Goal: Task Accomplishment & Management: Use online tool/utility

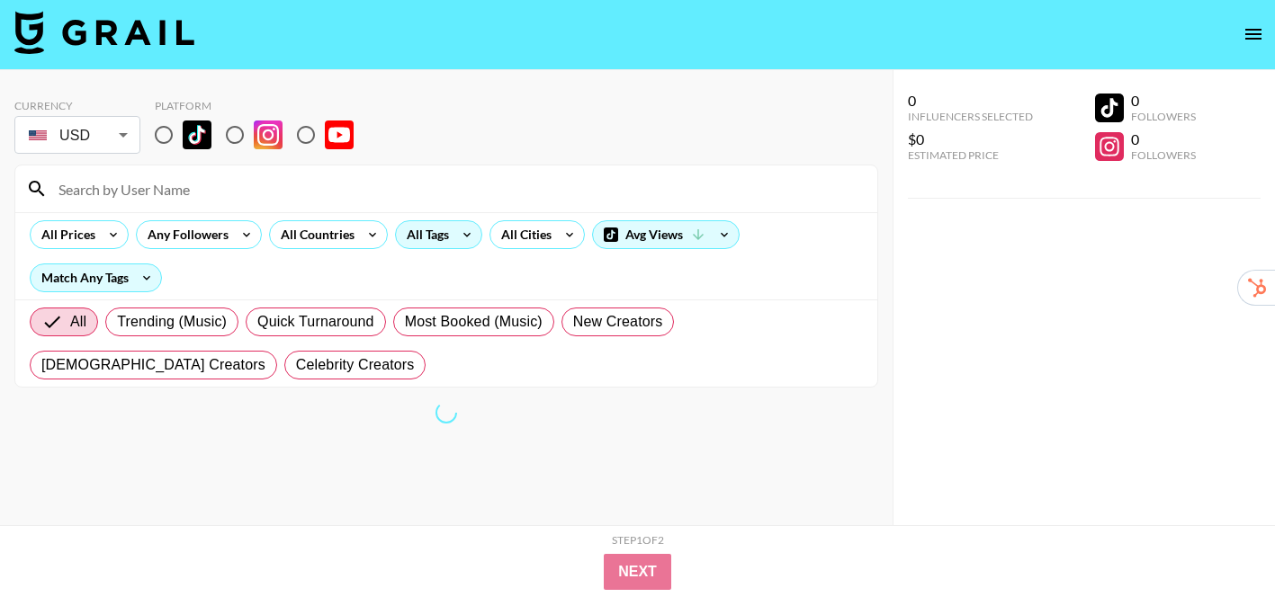
scroll to position [3, 0]
click at [424, 244] on div "All Tags" at bounding box center [424, 233] width 57 height 27
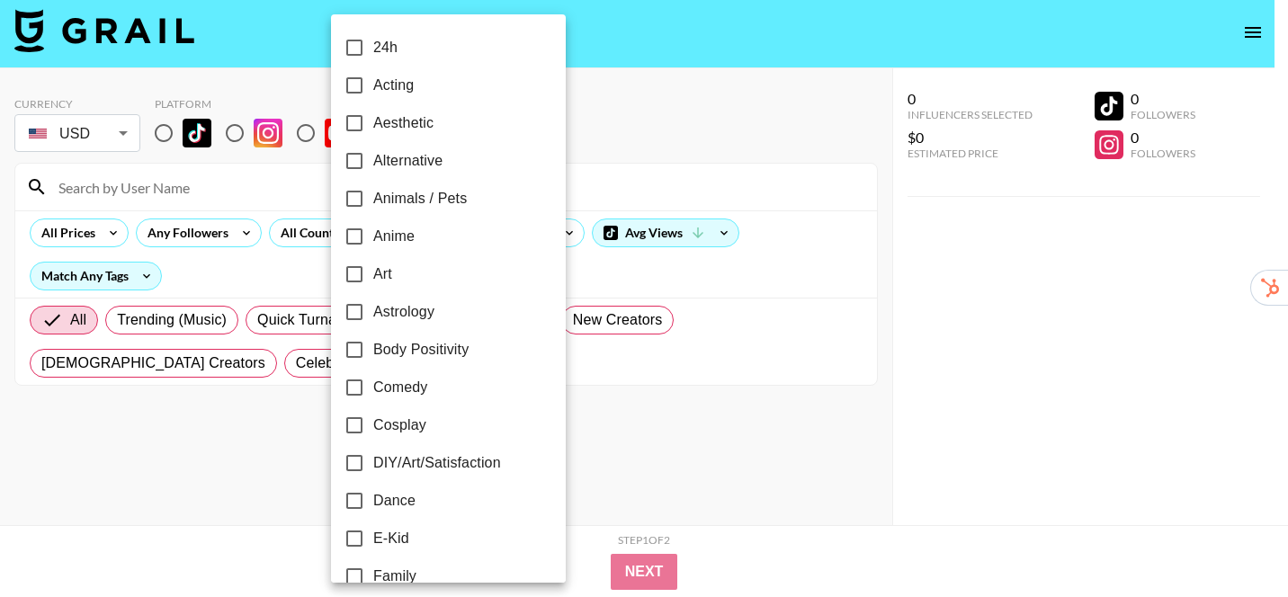
click at [162, 138] on div at bounding box center [644, 298] width 1288 height 597
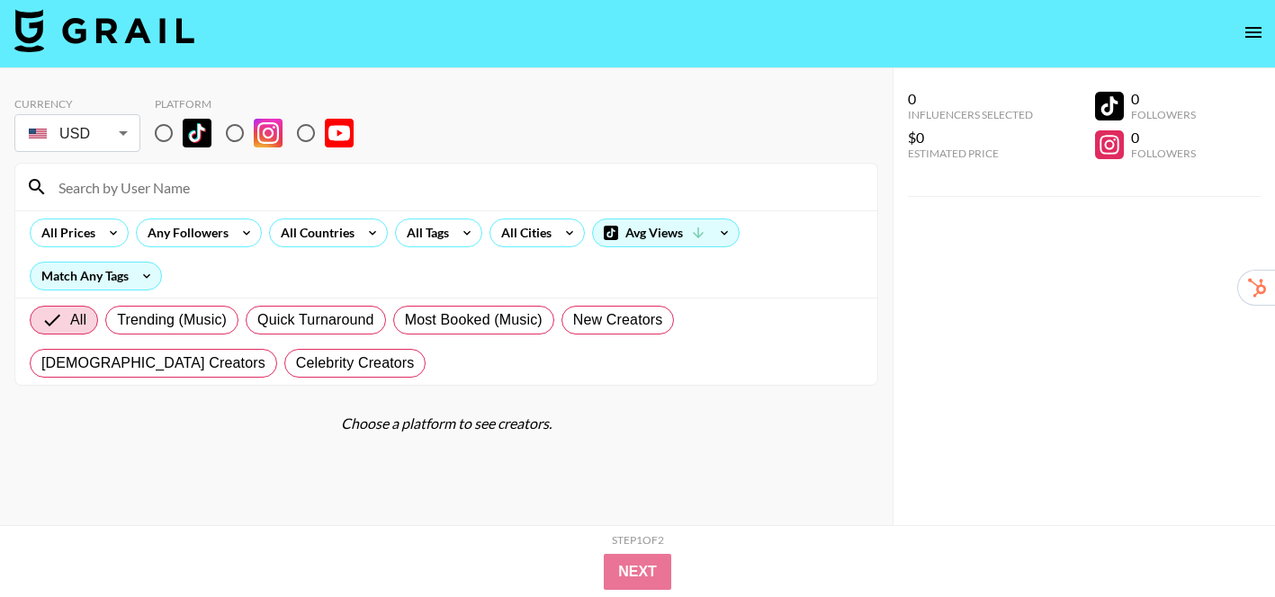
click at [161, 136] on input "radio" at bounding box center [164, 133] width 38 height 38
radio input "true"
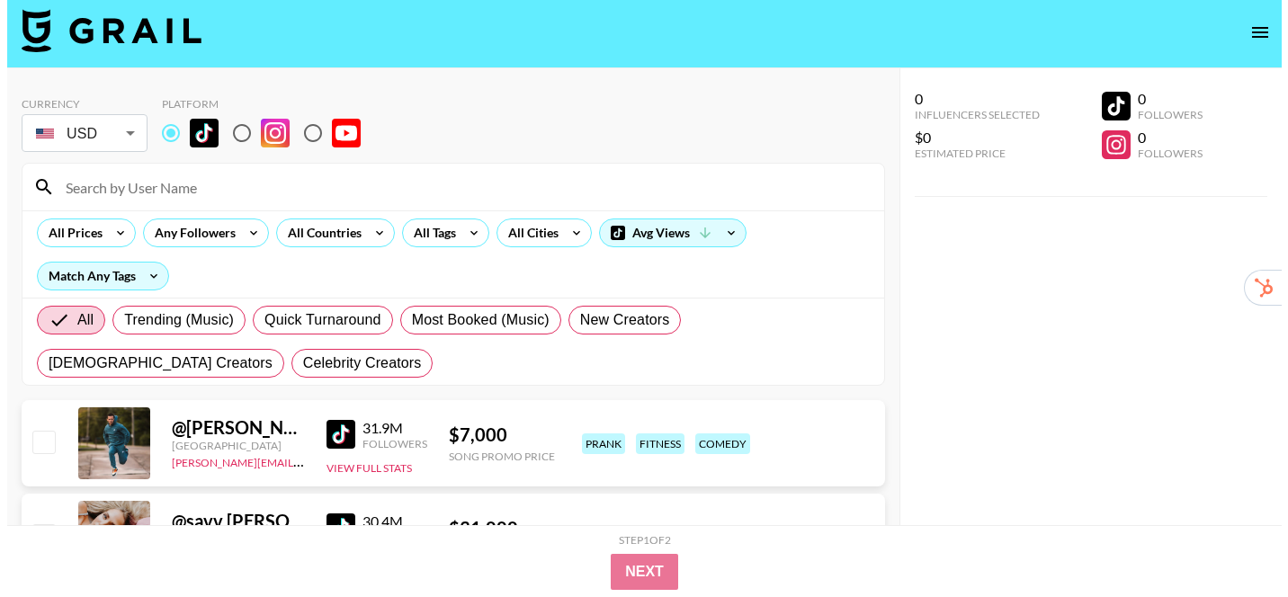
scroll to position [0, 0]
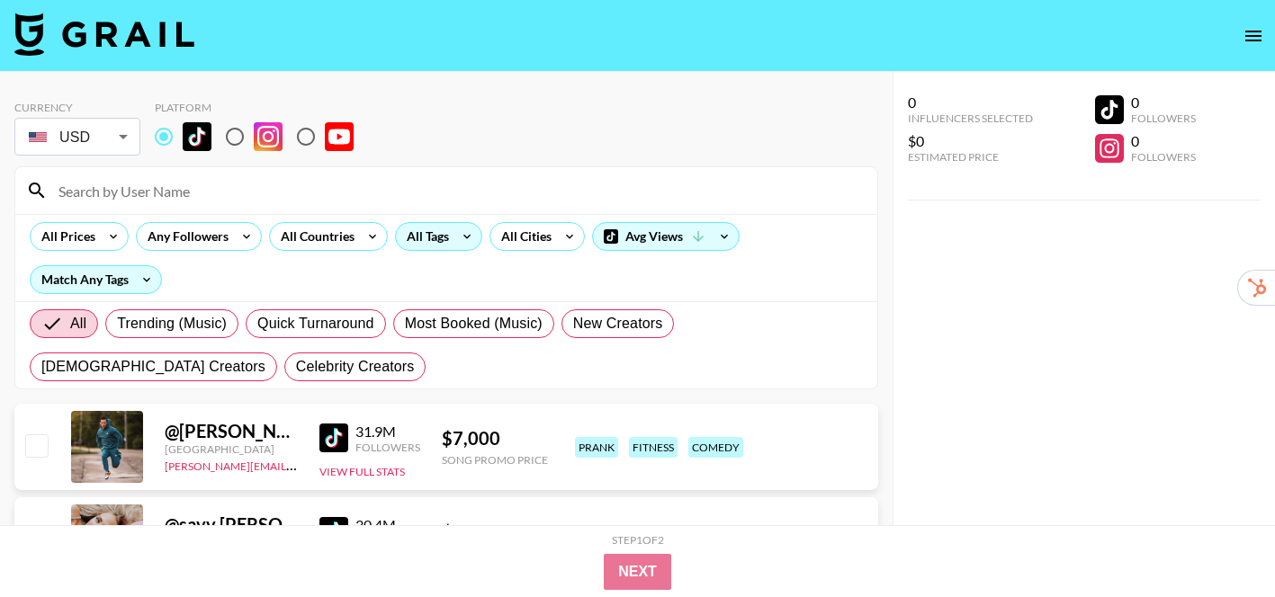
click at [434, 241] on div "All Tags" at bounding box center [424, 236] width 57 height 27
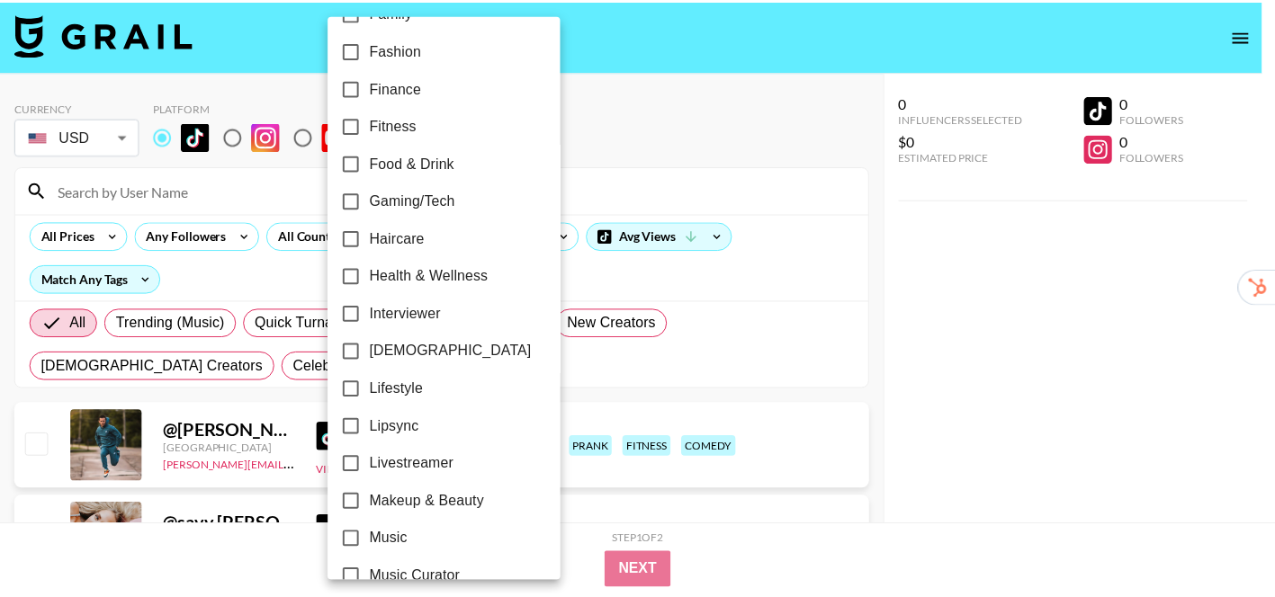
scroll to position [568, 0]
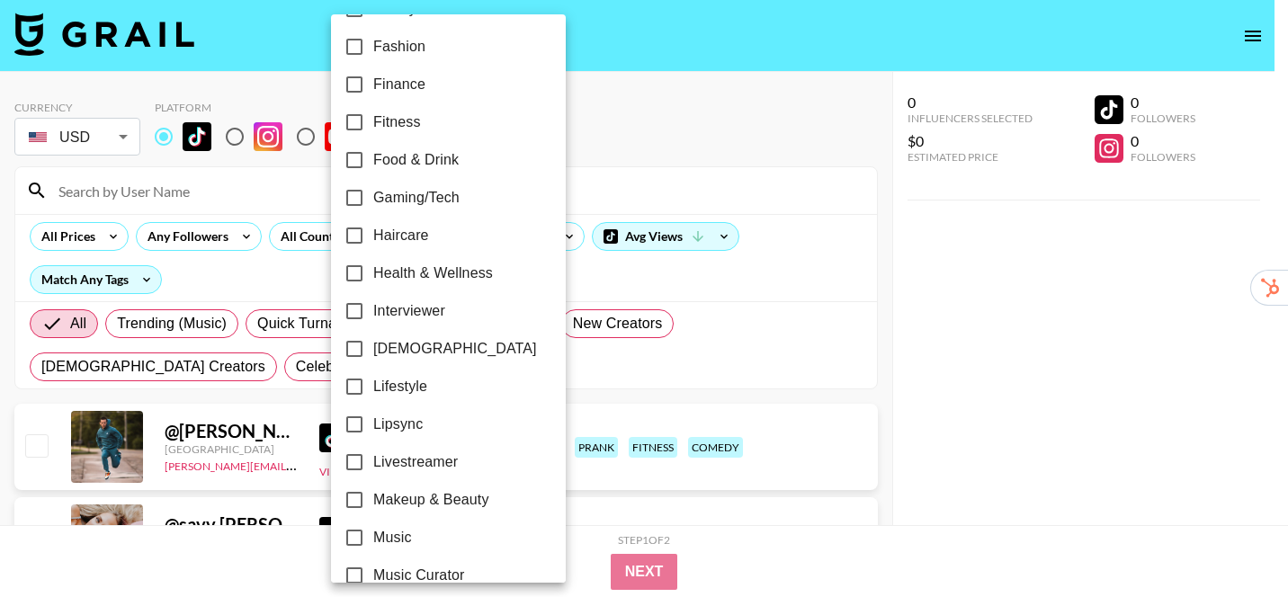
click at [426, 204] on span "Gaming/Tech" at bounding box center [416, 198] width 86 height 22
click at [373, 204] on input "Gaming/Tech" at bounding box center [355, 198] width 38 height 38
checkbox input "true"
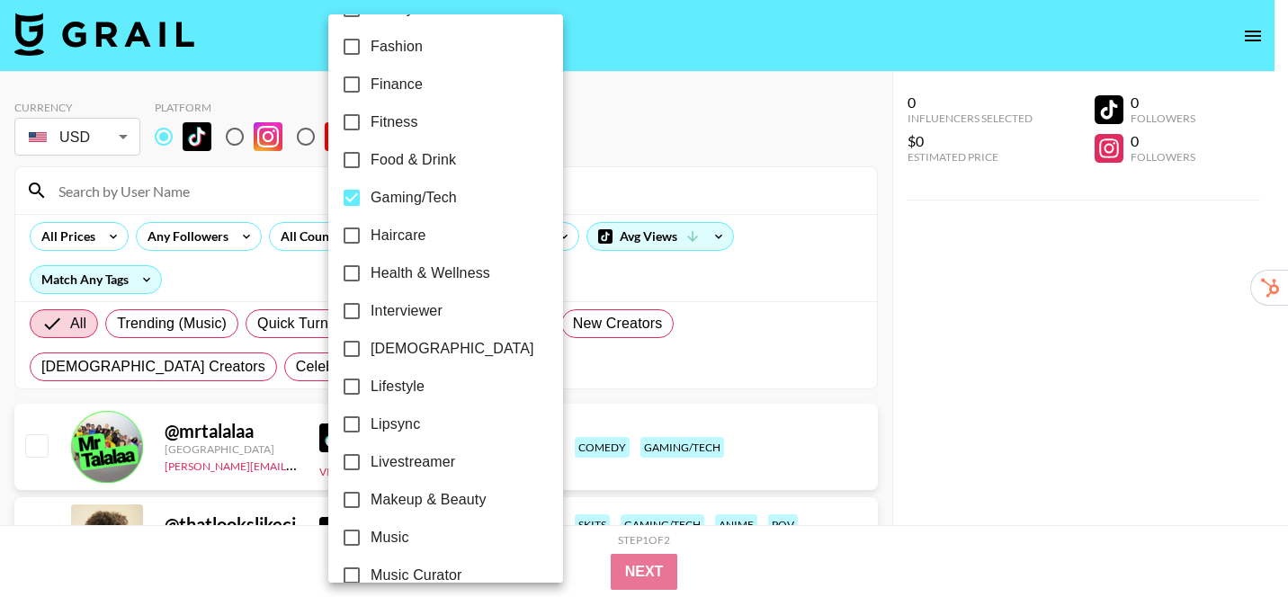
click at [890, 225] on div at bounding box center [644, 298] width 1288 height 597
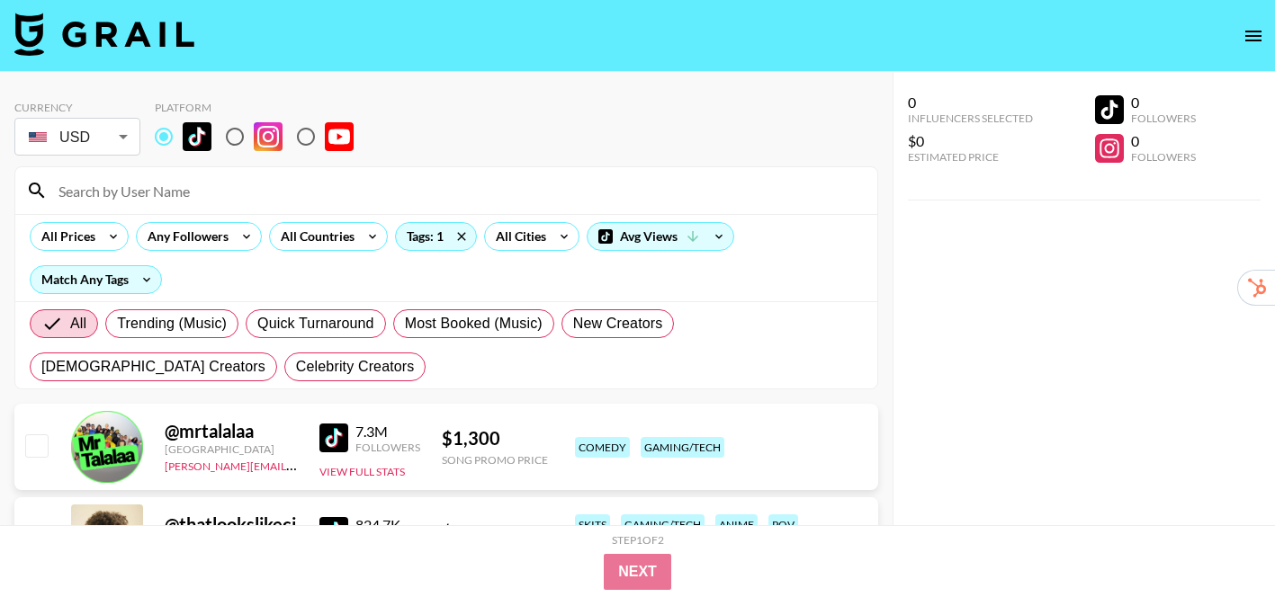
scroll to position [315, 0]
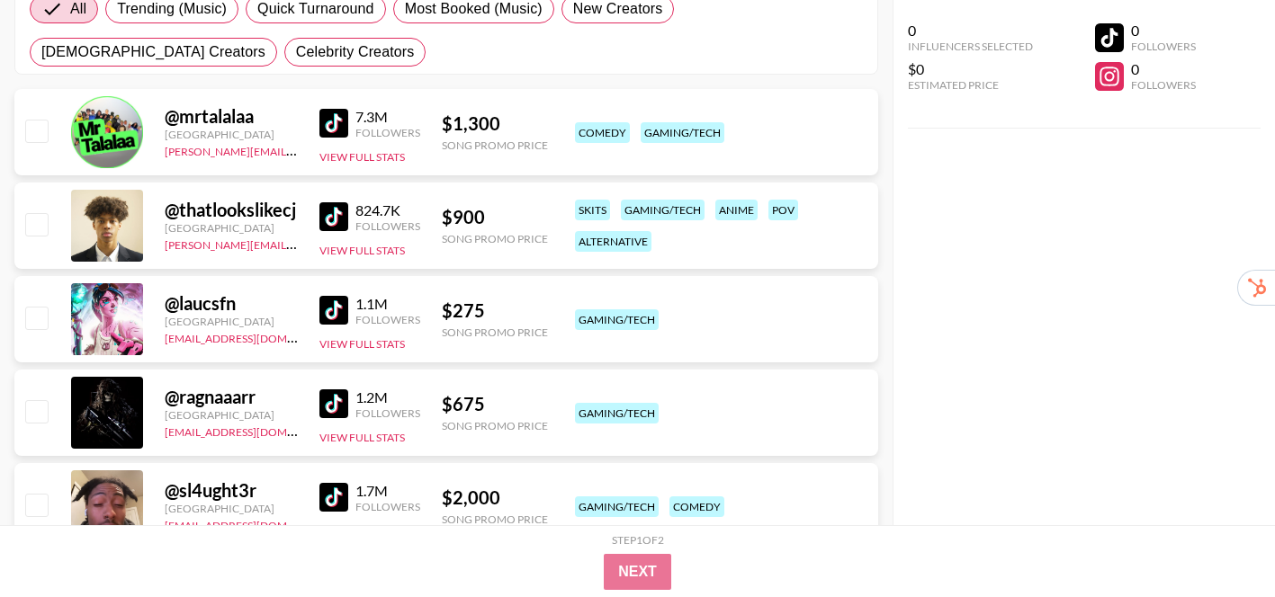
click at [331, 218] on img at bounding box center [333, 216] width 29 height 29
click at [320, 298] on img at bounding box center [333, 310] width 29 height 29
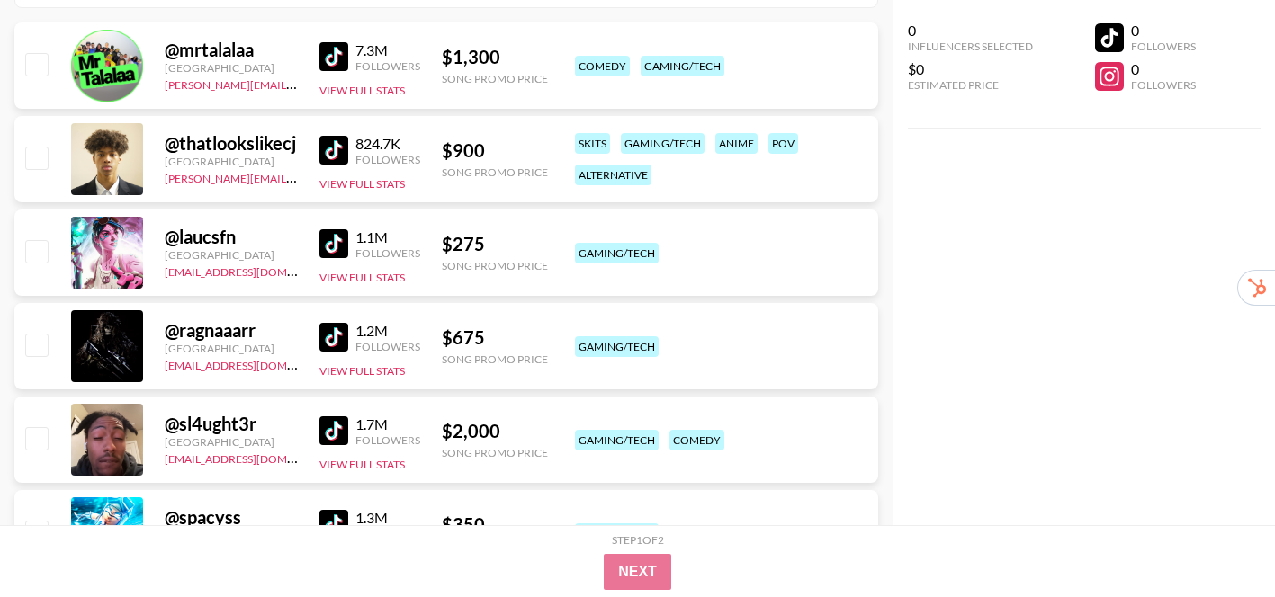
scroll to position [414, 0]
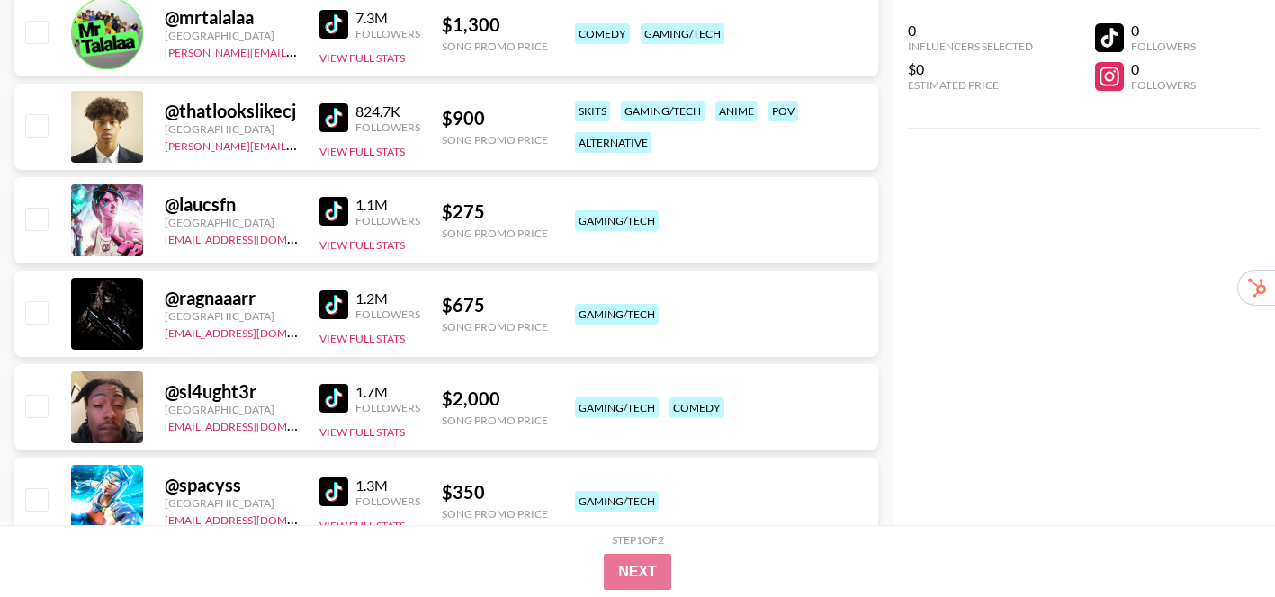
click at [315, 309] on div "@ ragnaaarr [GEOGRAPHIC_DATA] [EMAIL_ADDRESS][DOMAIN_NAME] 1.2M Followers View …" at bounding box center [446, 314] width 864 height 86
click at [326, 301] on img at bounding box center [333, 305] width 29 height 29
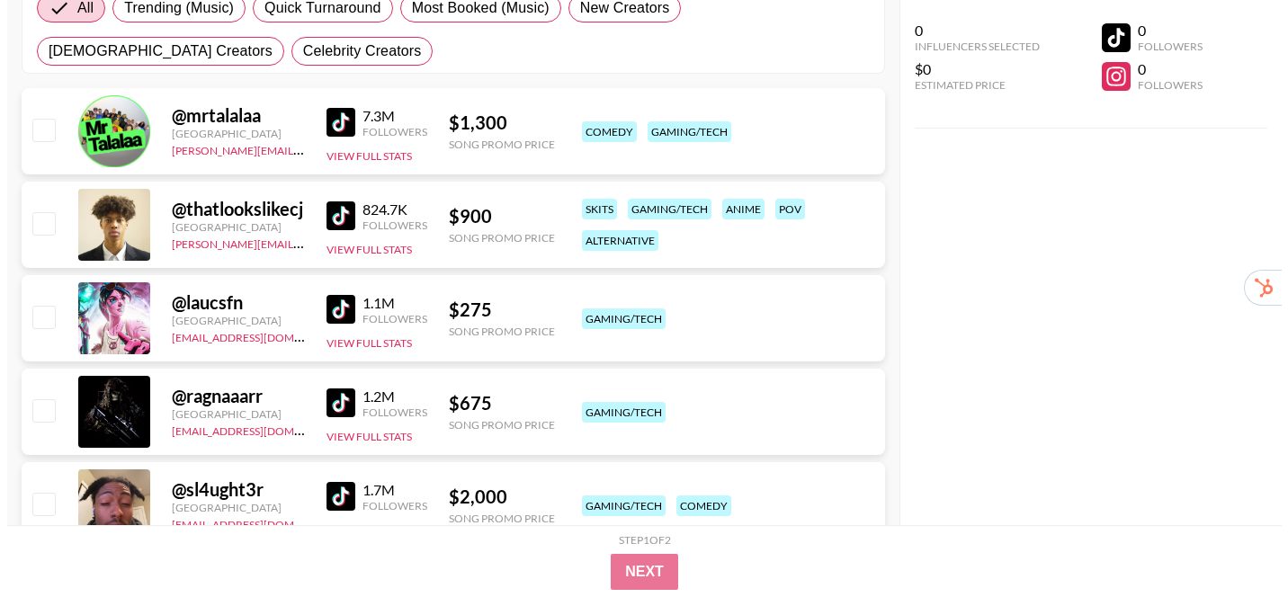
scroll to position [0, 0]
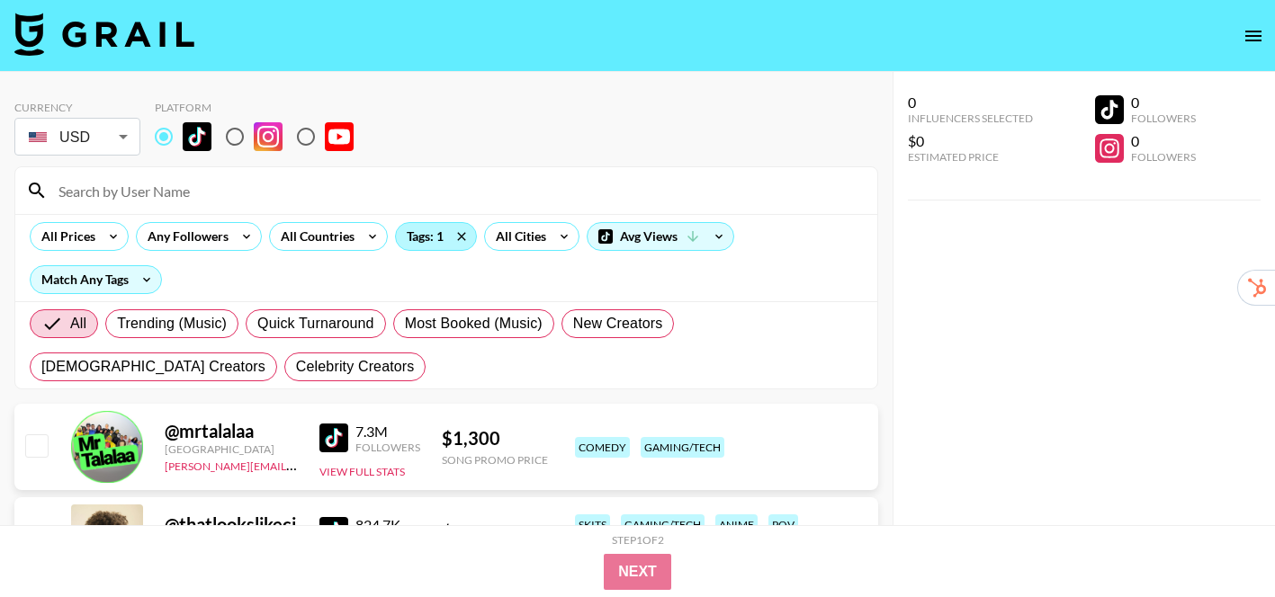
click at [422, 243] on div "Tags: 1" at bounding box center [436, 236] width 80 height 27
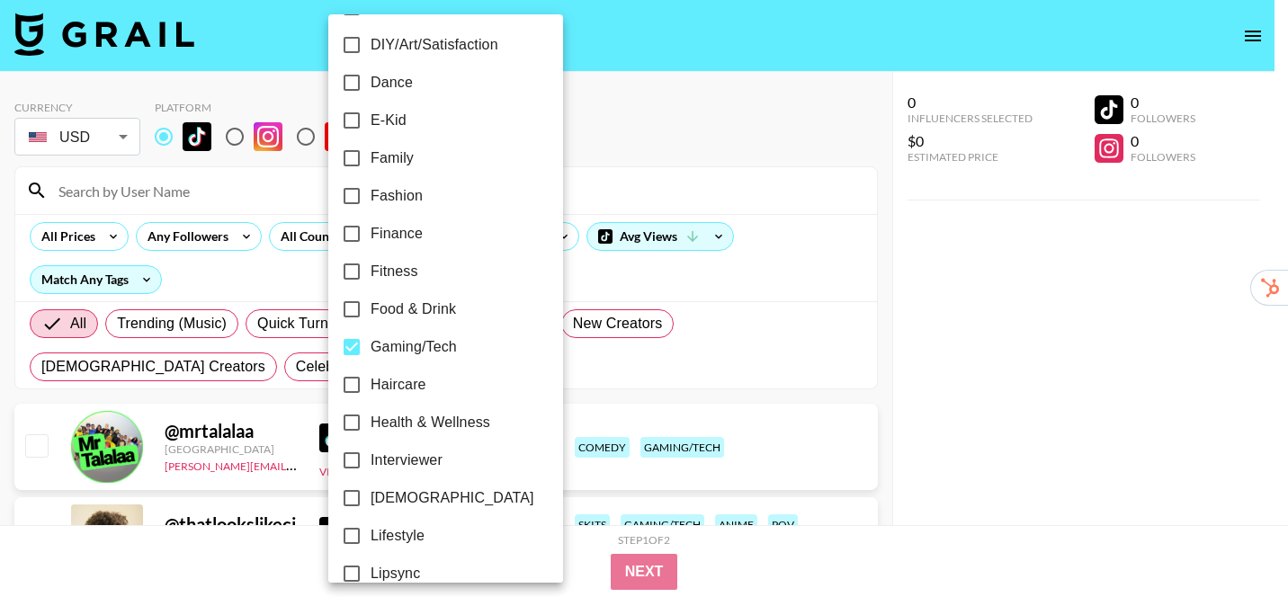
scroll to position [417, 0]
click at [408, 350] on span "Gaming/Tech" at bounding box center [414, 348] width 86 height 22
click at [371, 350] on input "Gaming/Tech" at bounding box center [352, 348] width 38 height 38
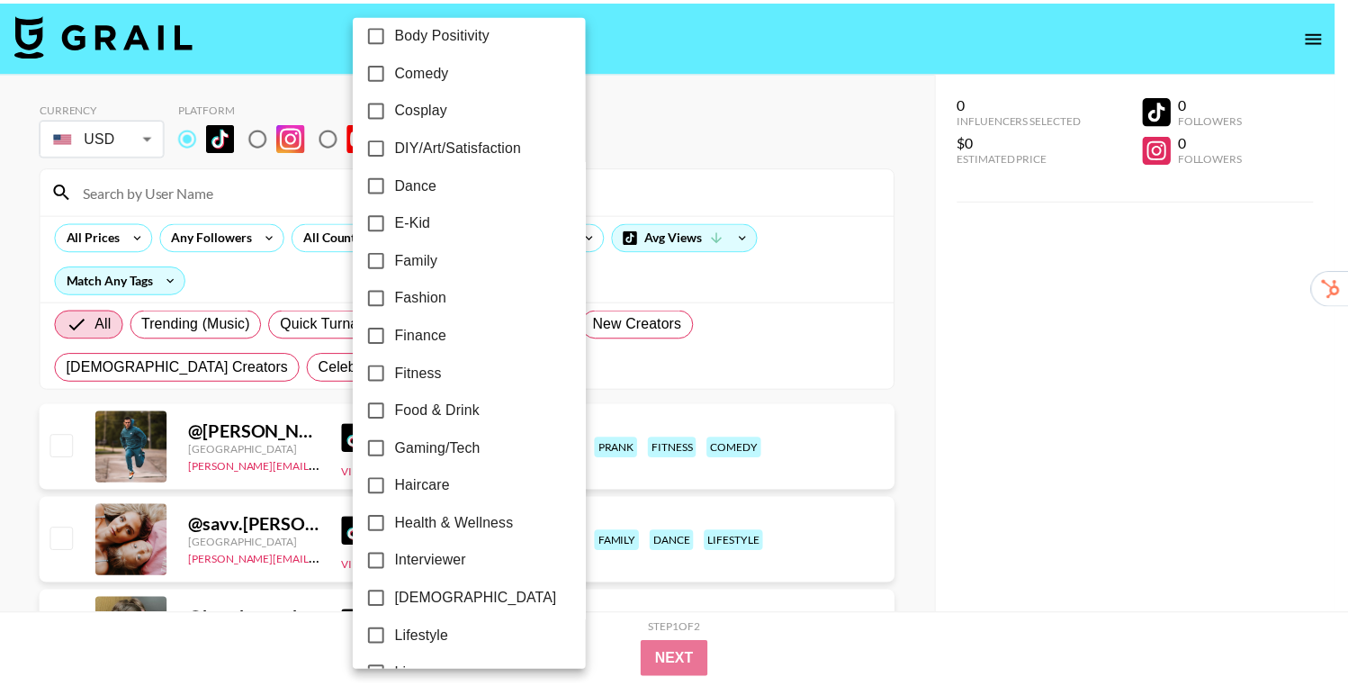
scroll to position [318, 0]
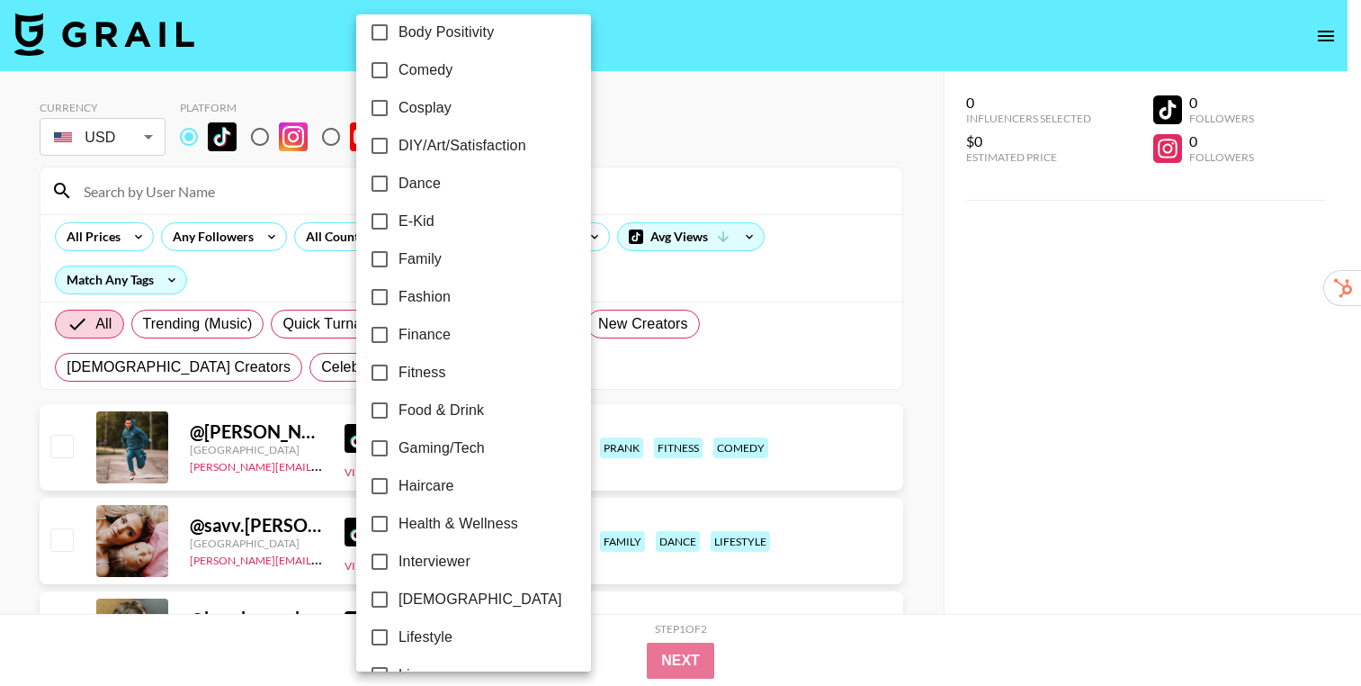
click at [428, 454] on span "Gaming/Tech" at bounding box center [442, 448] width 86 height 22
click at [399, 454] on input "Gaming/Tech" at bounding box center [380, 448] width 38 height 38
checkbox input "true"
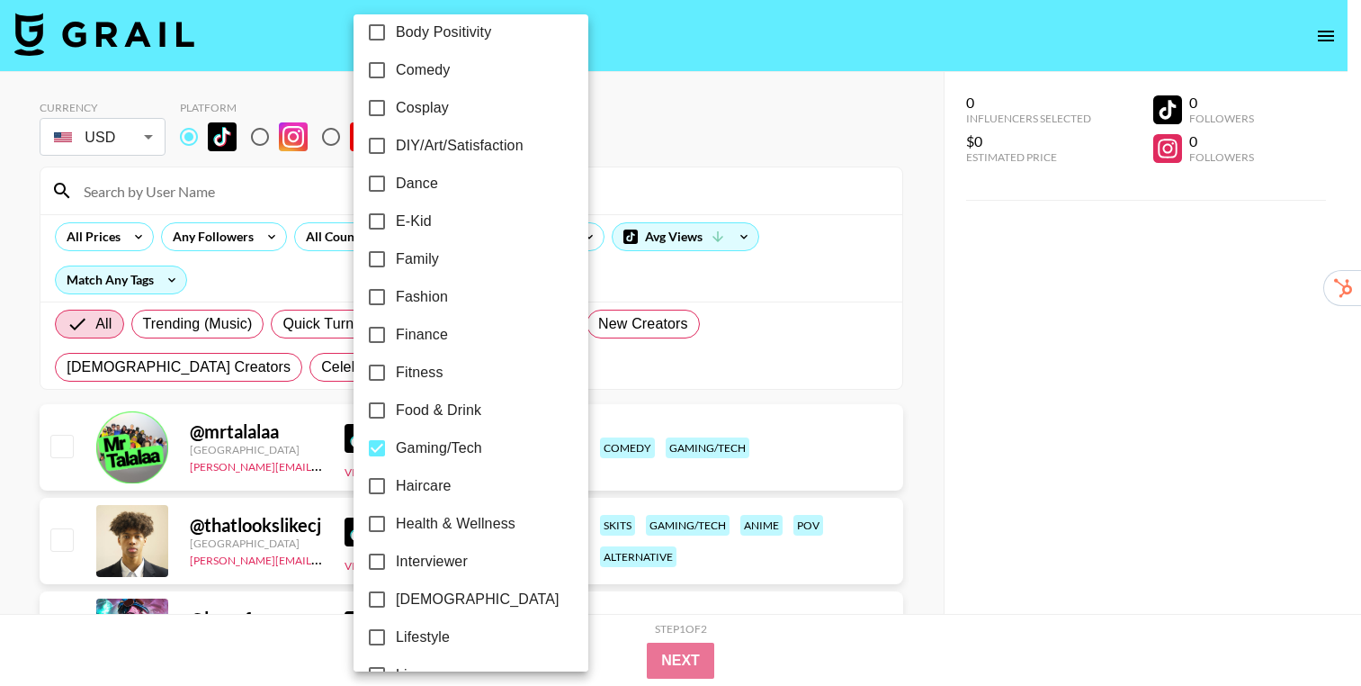
click at [919, 399] on div at bounding box center [680, 343] width 1361 height 686
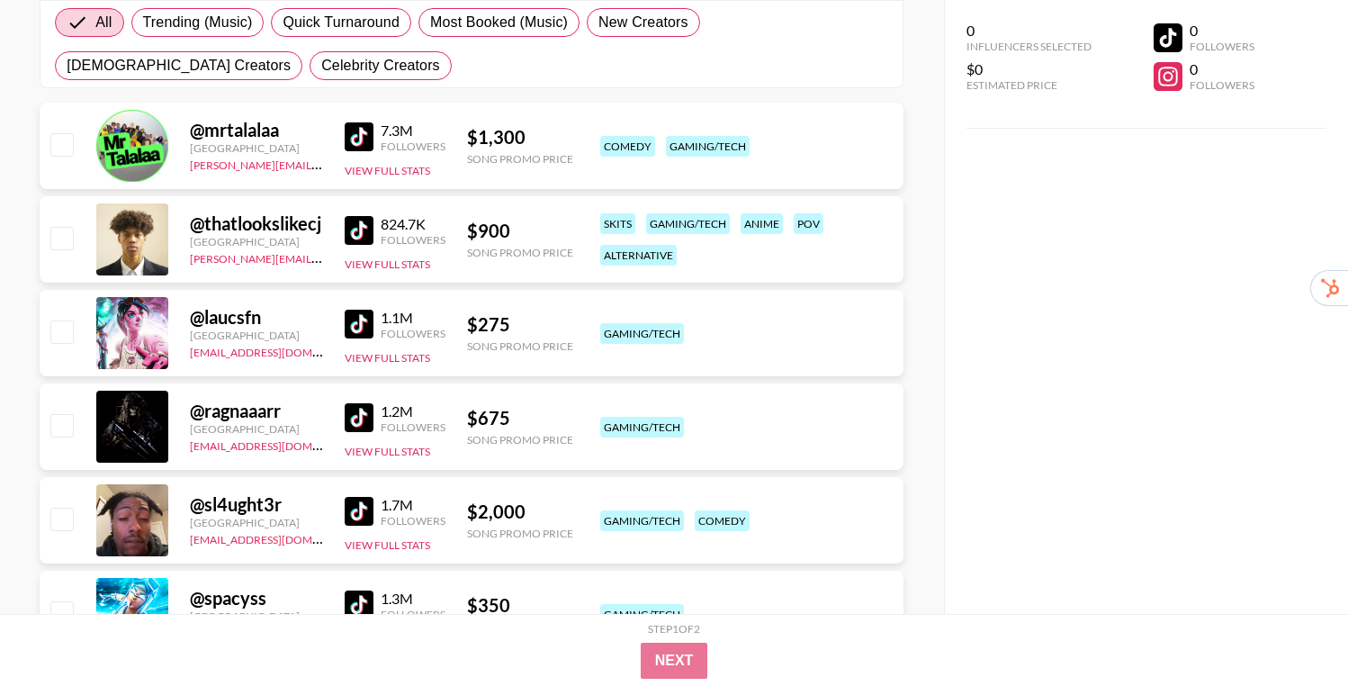
scroll to position [324, 0]
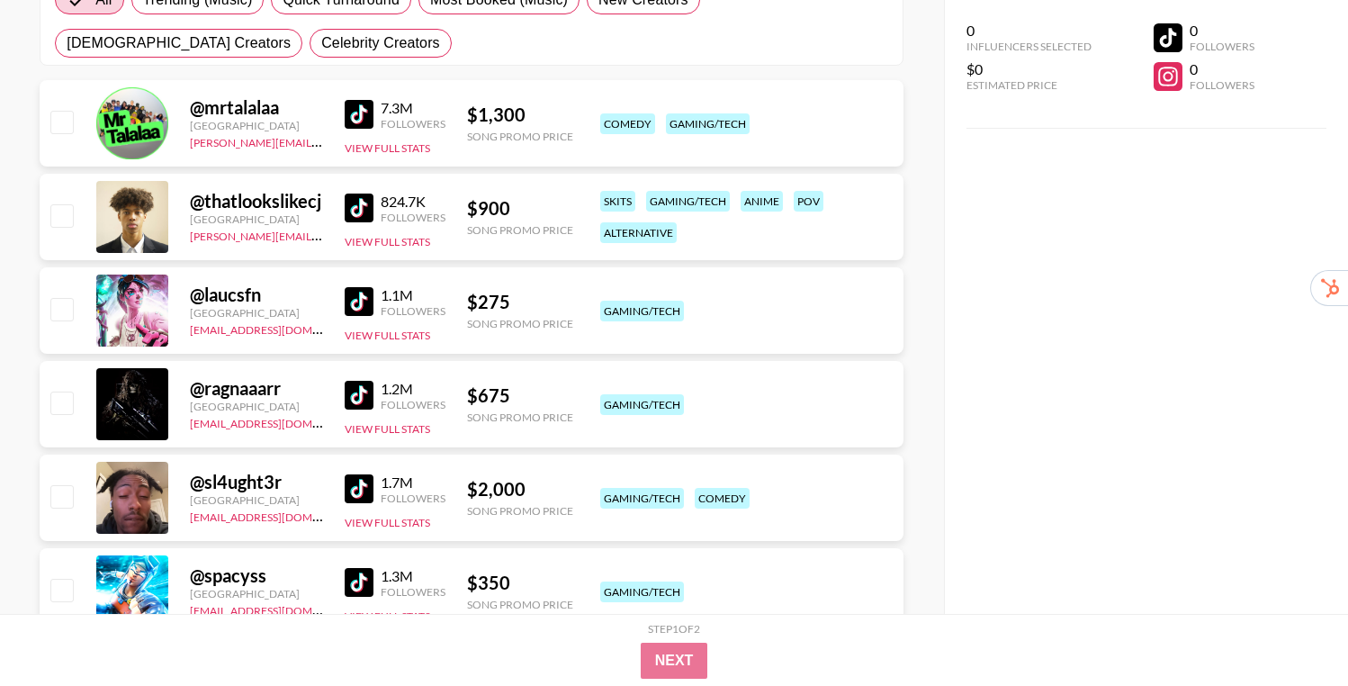
click at [351, 490] on img at bounding box center [359, 488] width 29 height 29
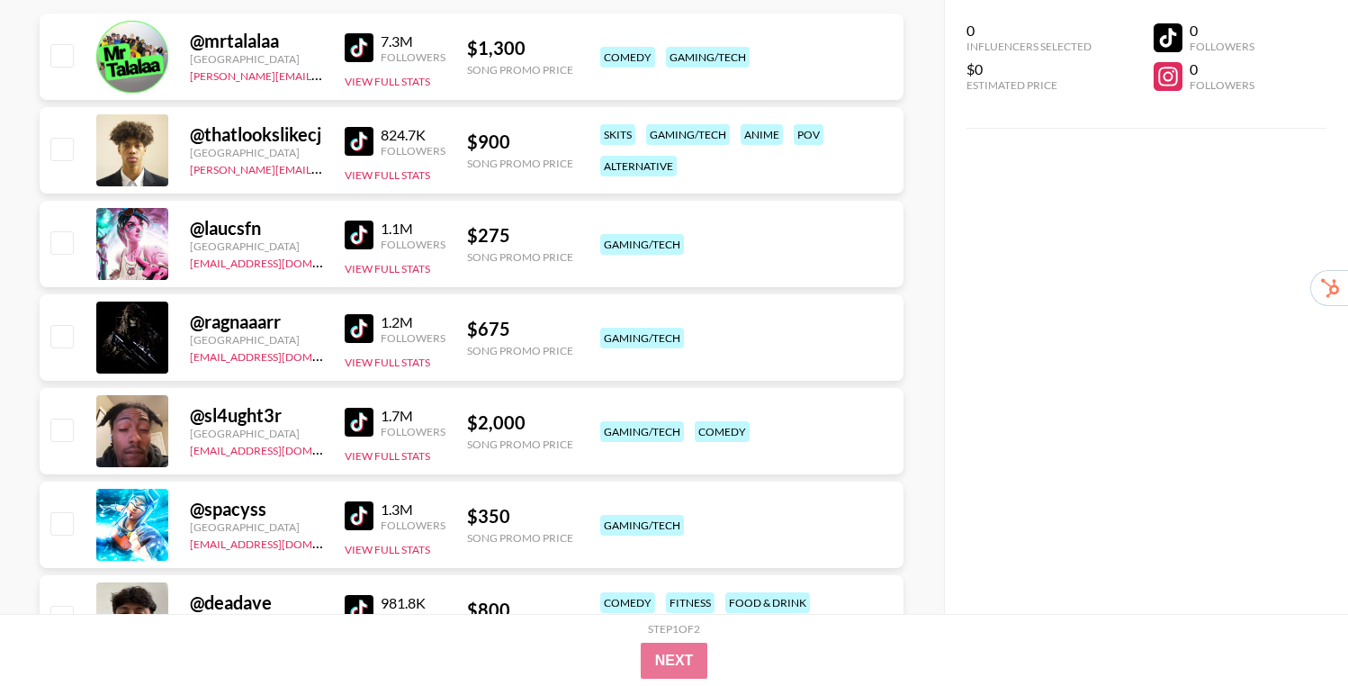
scroll to position [438, 0]
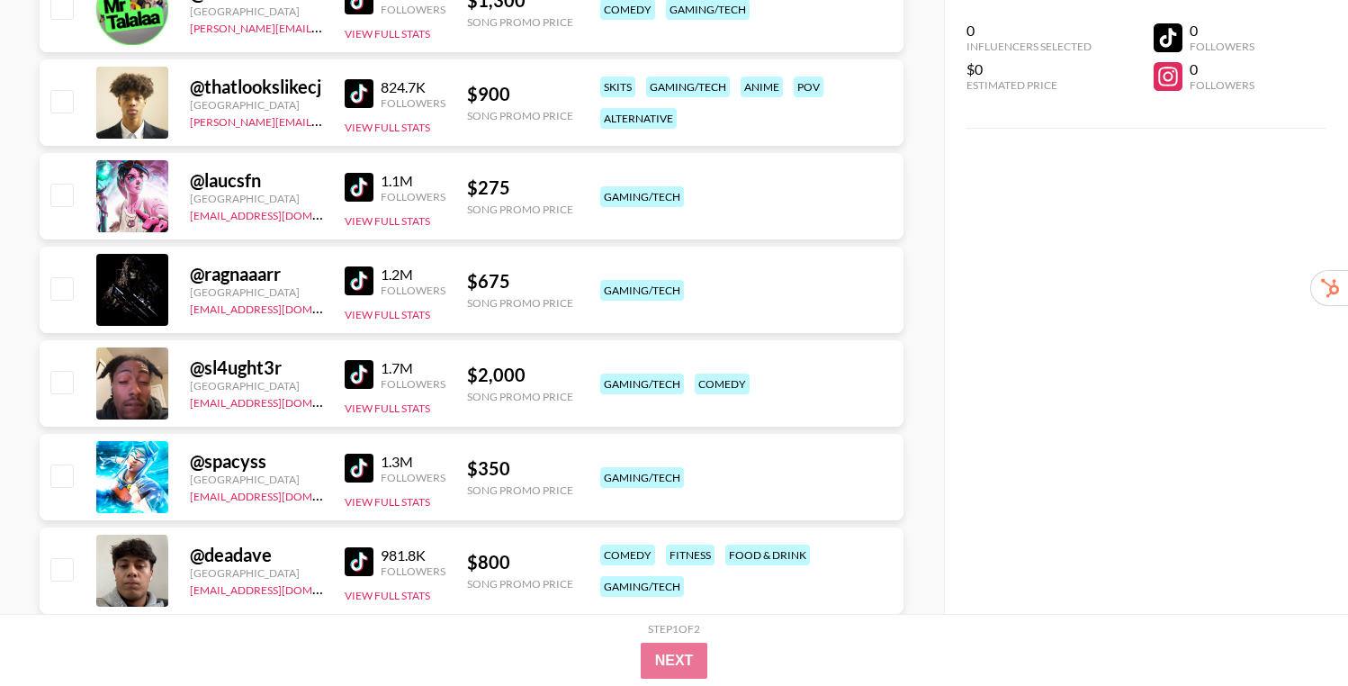
click at [361, 466] on img at bounding box center [359, 467] width 29 height 29
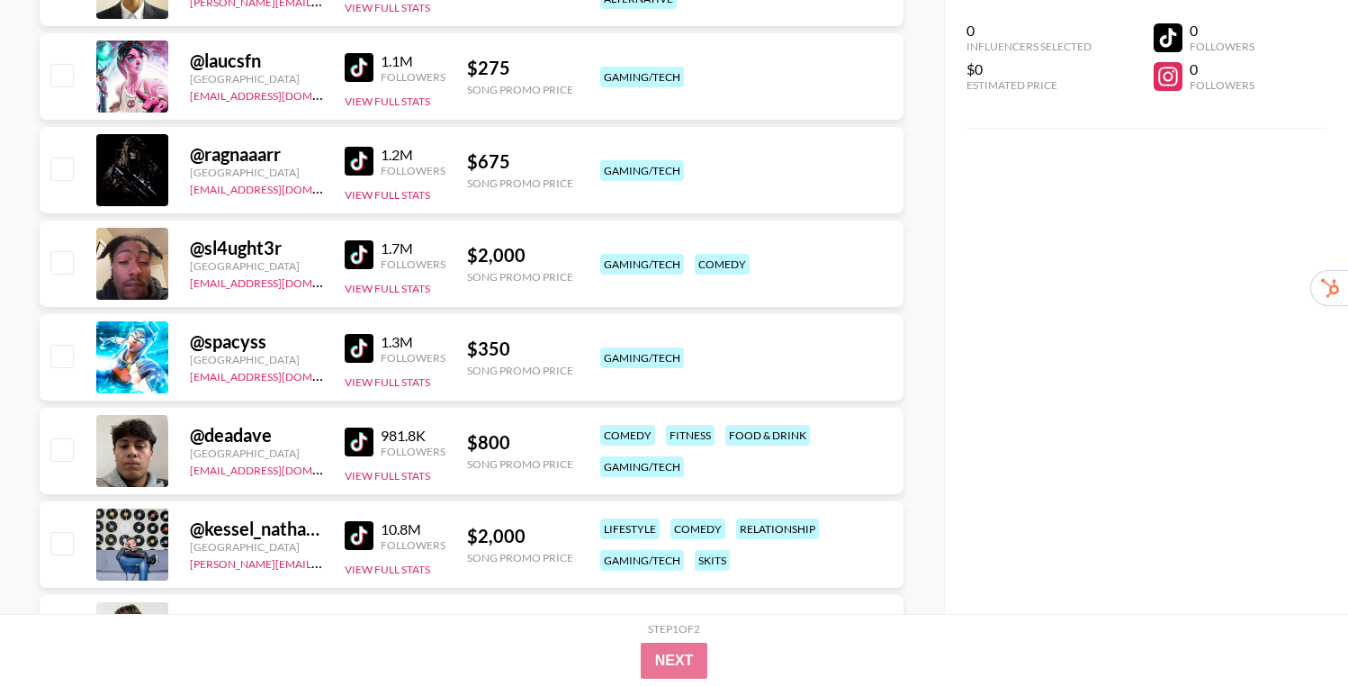
scroll to position [578, 0]
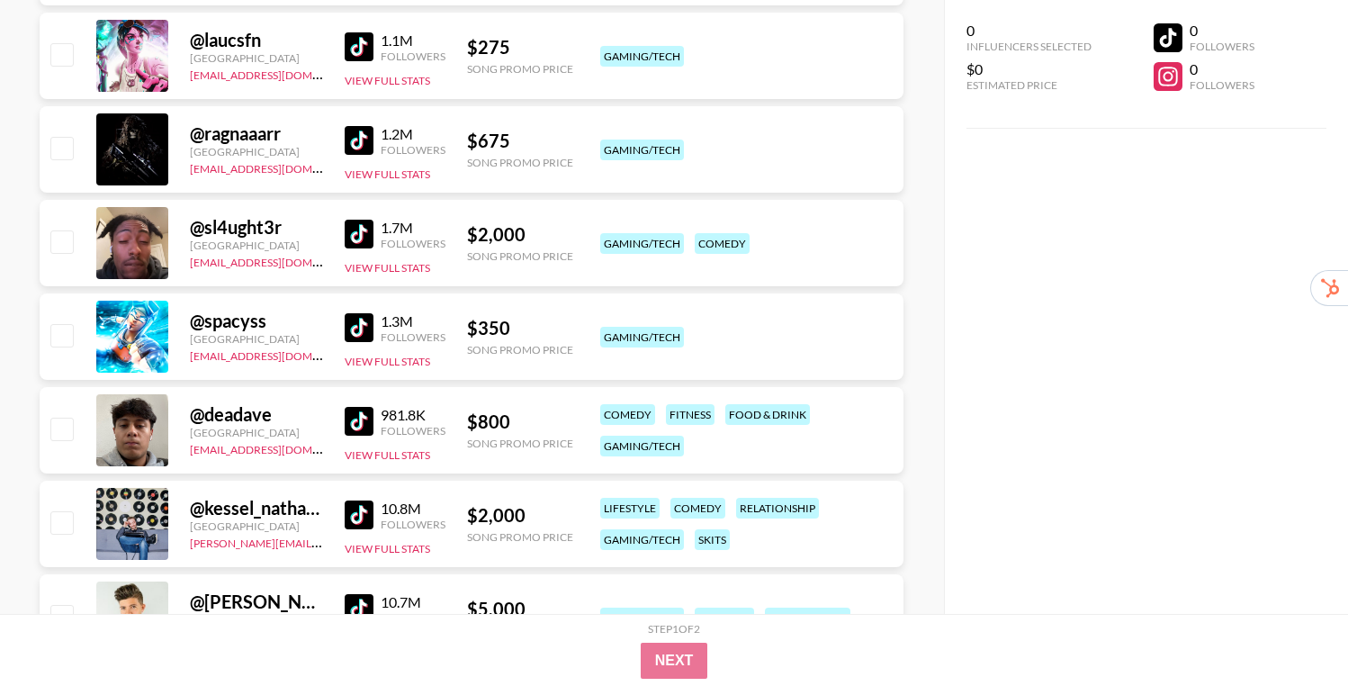
click at [355, 420] on img at bounding box center [359, 421] width 29 height 29
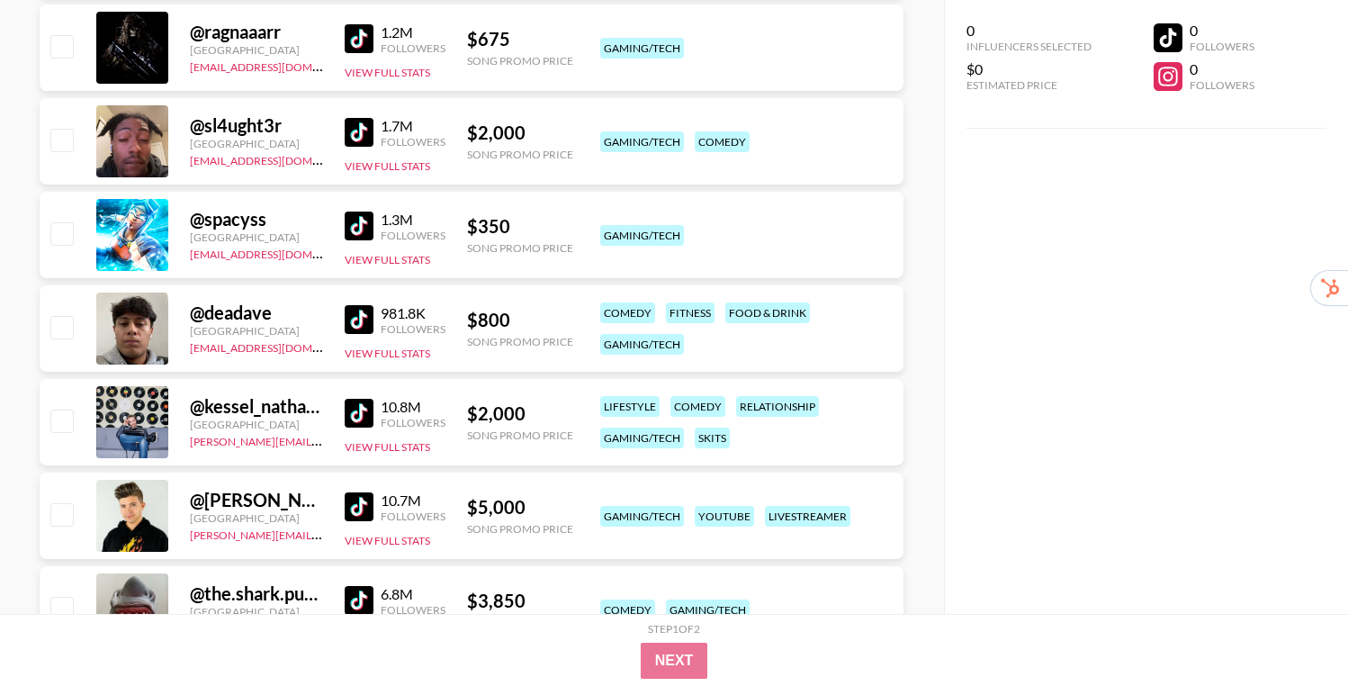
scroll to position [684, 0]
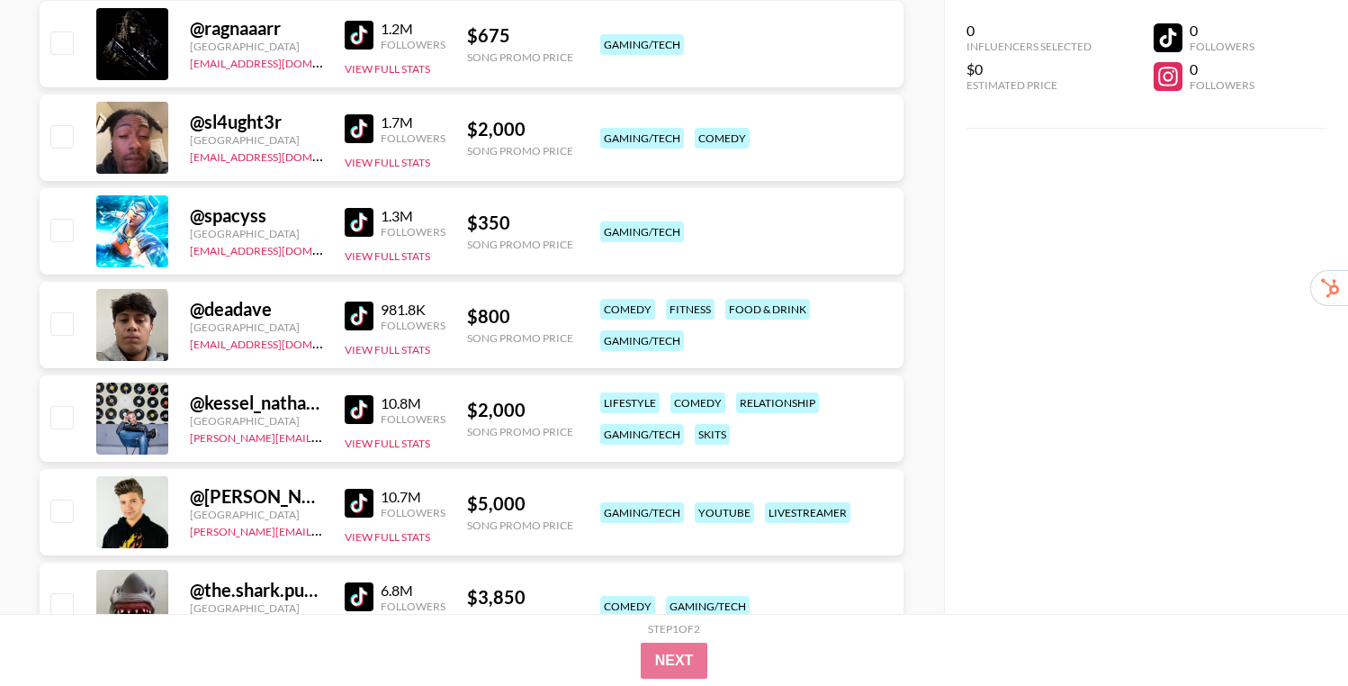
click at [353, 415] on img at bounding box center [359, 409] width 29 height 29
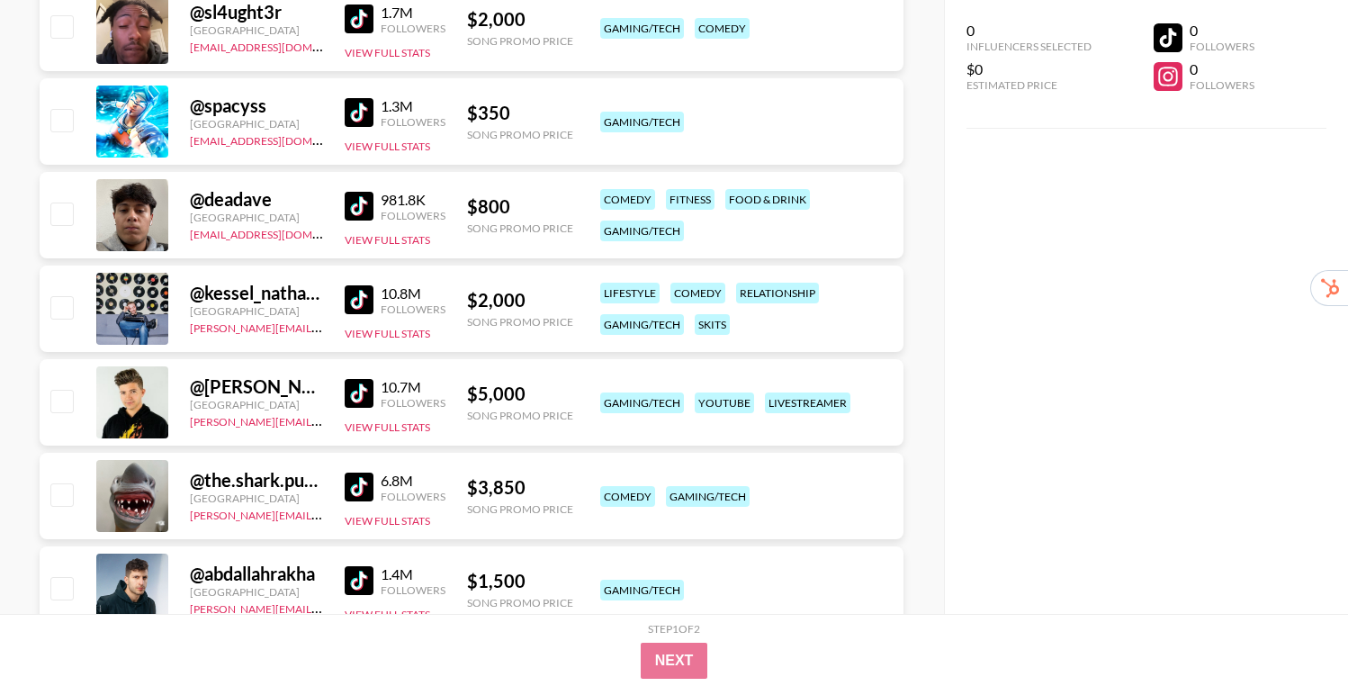
scroll to position [794, 0]
click at [354, 394] on img at bounding box center [359, 392] width 29 height 29
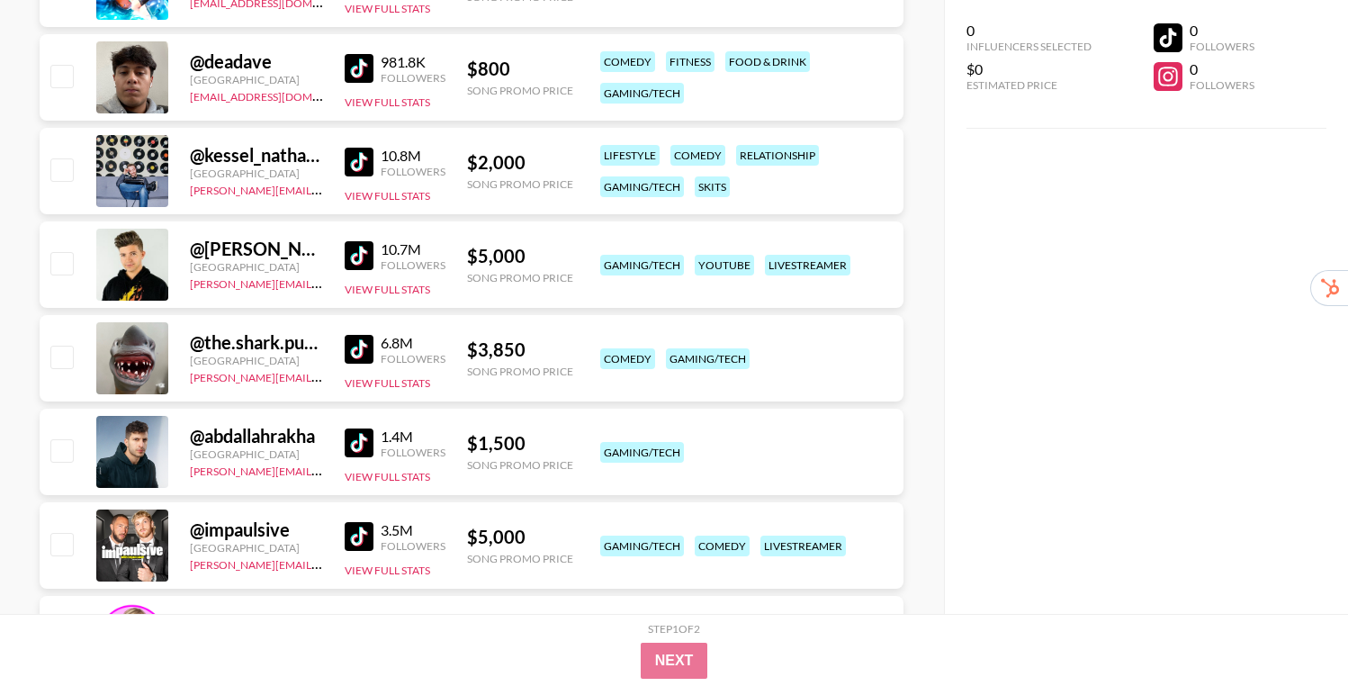
scroll to position [937, 0]
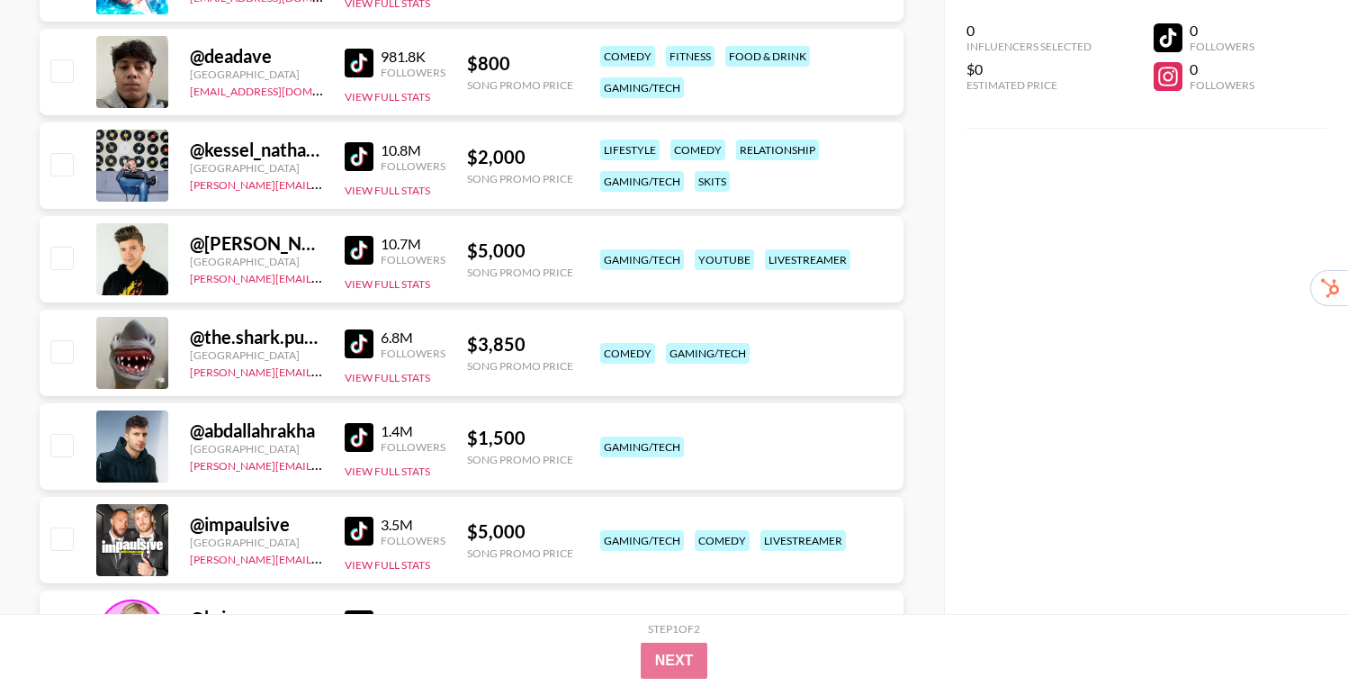
click at [362, 436] on img at bounding box center [359, 437] width 29 height 29
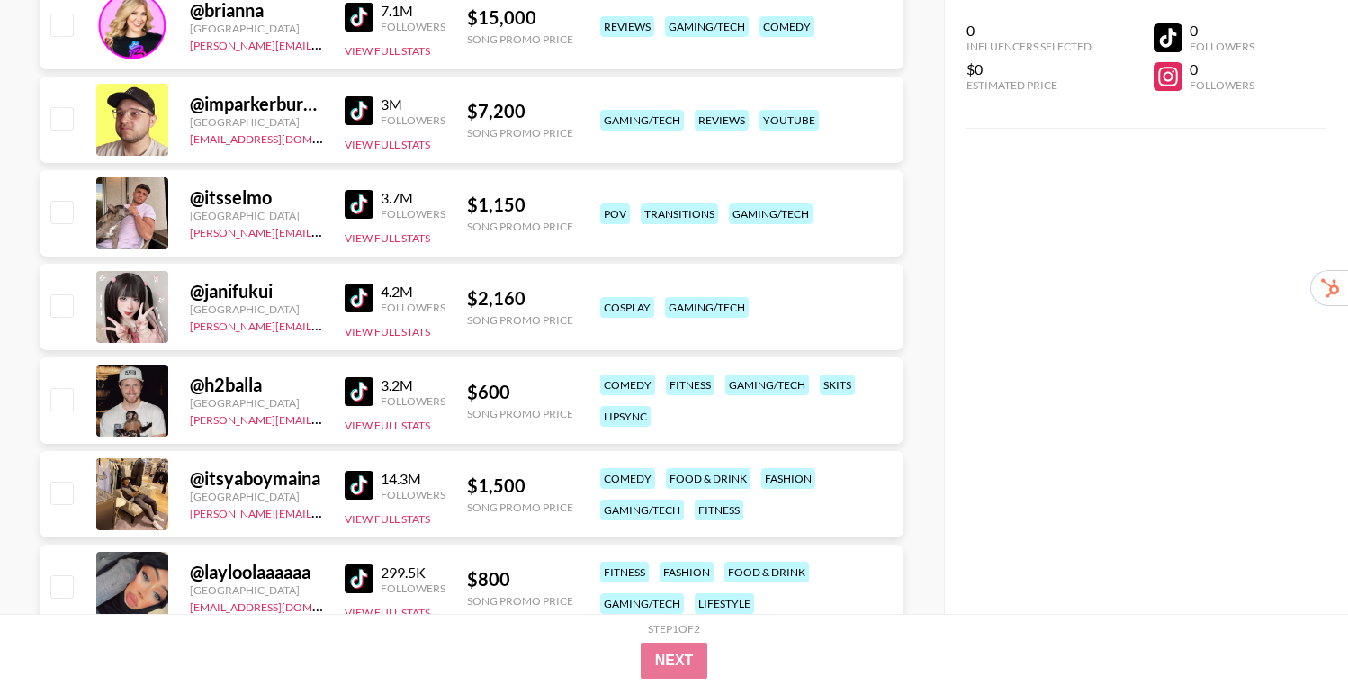
scroll to position [1548, 0]
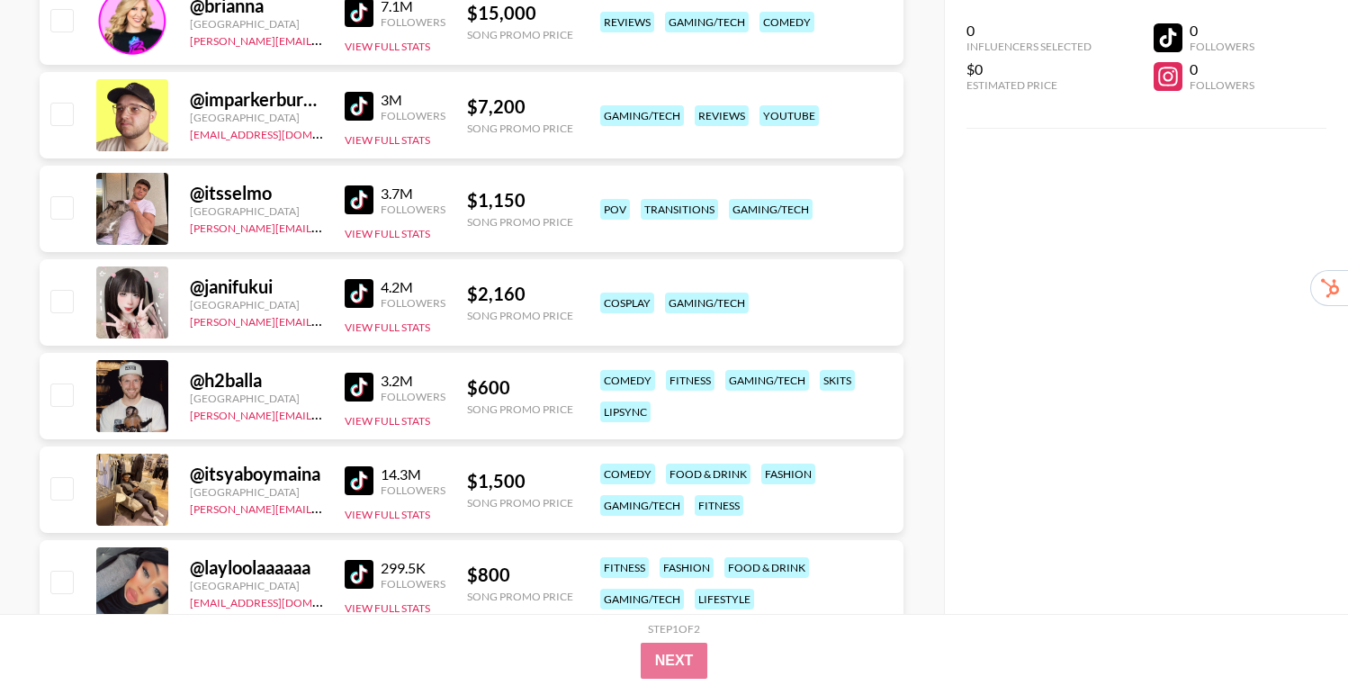
click at [353, 378] on img at bounding box center [359, 386] width 29 height 29
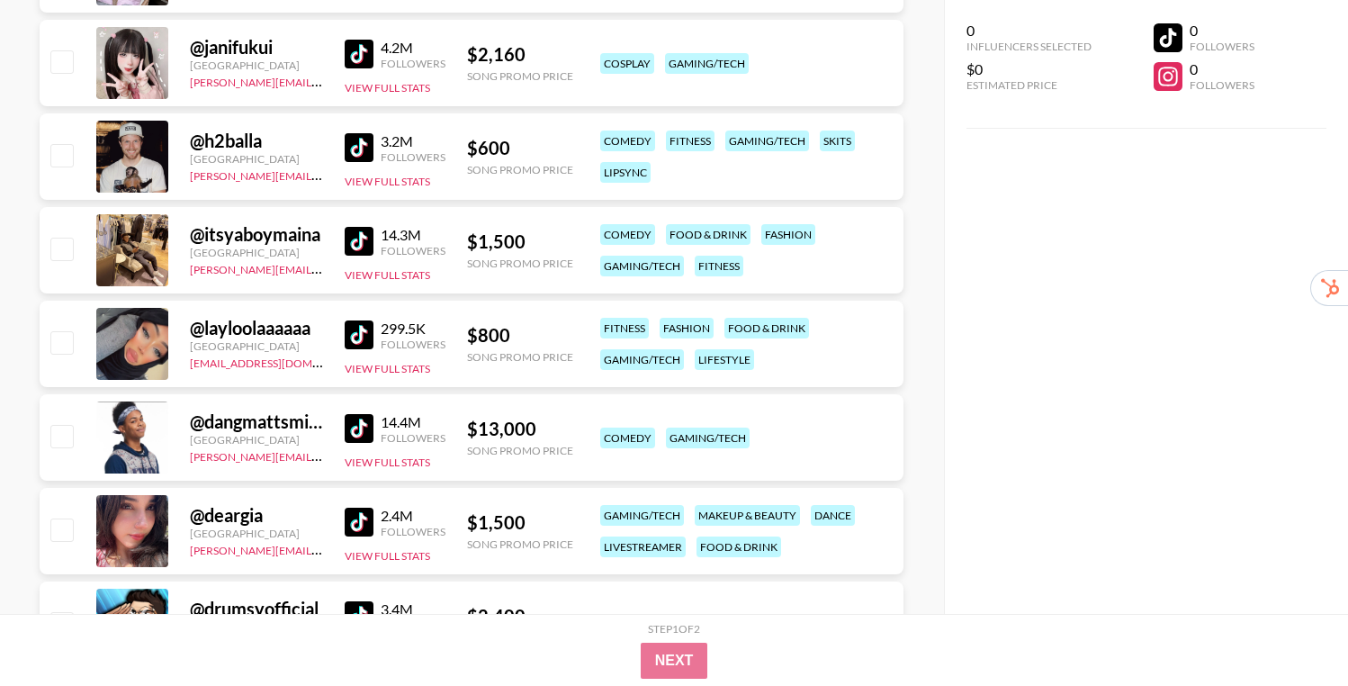
scroll to position [1793, 0]
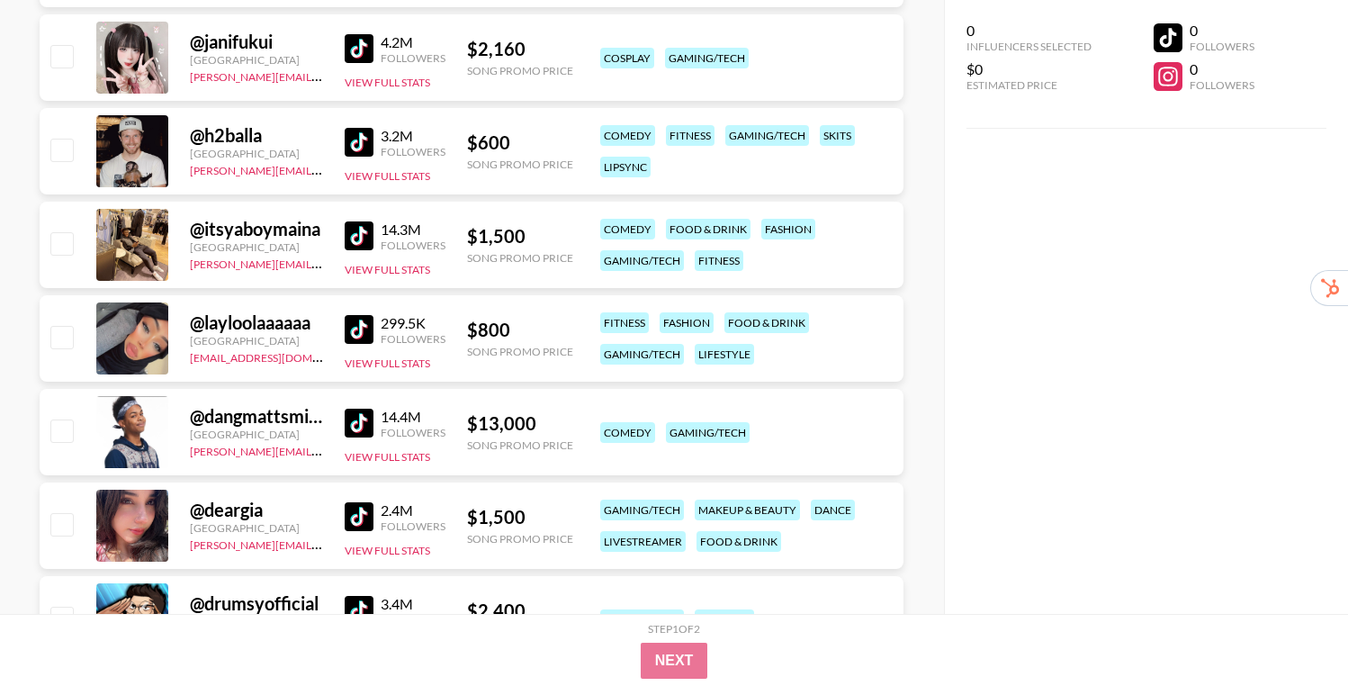
click at [351, 417] on img at bounding box center [359, 422] width 29 height 29
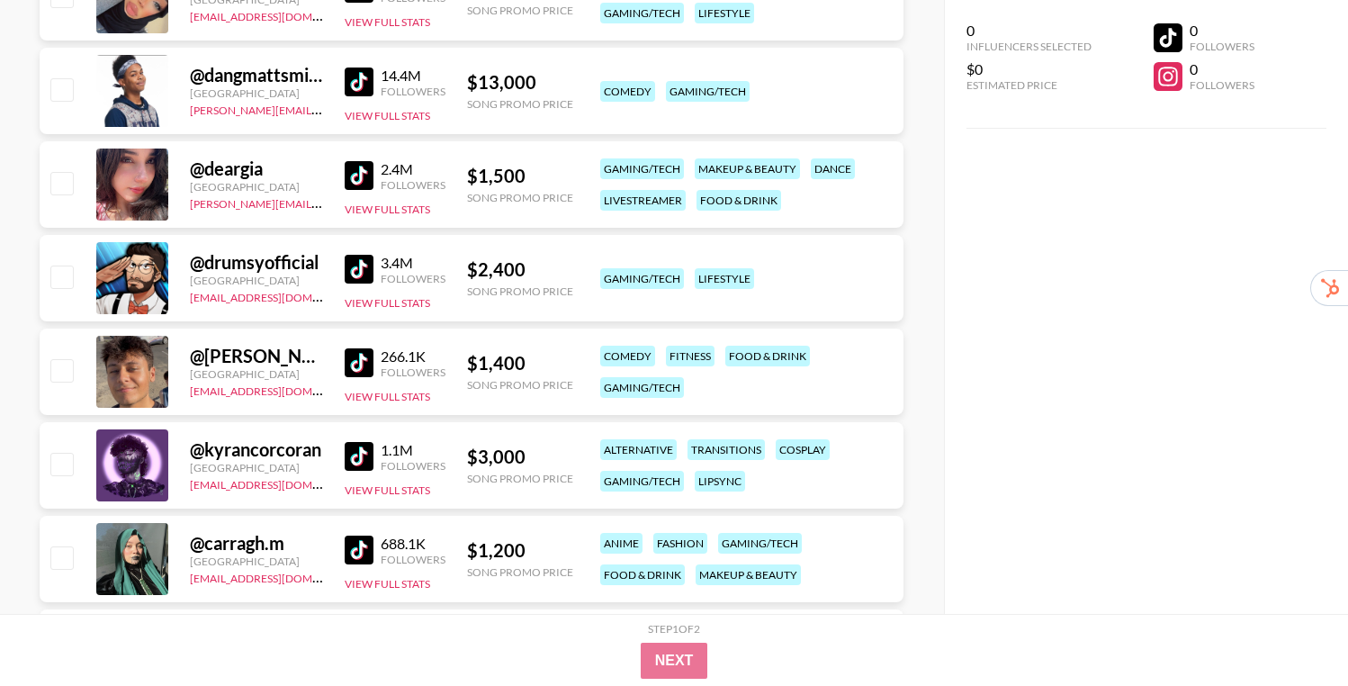
scroll to position [2138, 0]
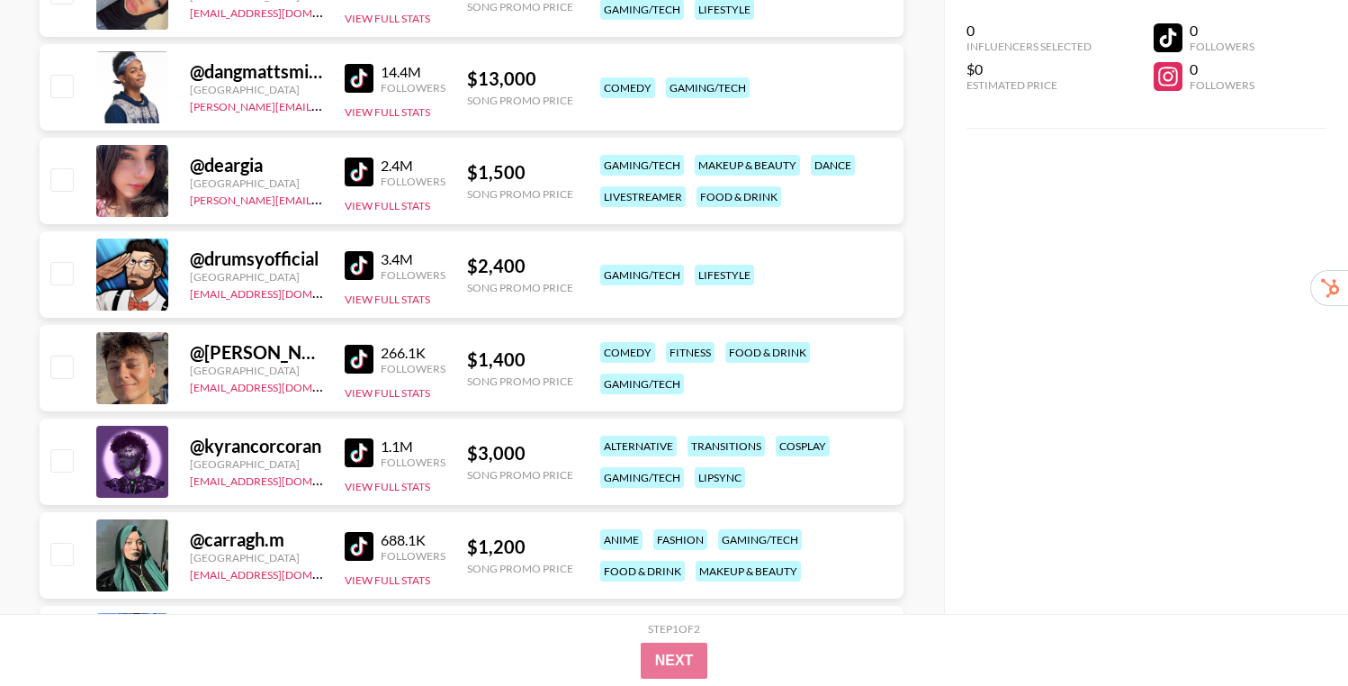
click at [354, 359] on img at bounding box center [359, 359] width 29 height 29
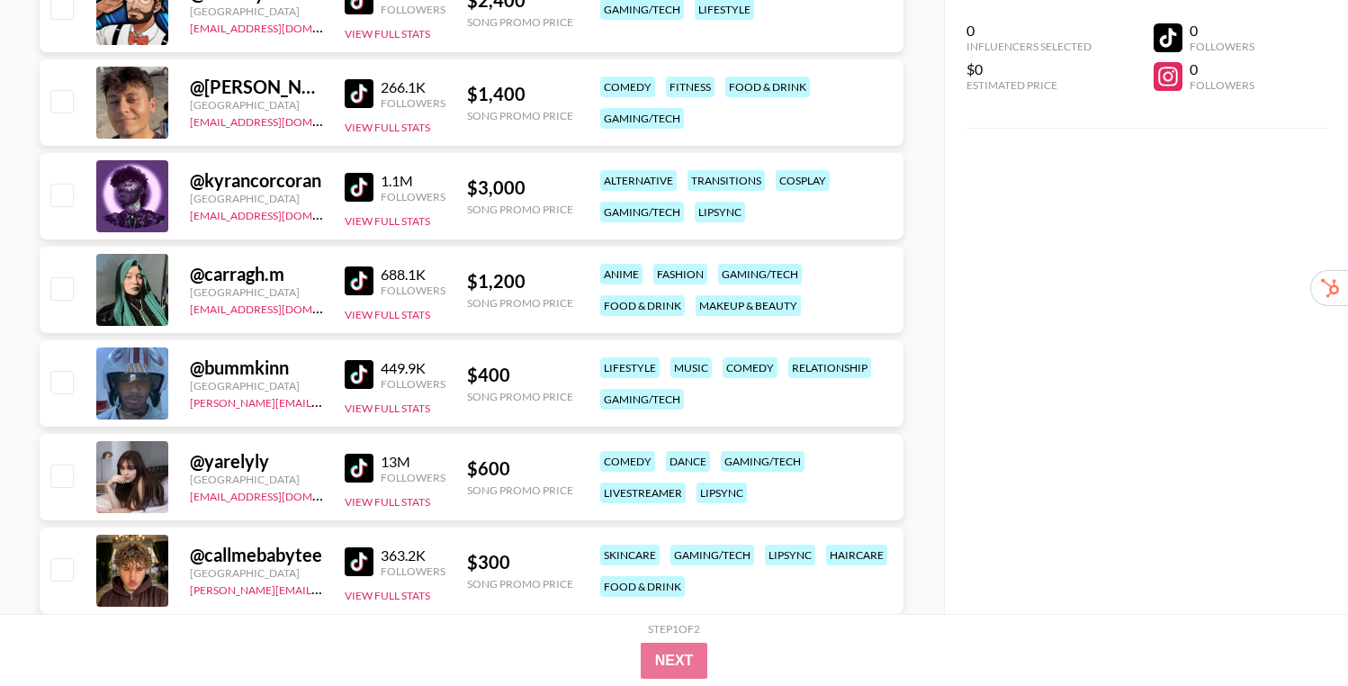
scroll to position [2408, 0]
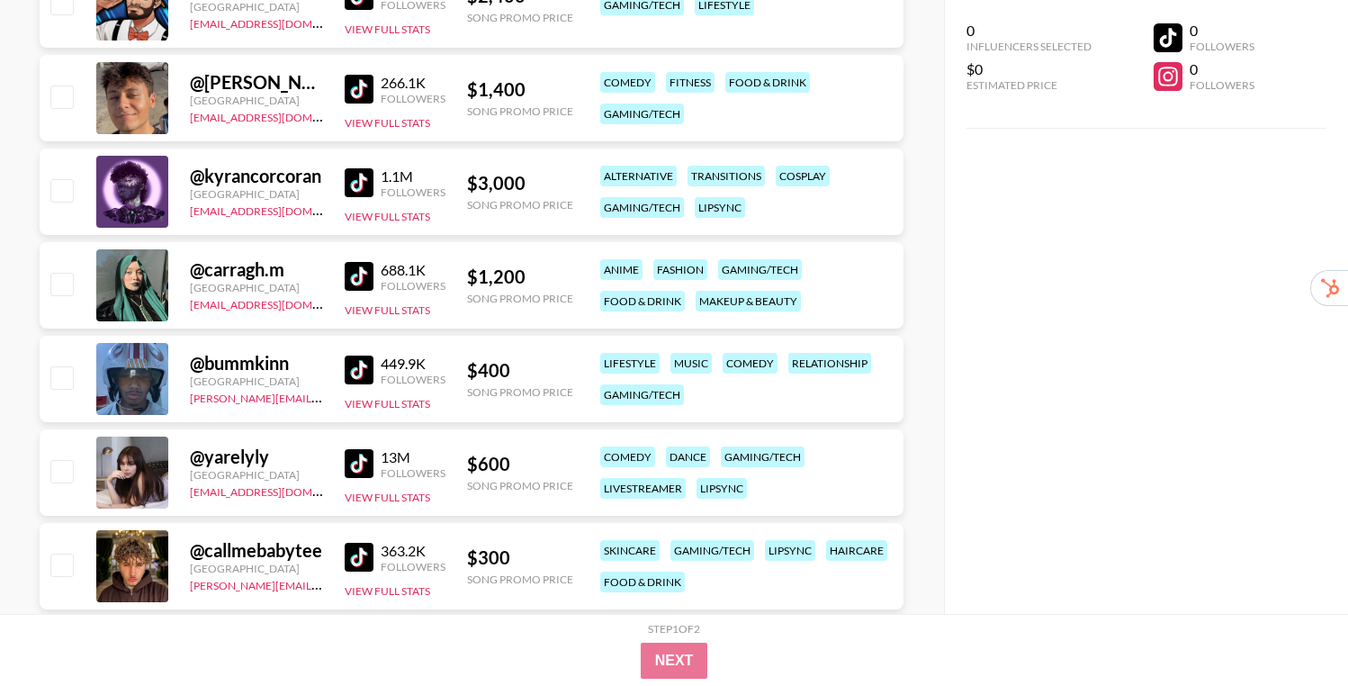
click at [356, 371] on img at bounding box center [359, 369] width 29 height 29
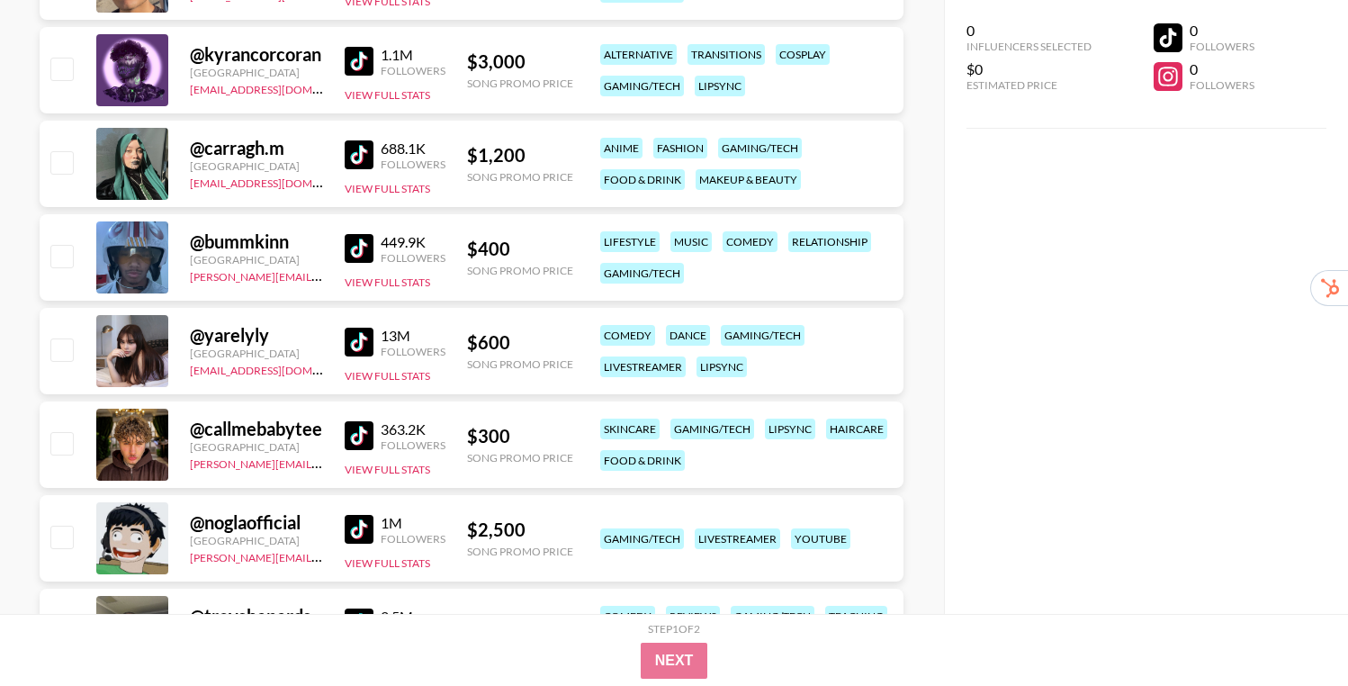
scroll to position [2534, 0]
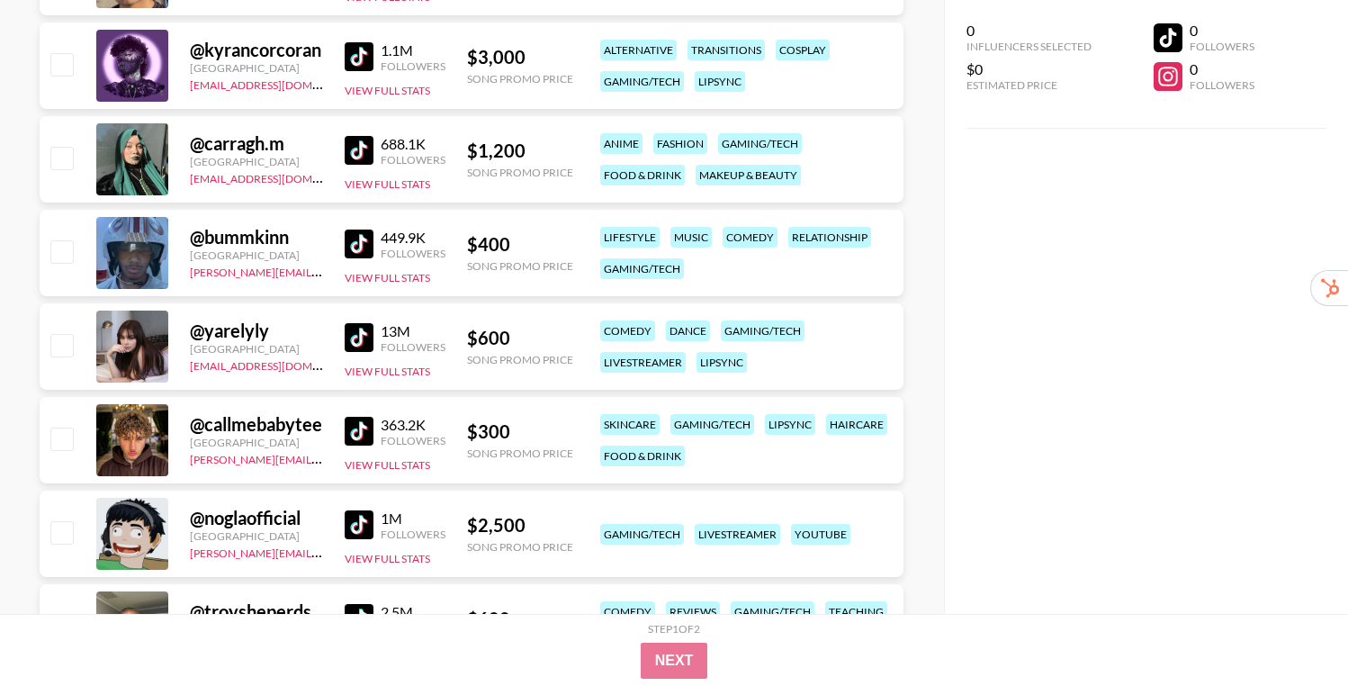
click at [346, 426] on img at bounding box center [359, 431] width 29 height 29
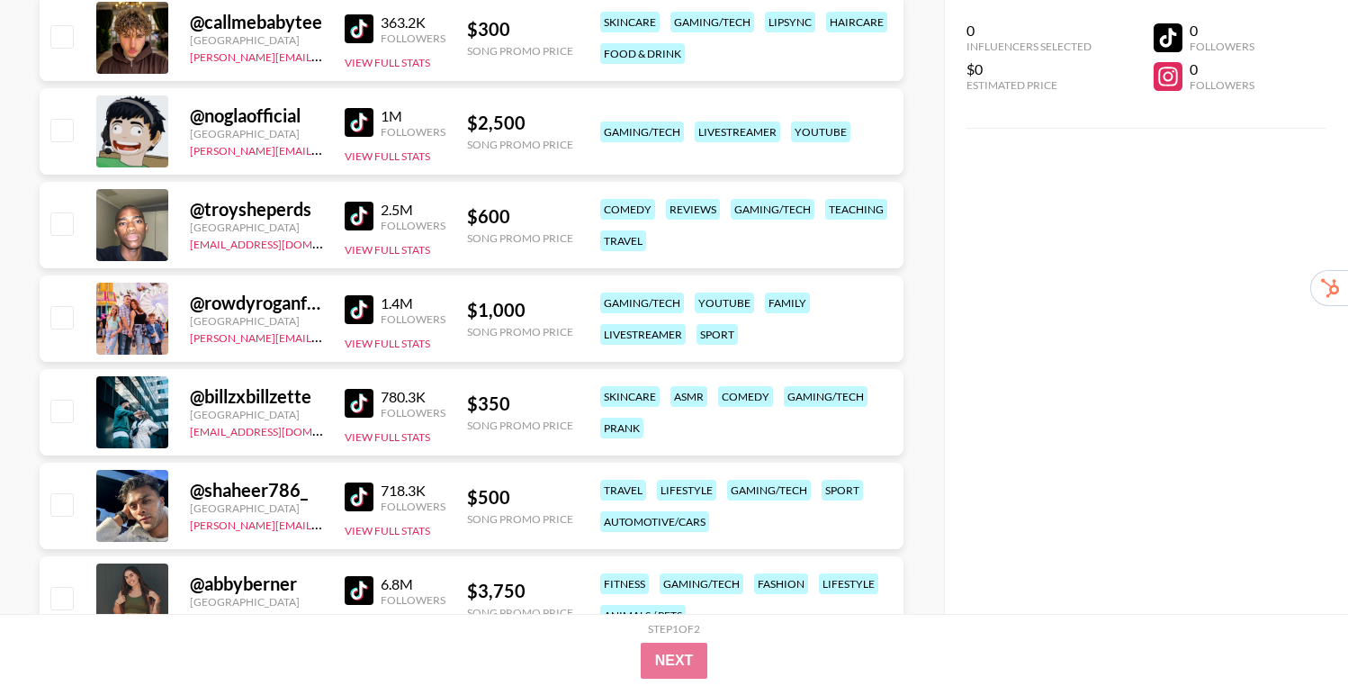
scroll to position [2948, 0]
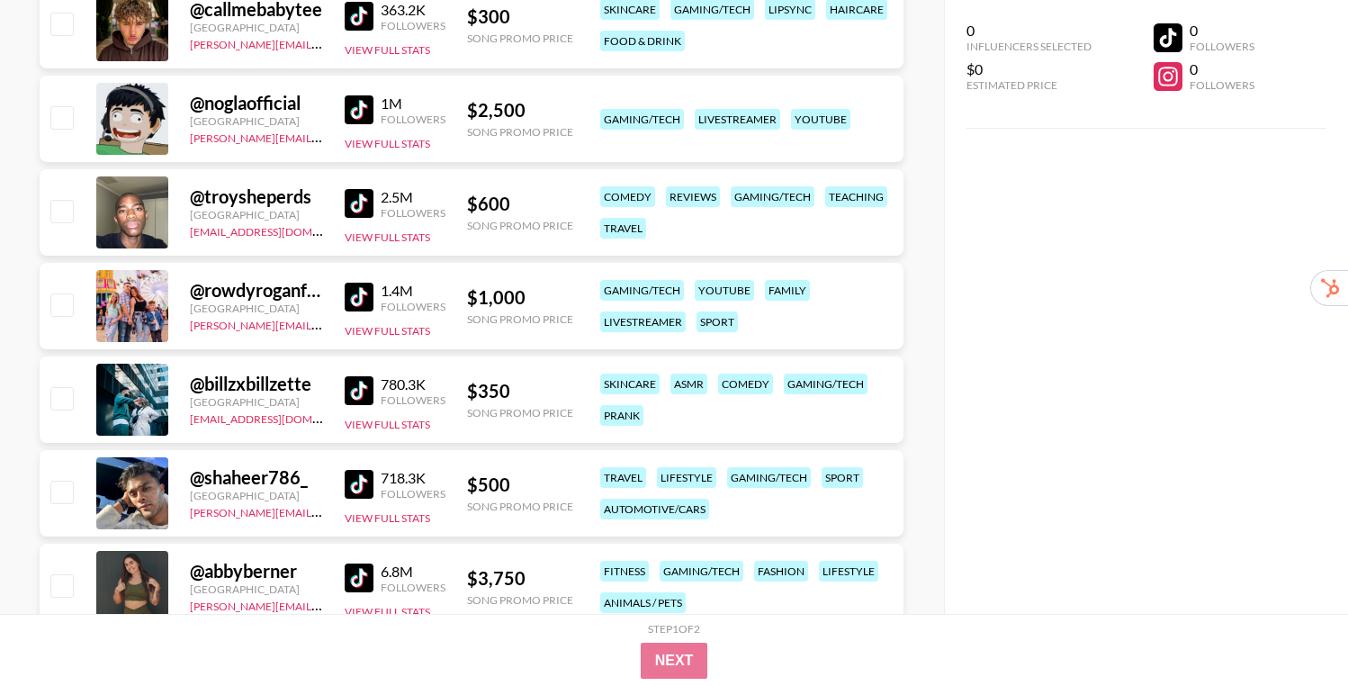
click at [356, 400] on img at bounding box center [359, 390] width 29 height 29
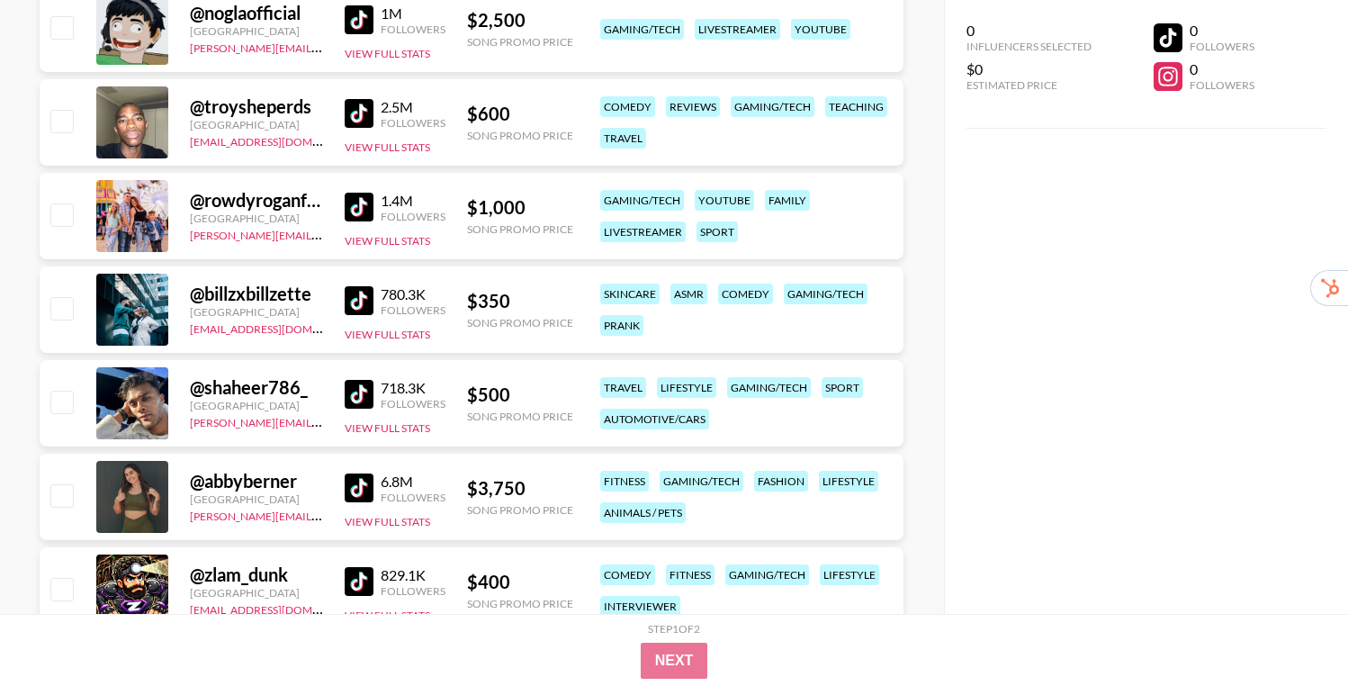
scroll to position [3039, 0]
click at [348, 491] on img at bounding box center [359, 486] width 29 height 29
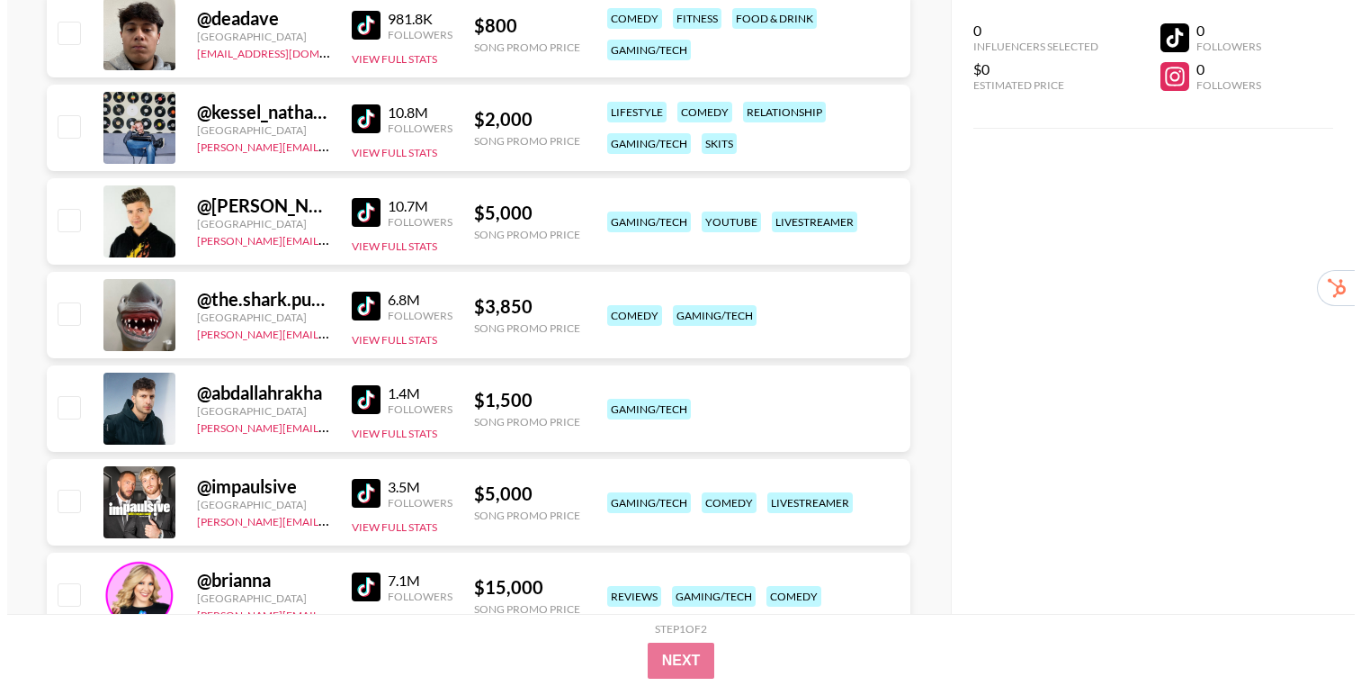
scroll to position [0, 0]
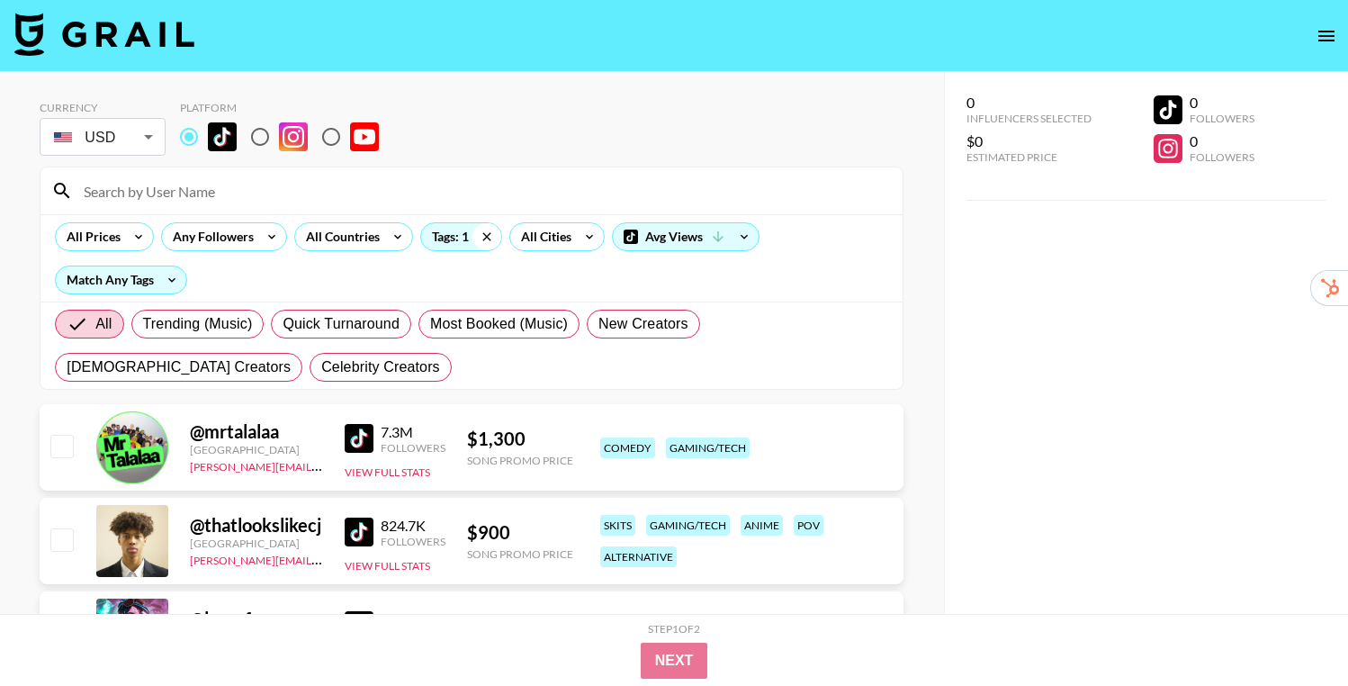
click at [481, 235] on icon at bounding box center [486, 236] width 29 height 27
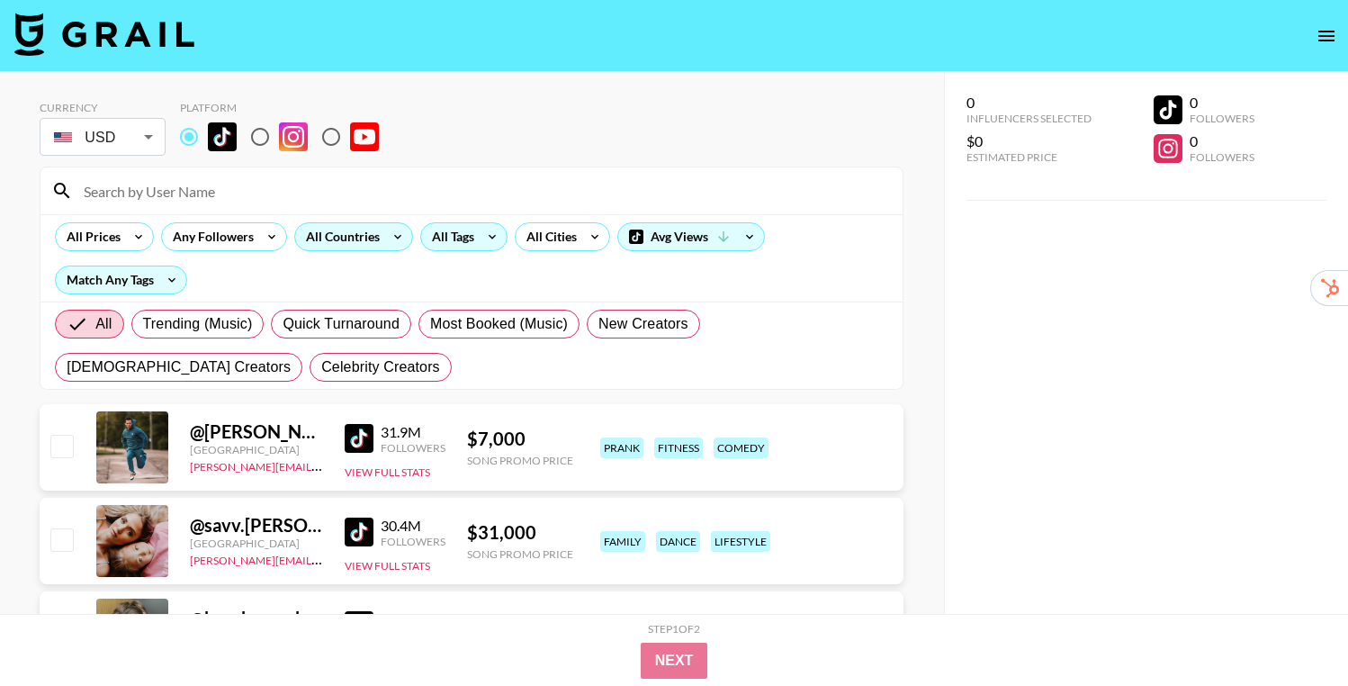
click at [378, 238] on div "All Countries" at bounding box center [339, 236] width 88 height 27
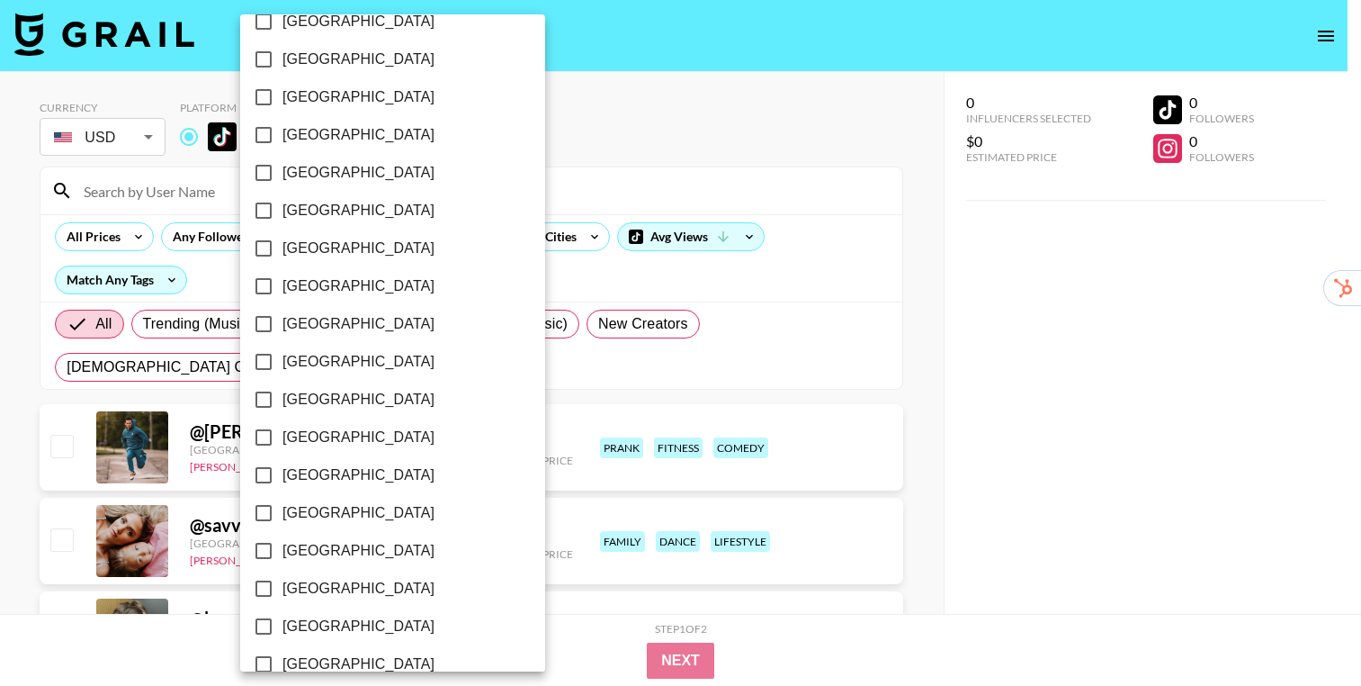
scroll to position [1413, 0]
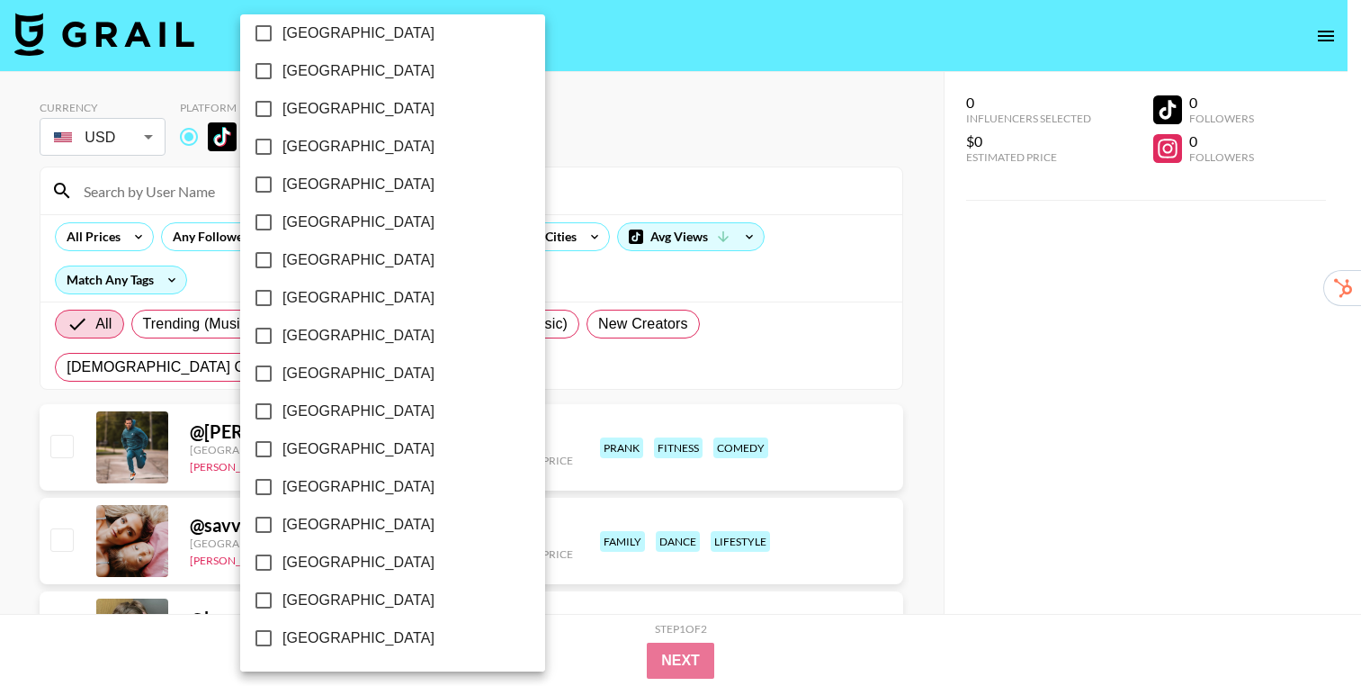
click at [333, 561] on span "[GEOGRAPHIC_DATA]" at bounding box center [359, 563] width 152 height 22
click at [283, 561] on input "[GEOGRAPHIC_DATA]" at bounding box center [264, 562] width 38 height 38
checkbox input "true"
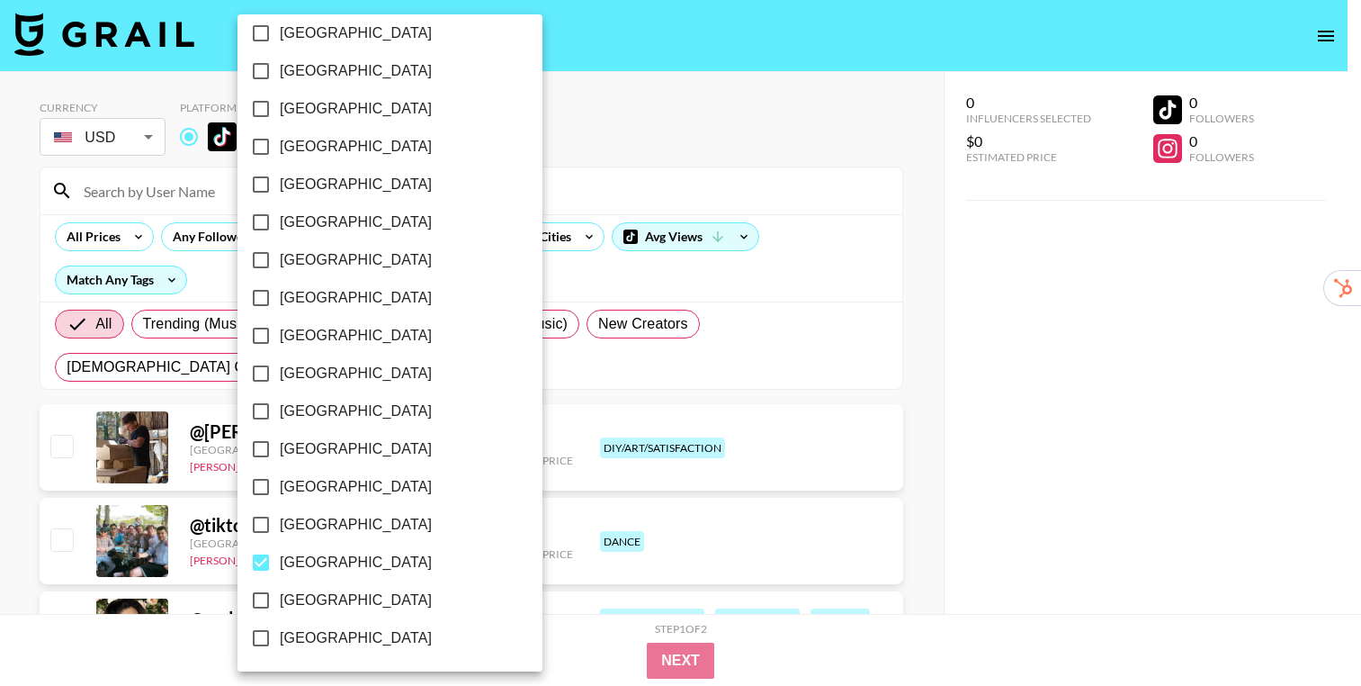
click at [334, 566] on span "[GEOGRAPHIC_DATA]" at bounding box center [356, 600] width 152 height 22
click at [280, 566] on input "[GEOGRAPHIC_DATA]" at bounding box center [261, 600] width 38 height 38
checkbox input "true"
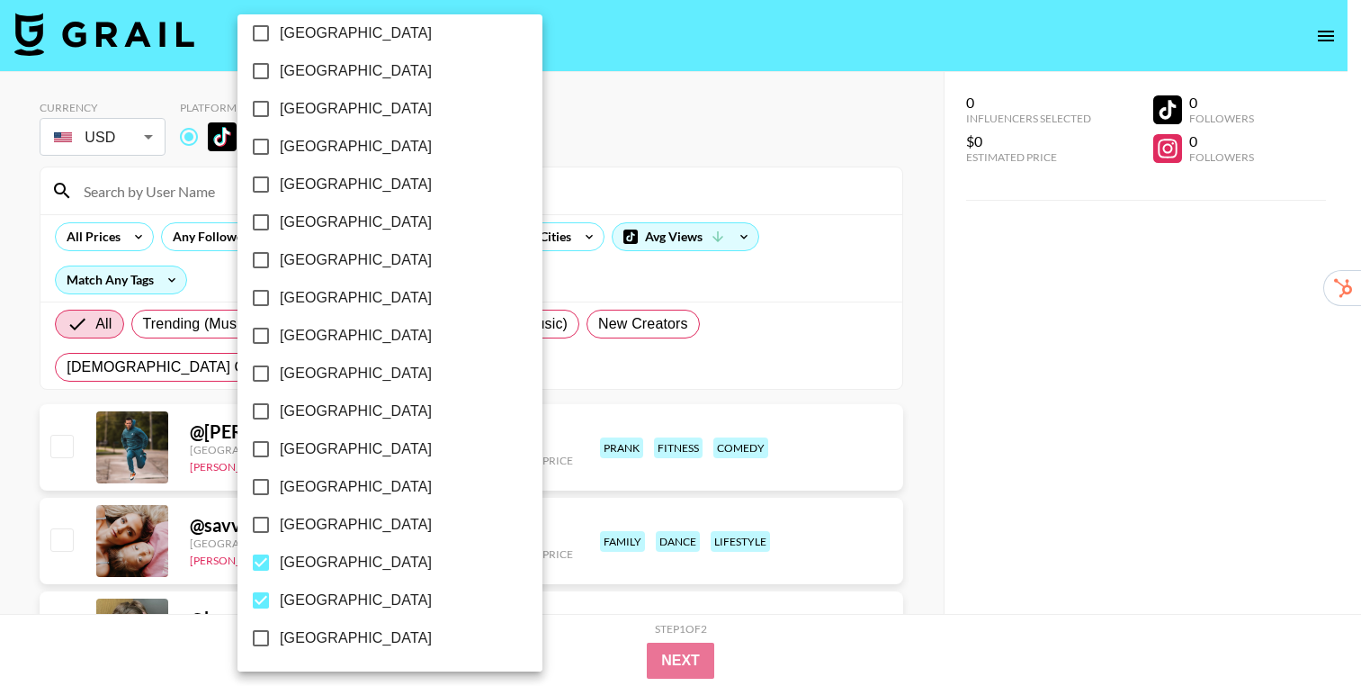
click at [901, 374] on div at bounding box center [680, 343] width 1361 height 686
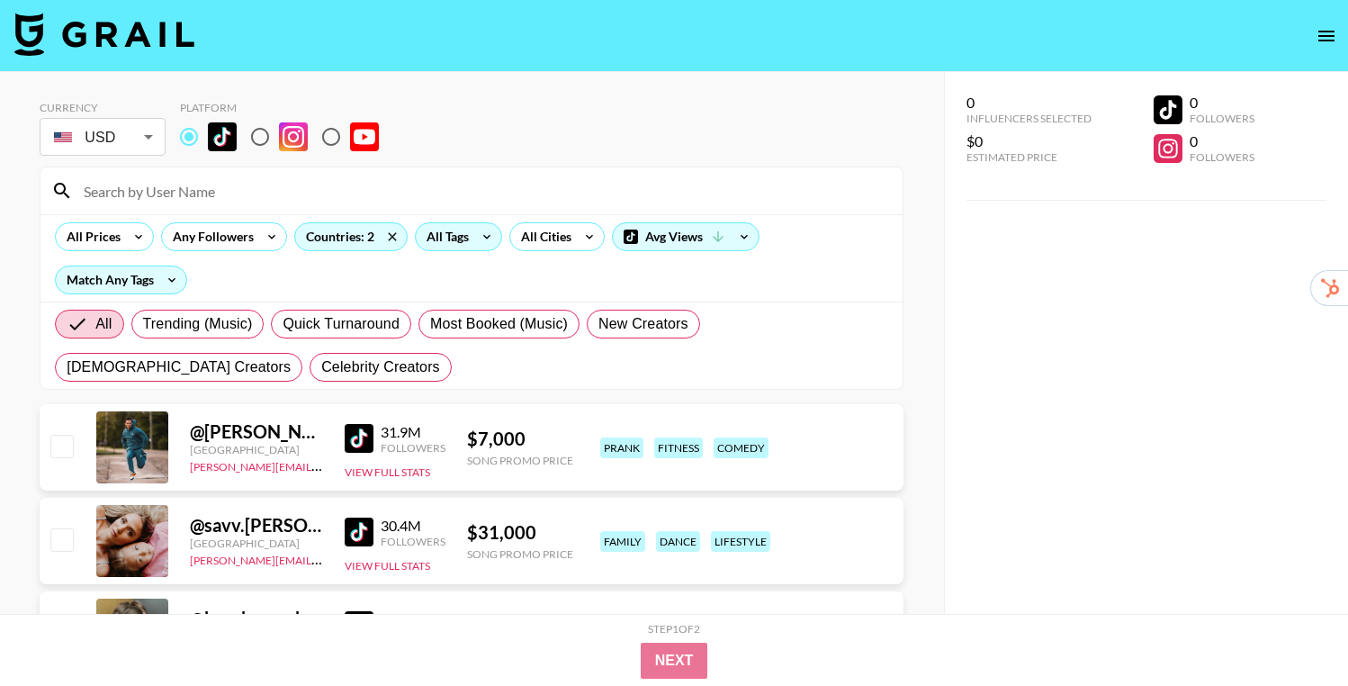
click at [458, 238] on div "All Tags" at bounding box center [444, 236] width 57 height 27
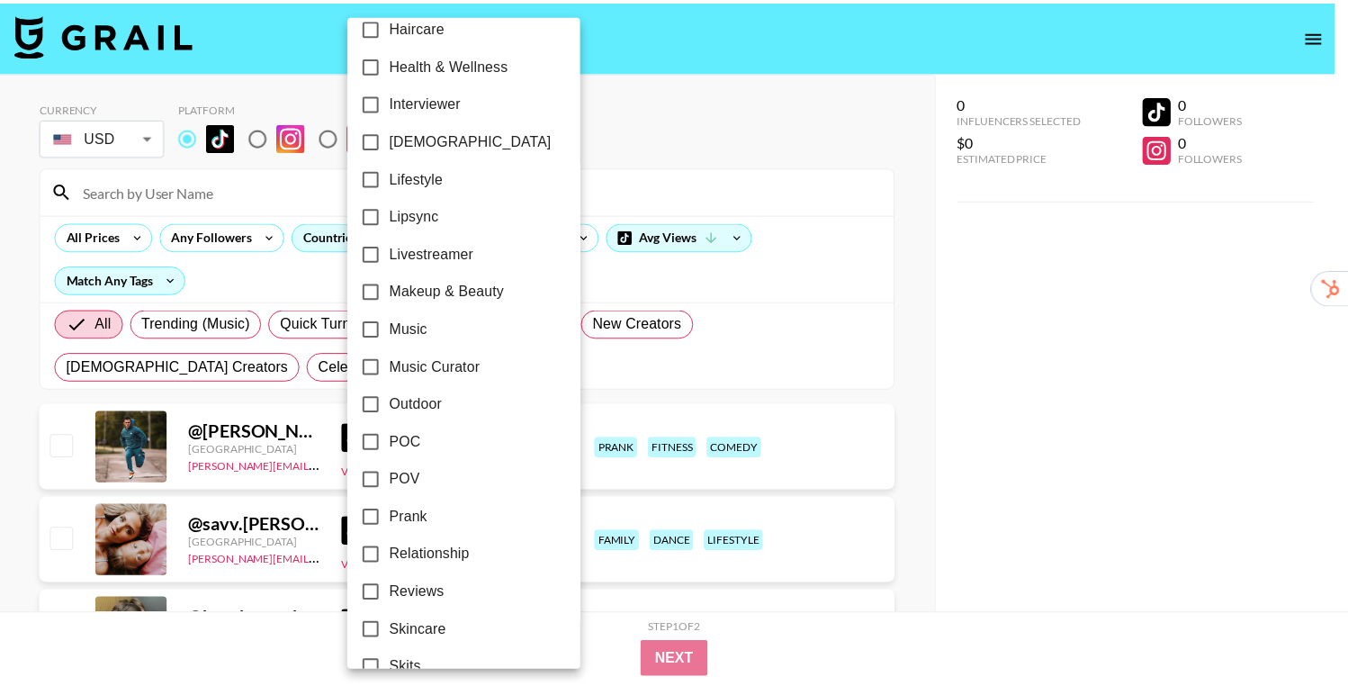
scroll to position [823, 0]
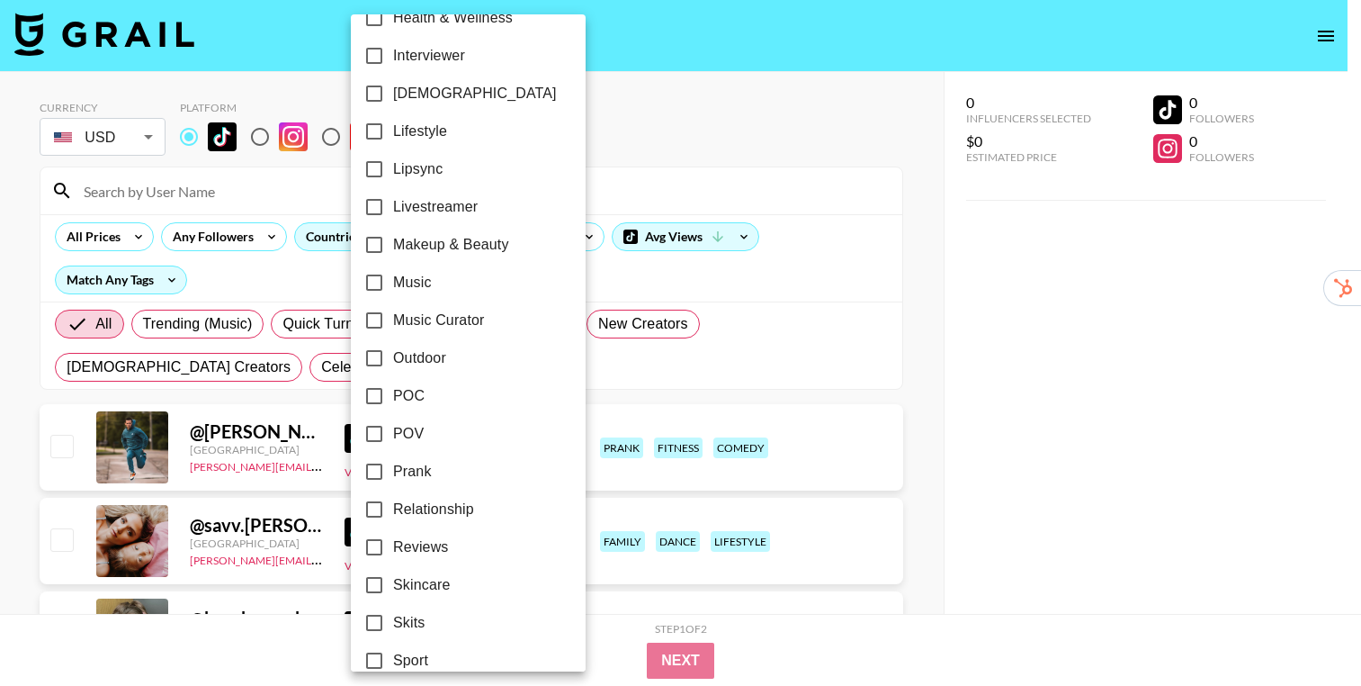
click at [435, 506] on span "Relationship" at bounding box center [433, 509] width 81 height 22
click at [393, 506] on input "Relationship" at bounding box center [374, 509] width 38 height 38
checkbox input "true"
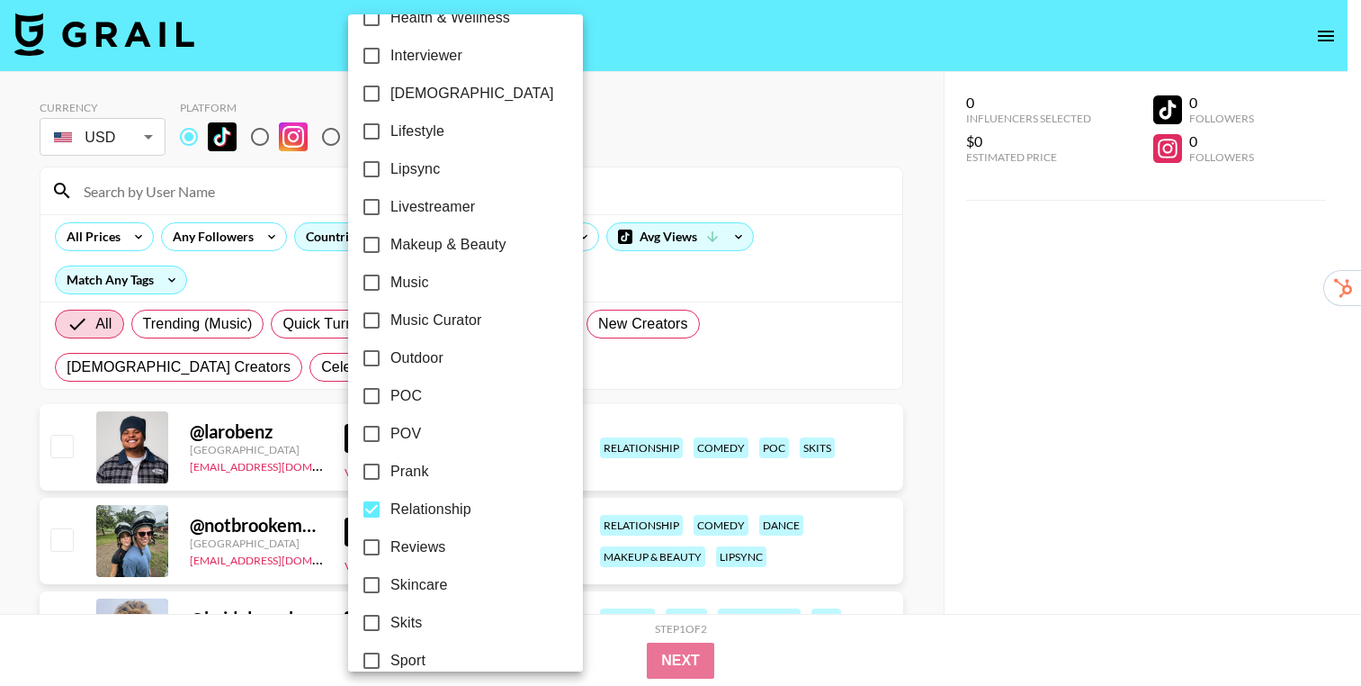
click at [931, 366] on div at bounding box center [680, 343] width 1361 height 686
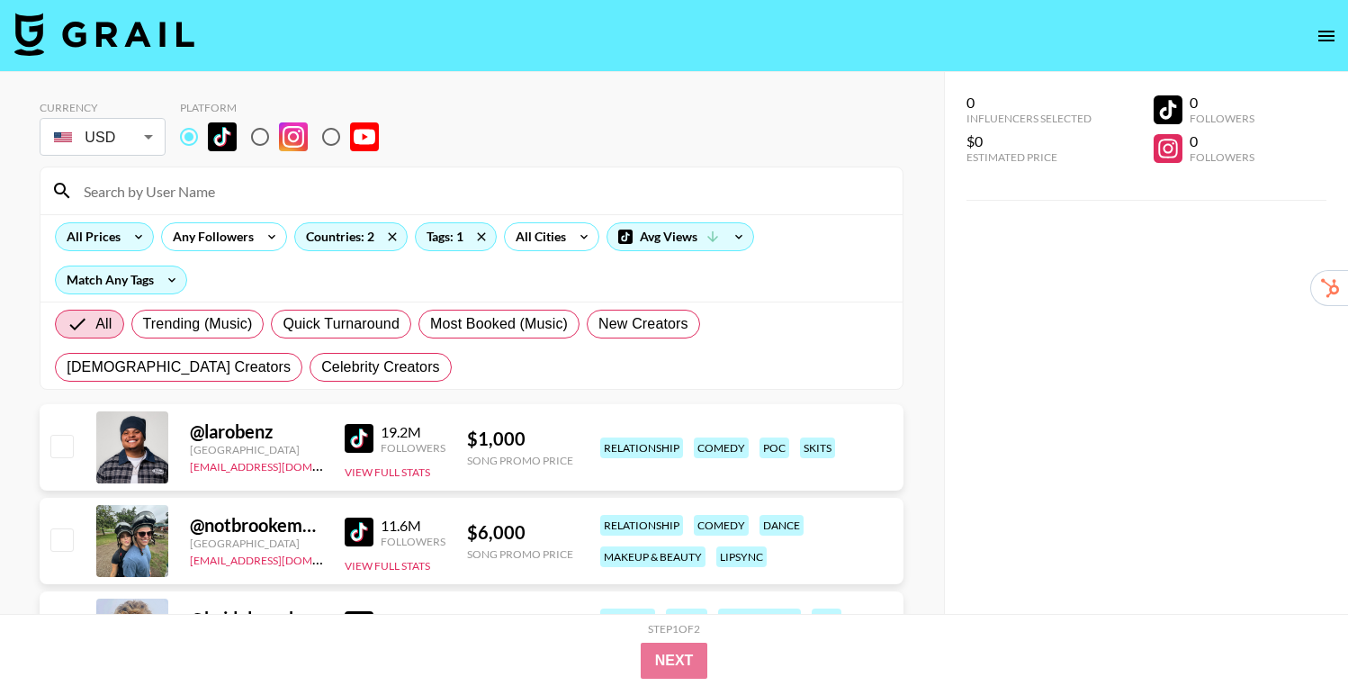
click at [132, 241] on icon at bounding box center [138, 236] width 29 height 27
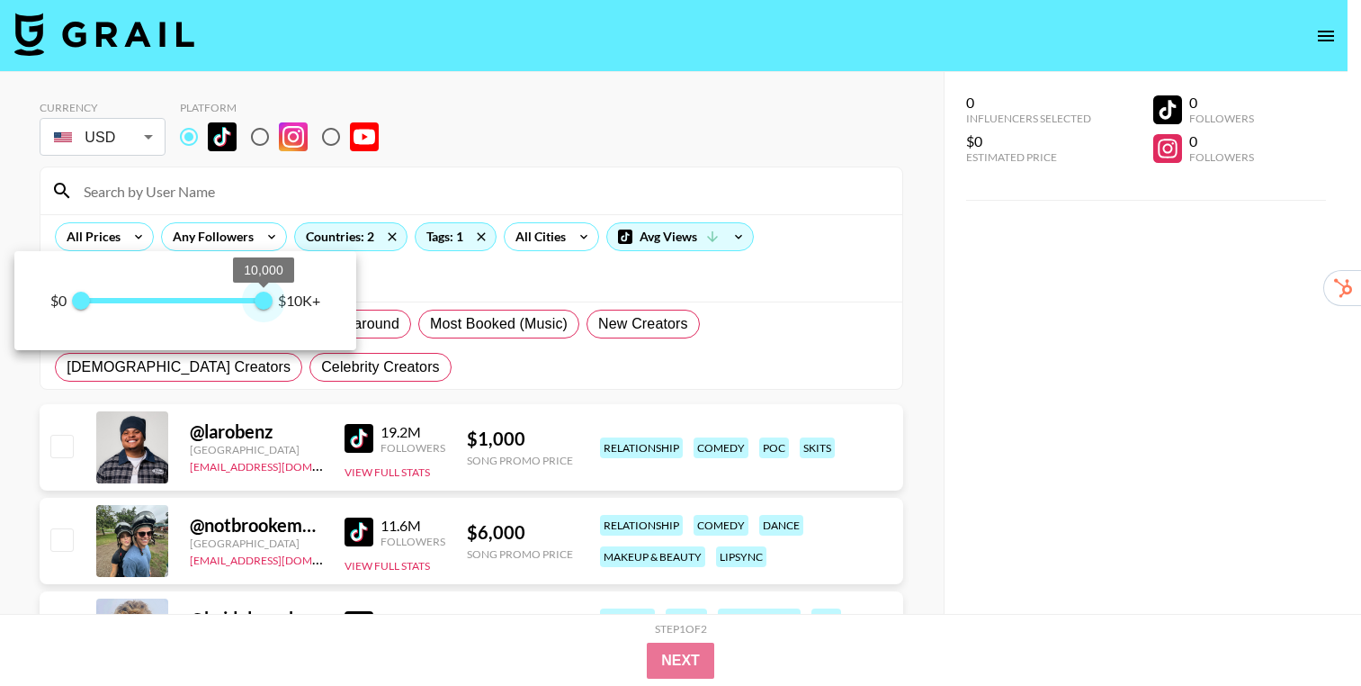
drag, startPoint x: 264, startPoint y: 297, endPoint x: 292, endPoint y: 311, distance: 32.2
click at [292, 311] on div "$0 0 10,000 $10K+" at bounding box center [185, 300] width 270 height 27
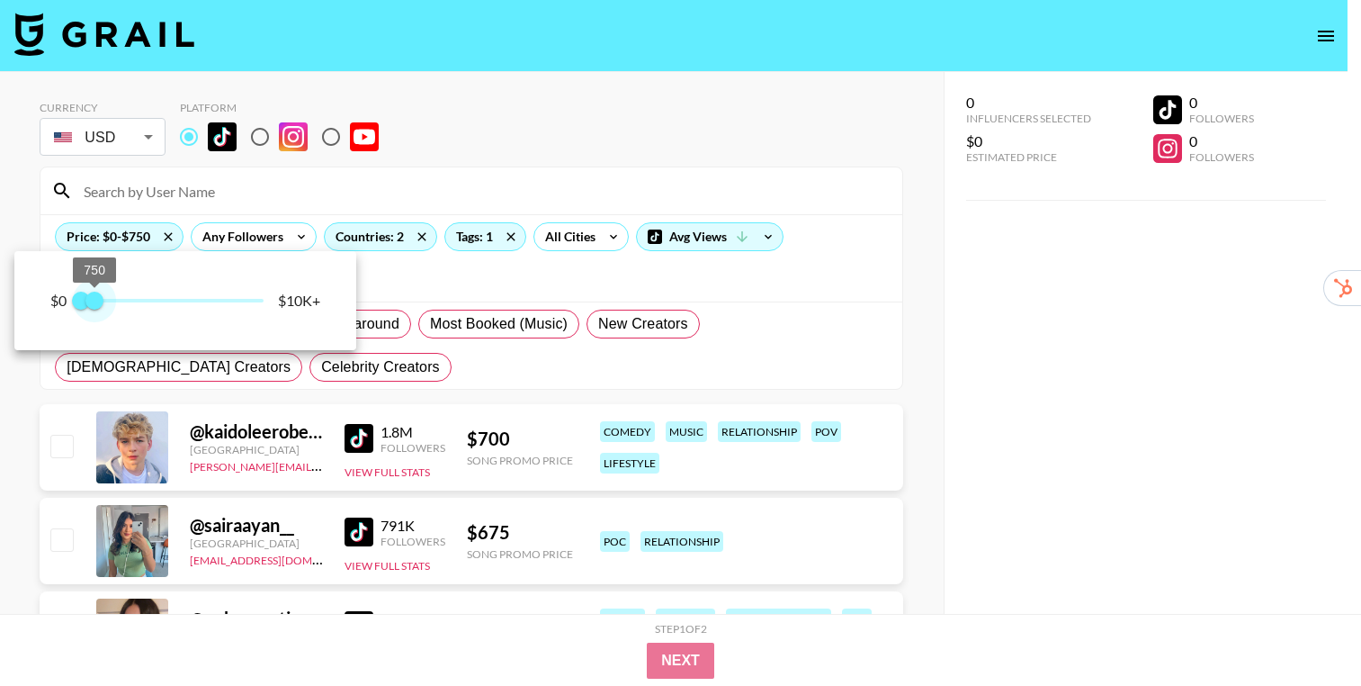
type input "500"
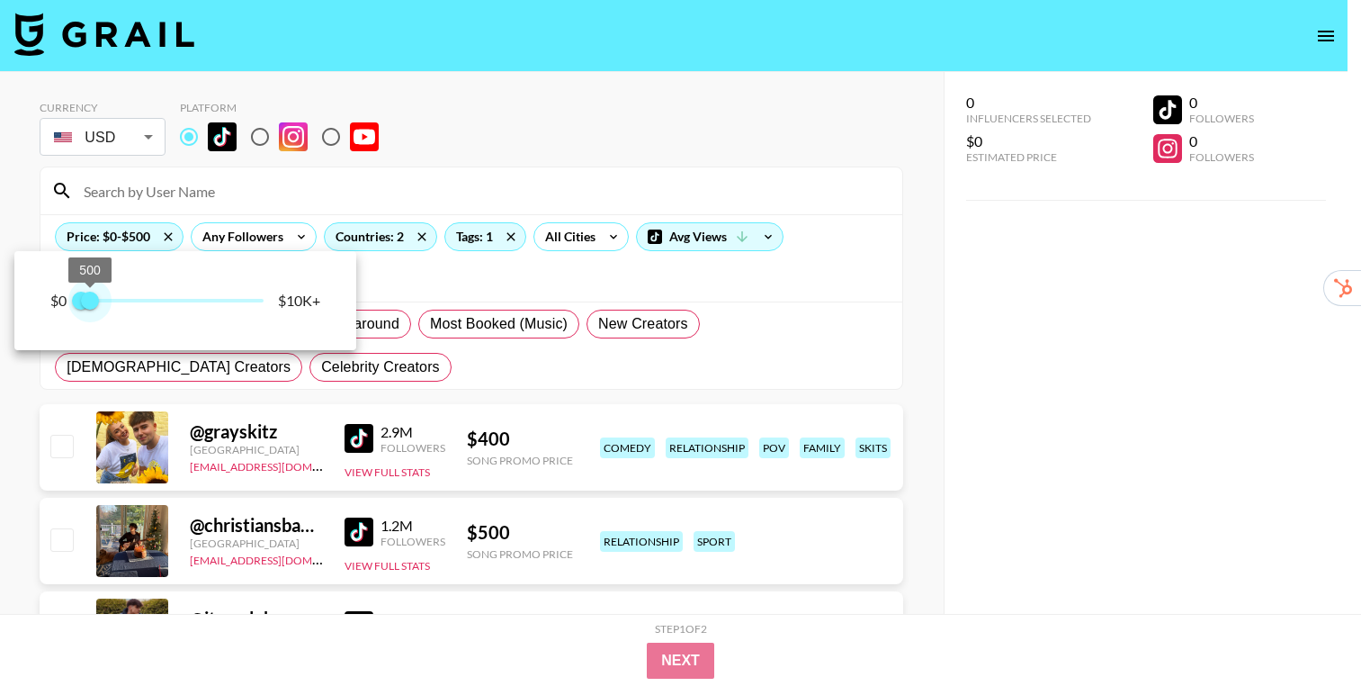
drag, startPoint x: 256, startPoint y: 306, endPoint x: 92, endPoint y: 317, distance: 164.1
click at [92, 309] on span "500" at bounding box center [90, 300] width 18 height 18
click at [911, 396] on div at bounding box center [680, 343] width 1361 height 686
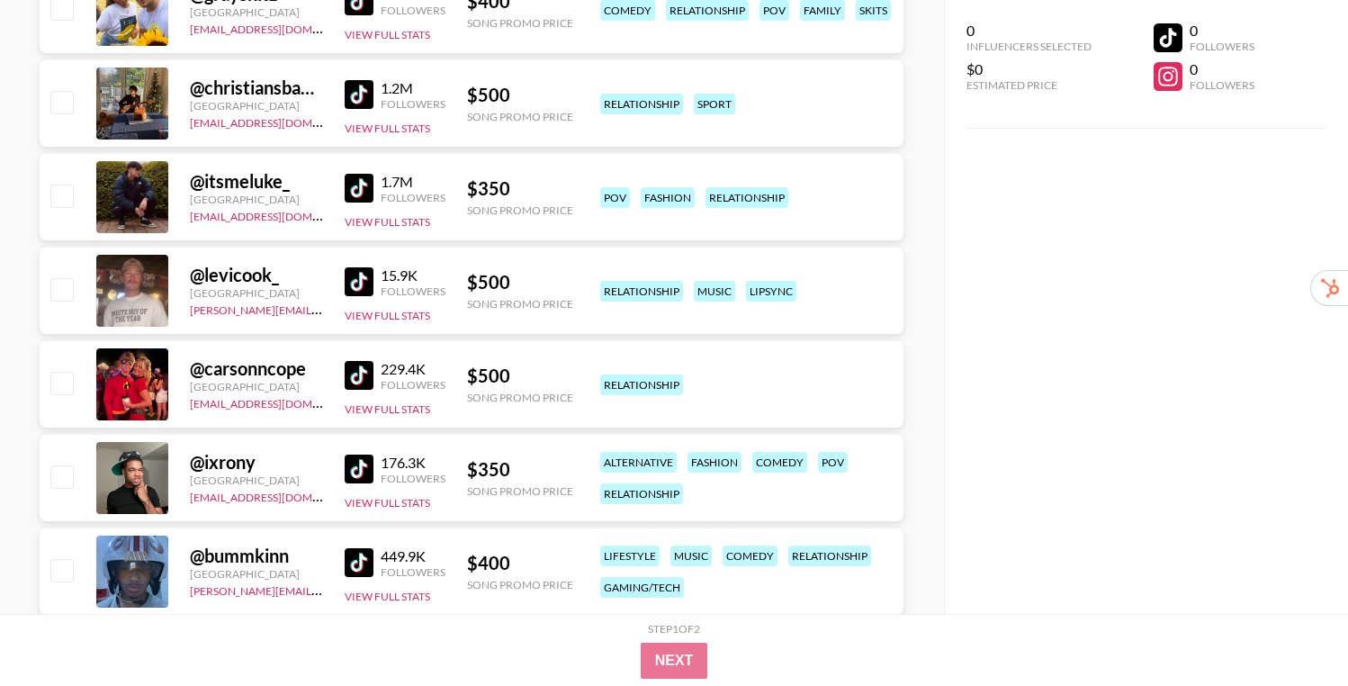
scroll to position [439, 0]
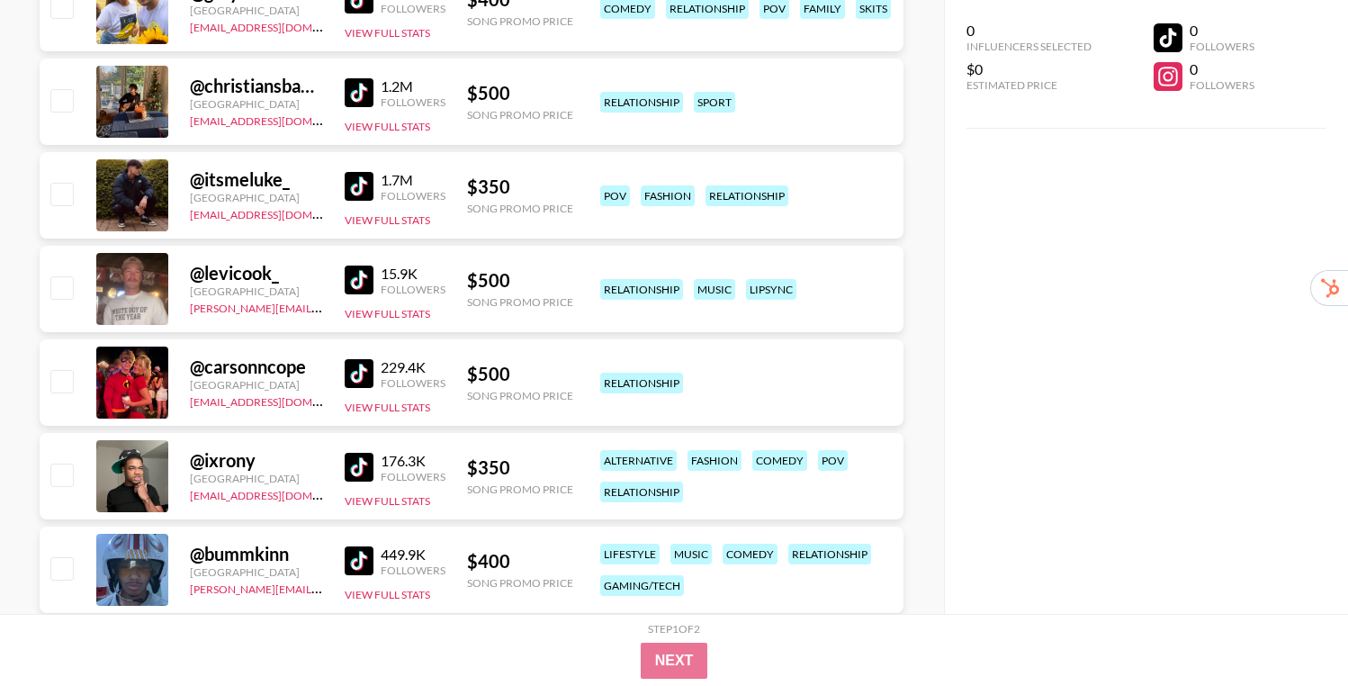
click at [359, 372] on img at bounding box center [359, 373] width 29 height 29
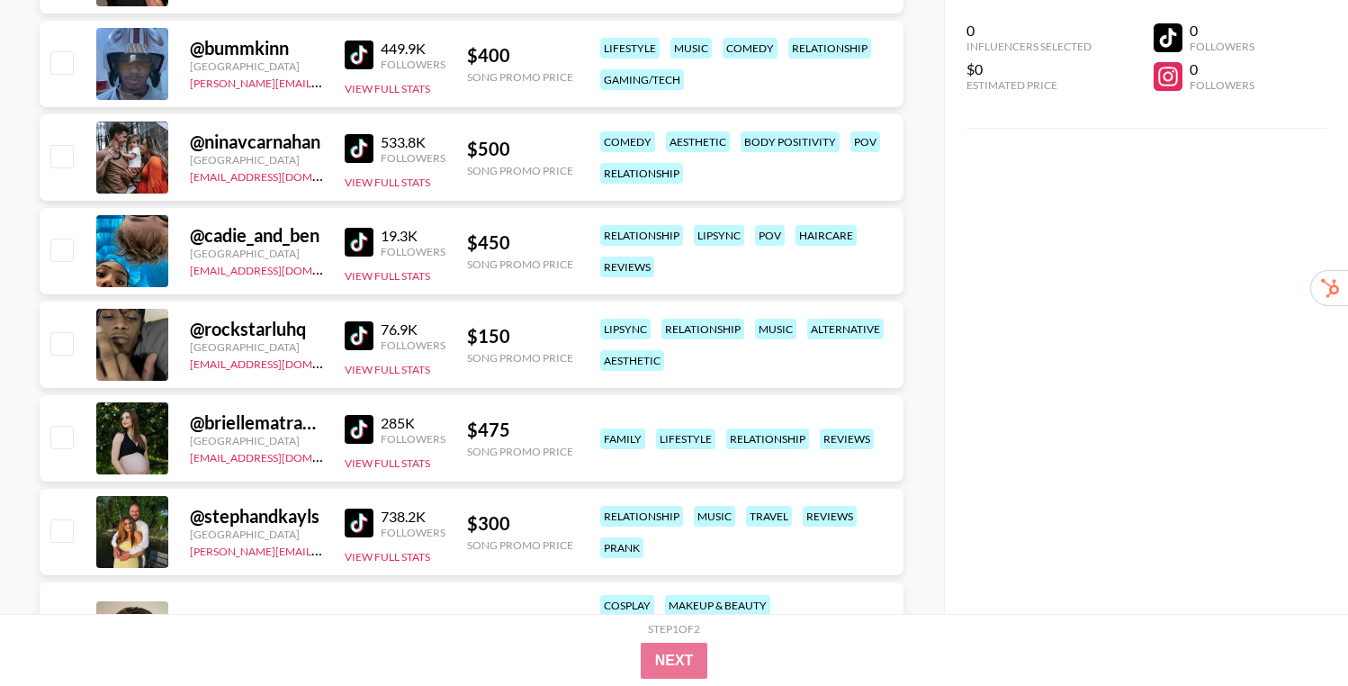
scroll to position [948, 0]
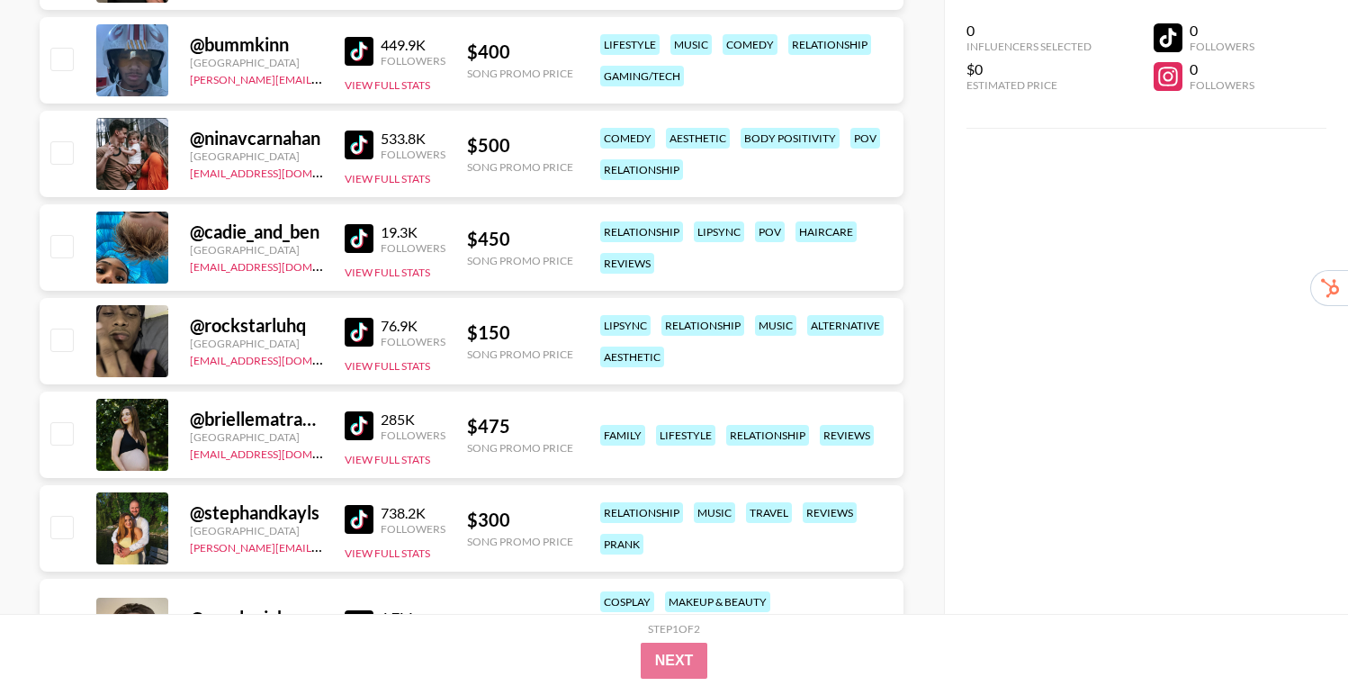
click at [353, 426] on img at bounding box center [359, 425] width 29 height 29
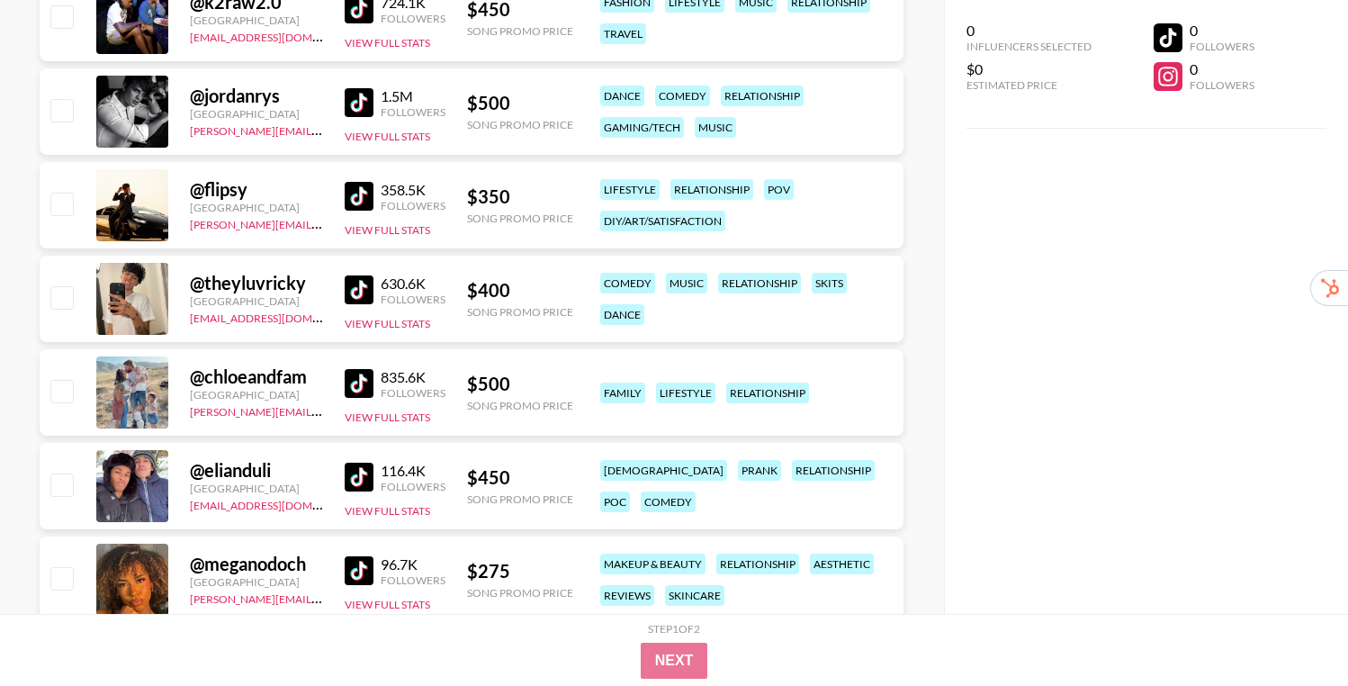
scroll to position [1749, 0]
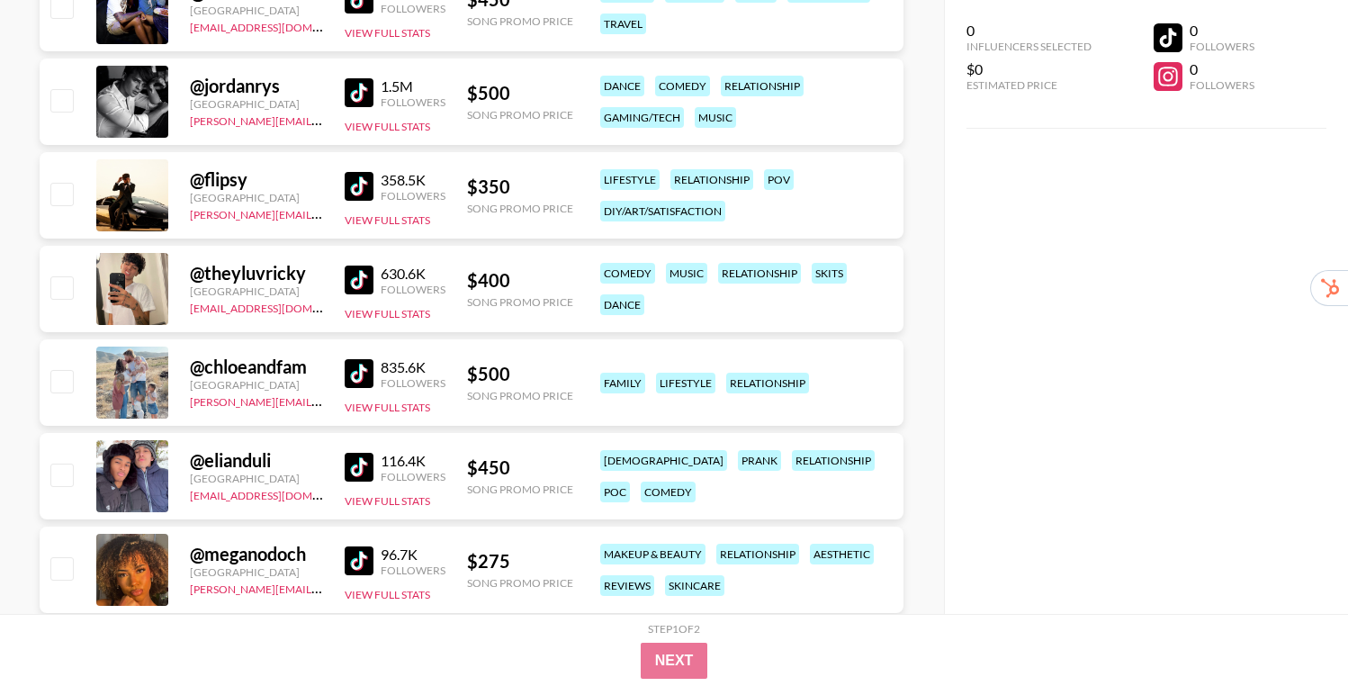
click at [348, 471] on img at bounding box center [359, 467] width 29 height 29
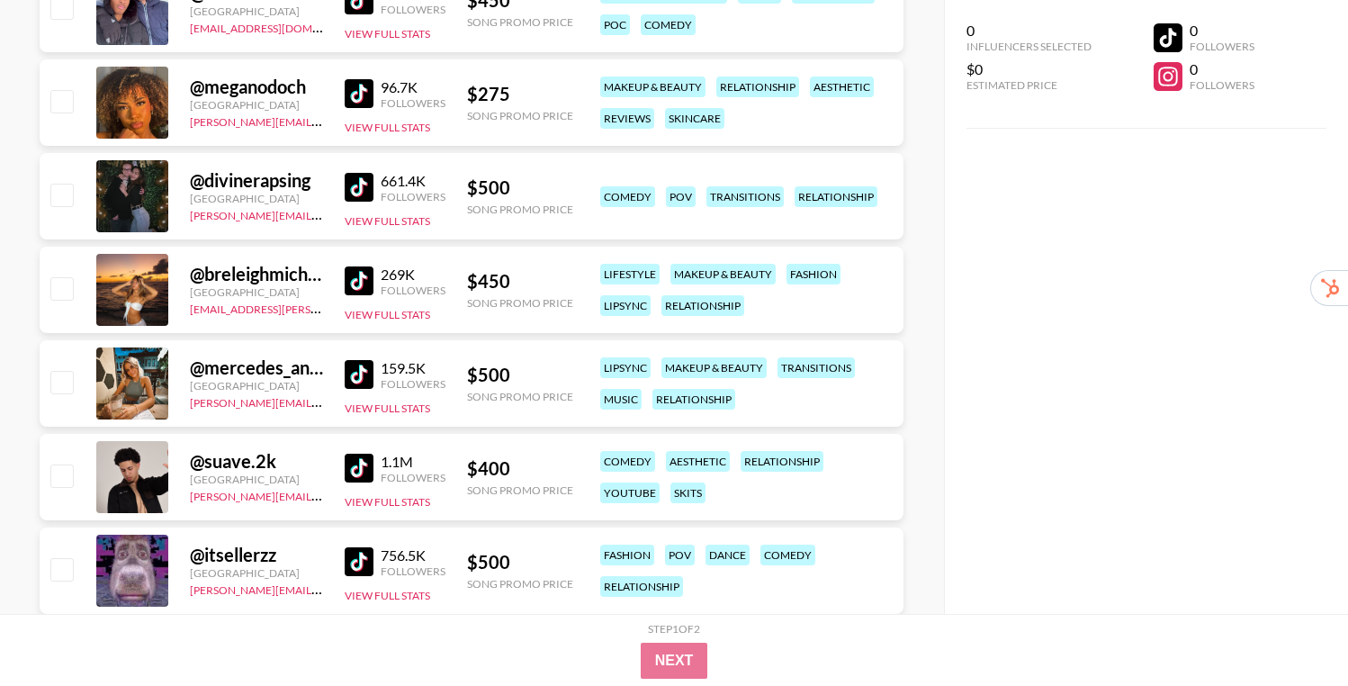
scroll to position [2250, 0]
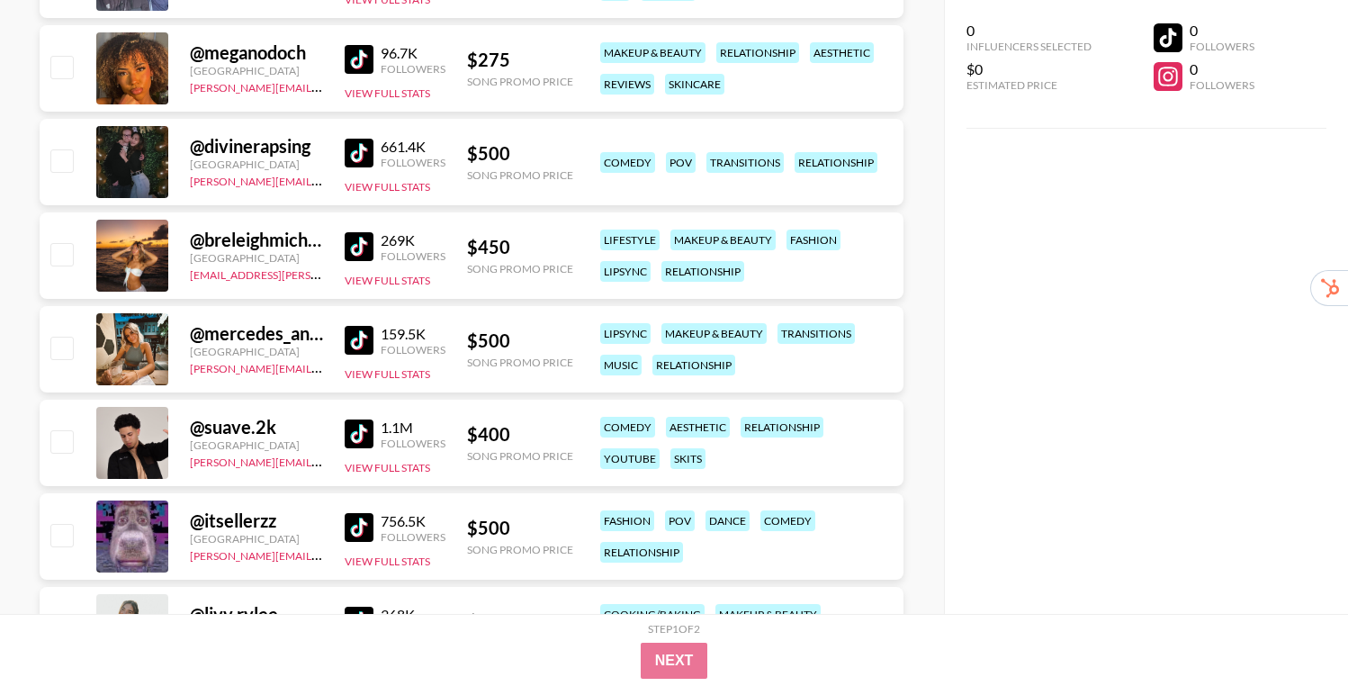
click at [354, 338] on img at bounding box center [359, 340] width 29 height 29
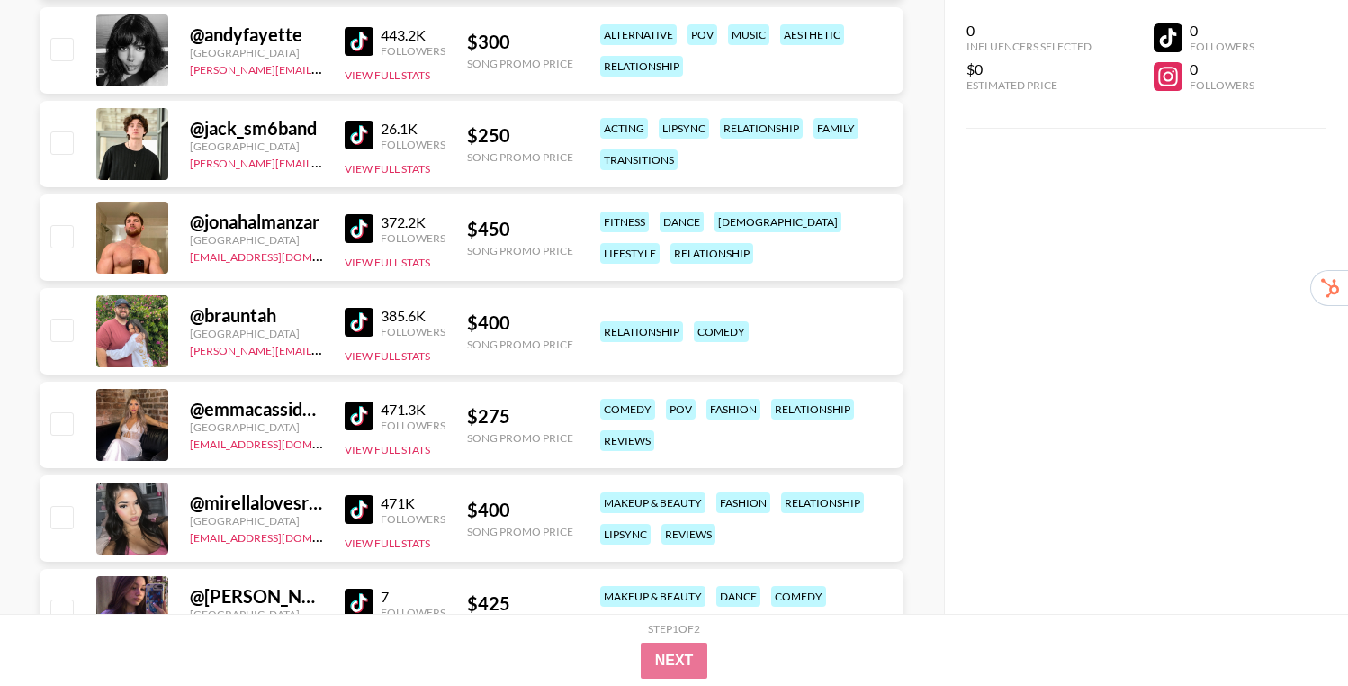
scroll to position [2928, 0]
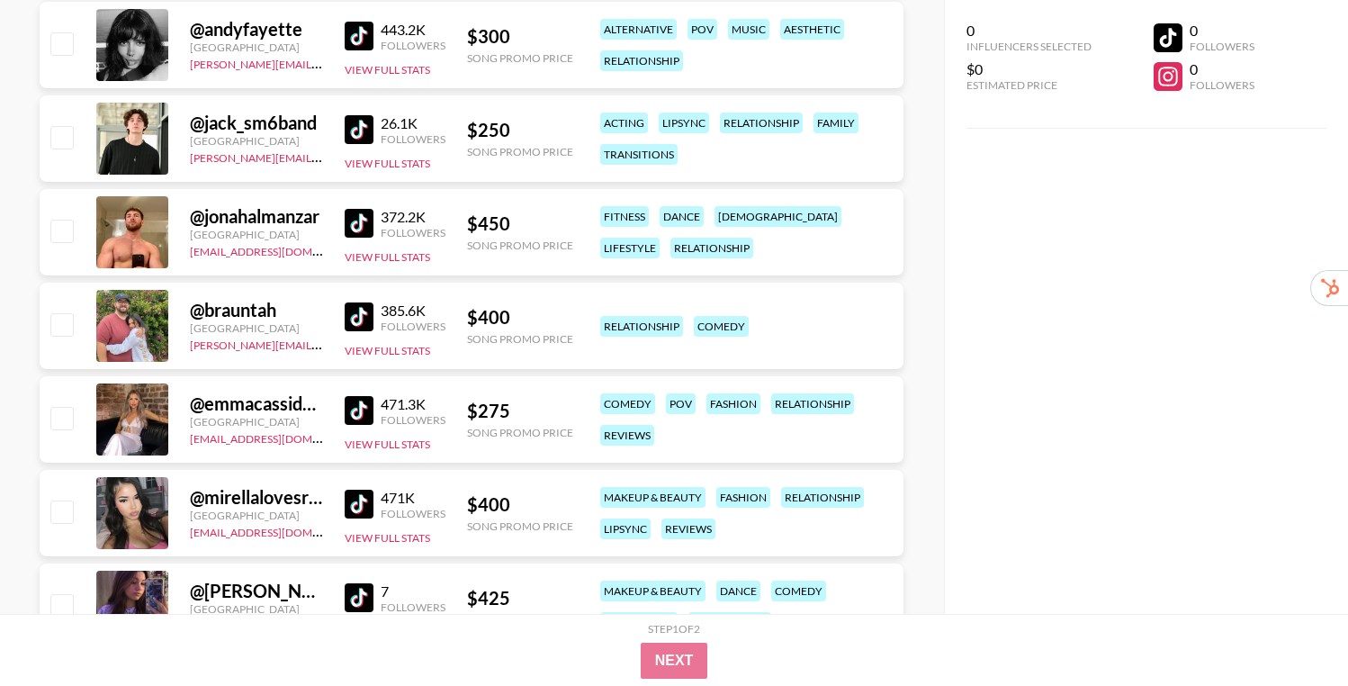
click at [342, 406] on div "@ emmacassidy.x [GEOGRAPHIC_DATA] [EMAIL_ADDRESS][DOMAIN_NAME] 471.3K Followers…" at bounding box center [472, 419] width 864 height 86
click at [357, 412] on img at bounding box center [359, 410] width 29 height 29
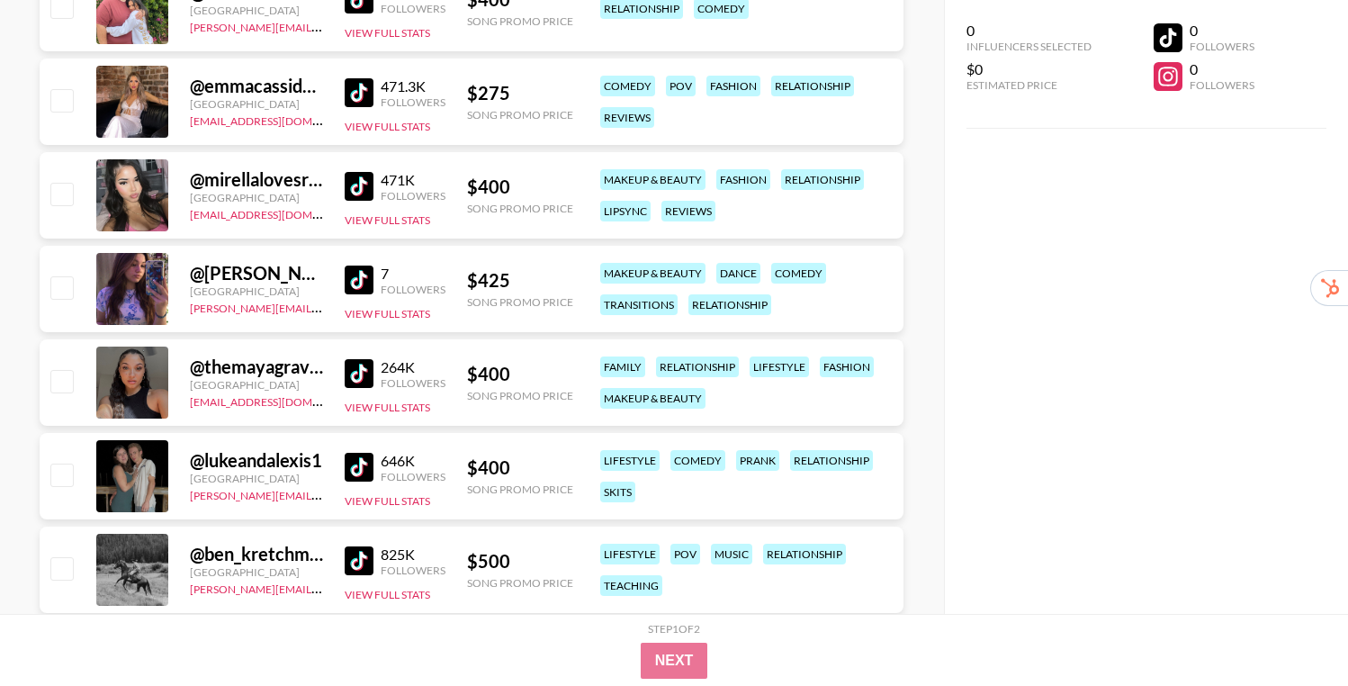
scroll to position [3248, 0]
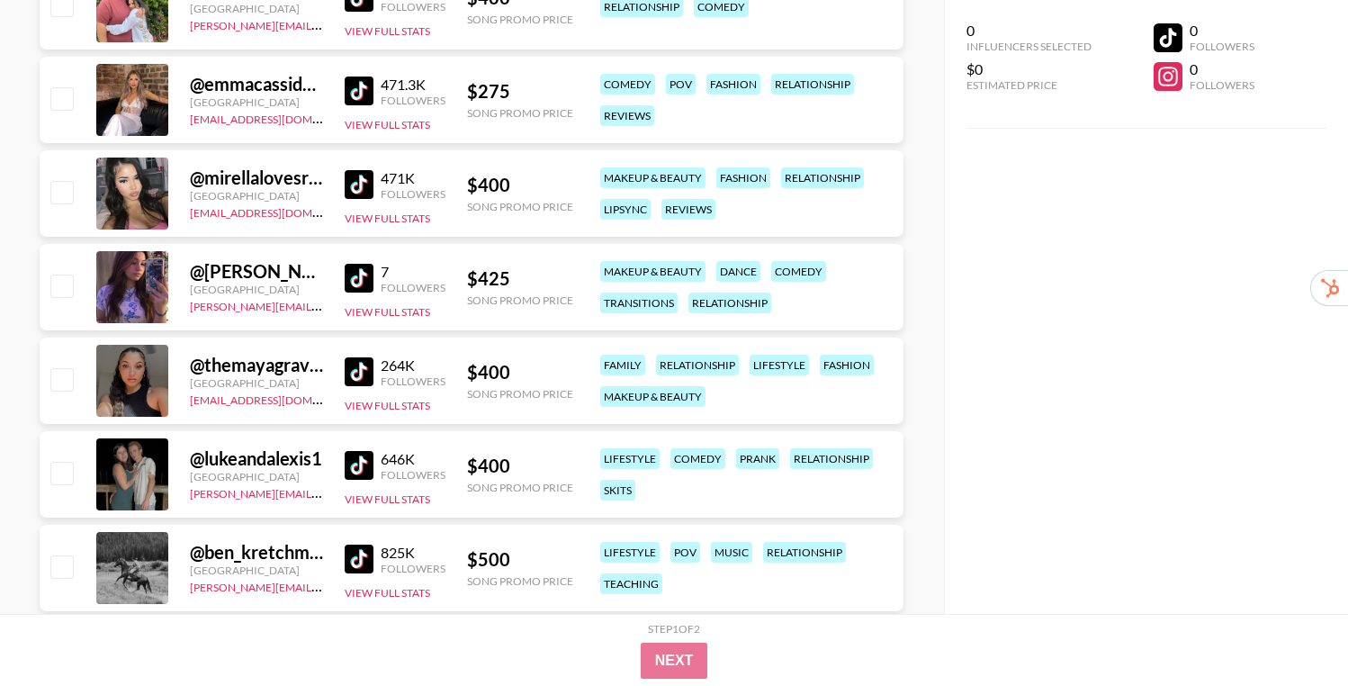
click at [343, 462] on div "@ lukeandalexis1 United States [PERSON_NAME][EMAIL_ADDRESS][DOMAIN_NAME] 646K F…" at bounding box center [472, 474] width 864 height 86
click at [354, 469] on img at bounding box center [359, 465] width 29 height 29
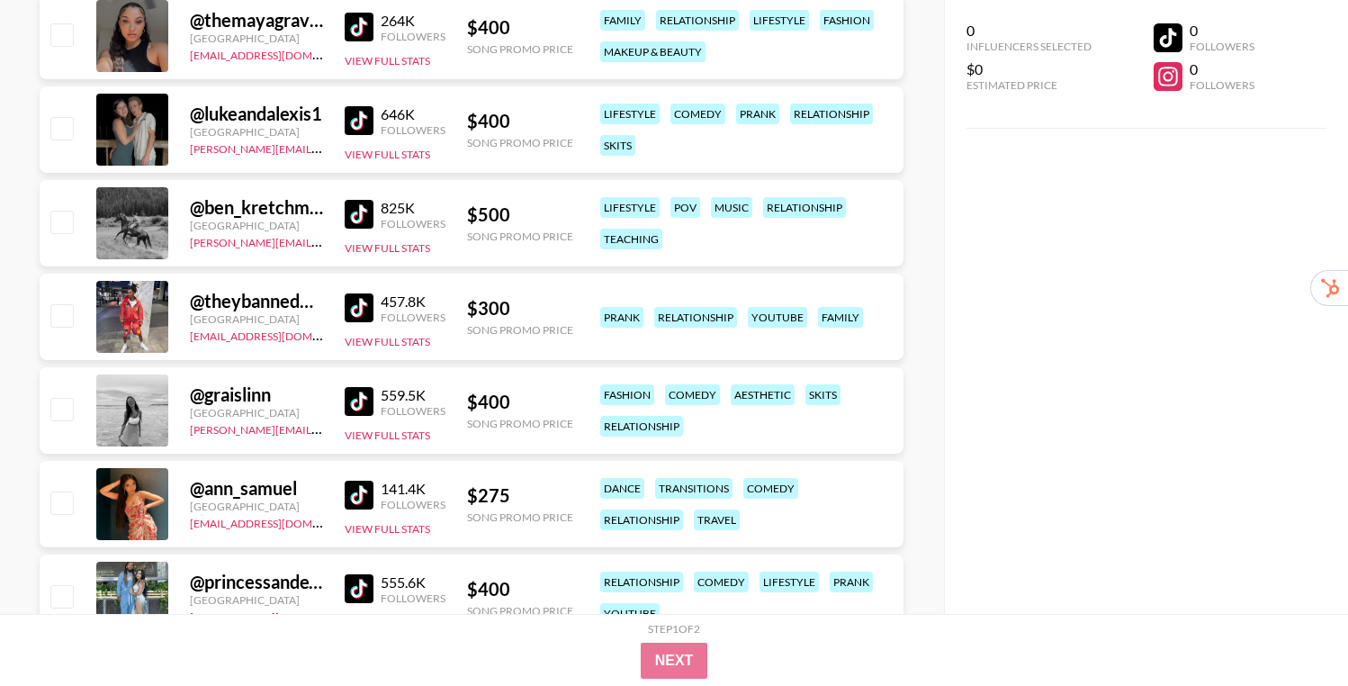
scroll to position [3593, 0]
click at [354, 399] on img at bounding box center [359, 400] width 29 height 29
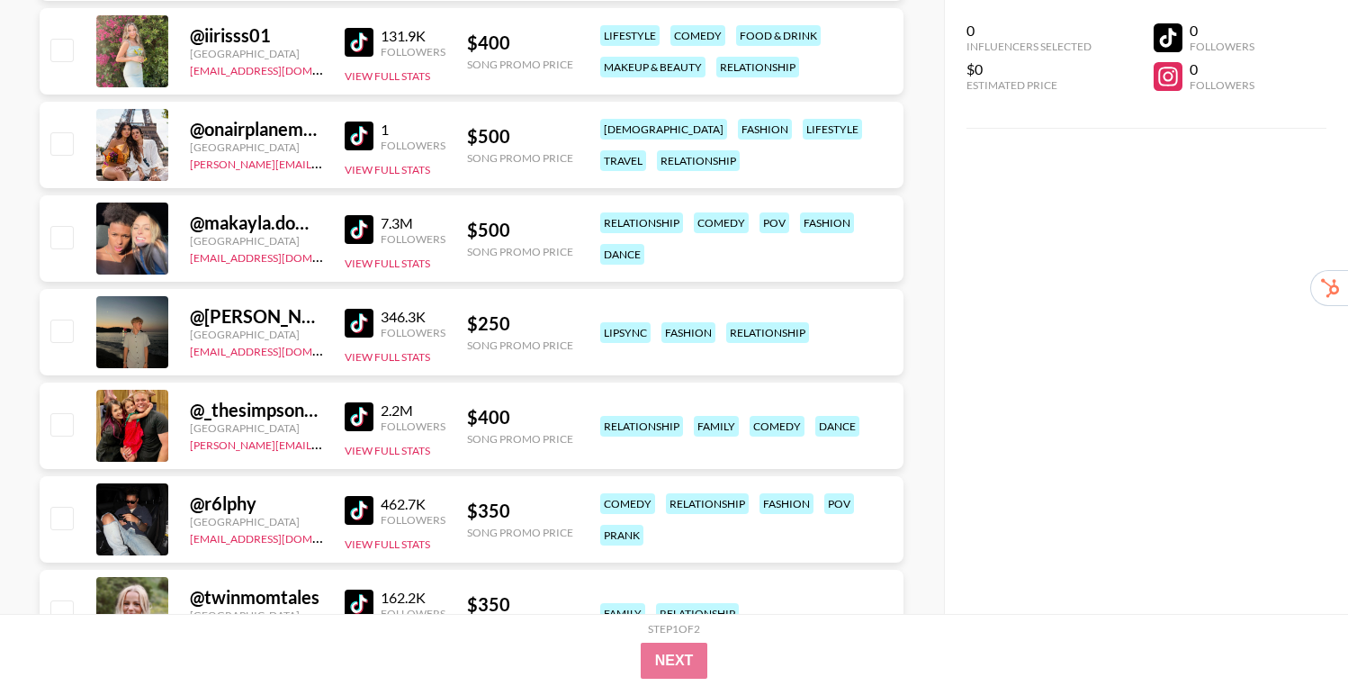
scroll to position [5548, 0]
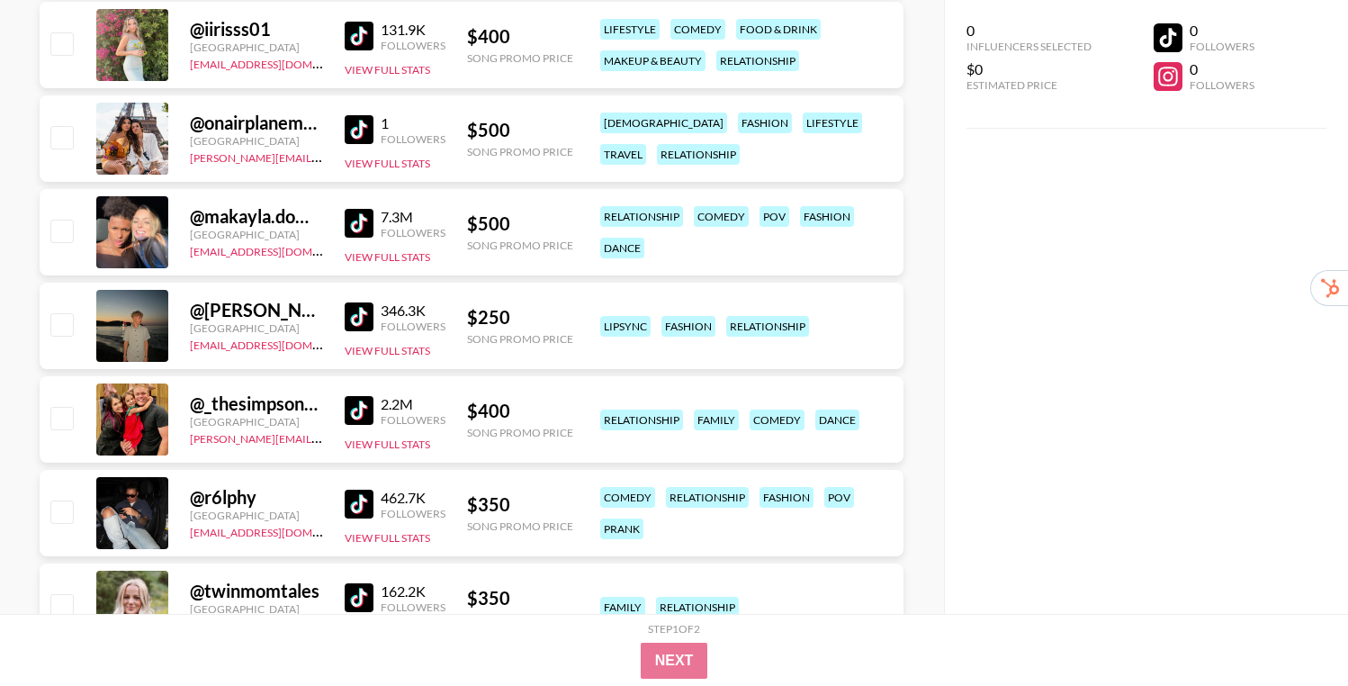
click at [356, 315] on img at bounding box center [359, 316] width 29 height 29
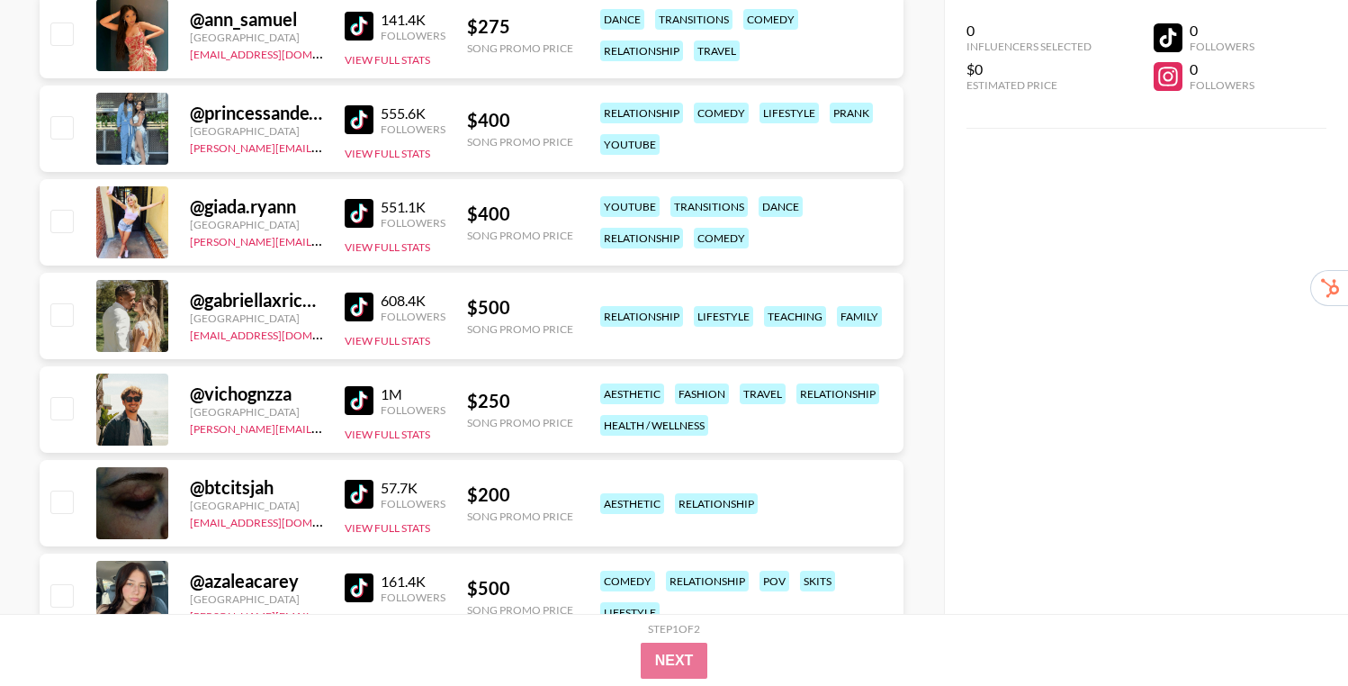
scroll to position [0, 0]
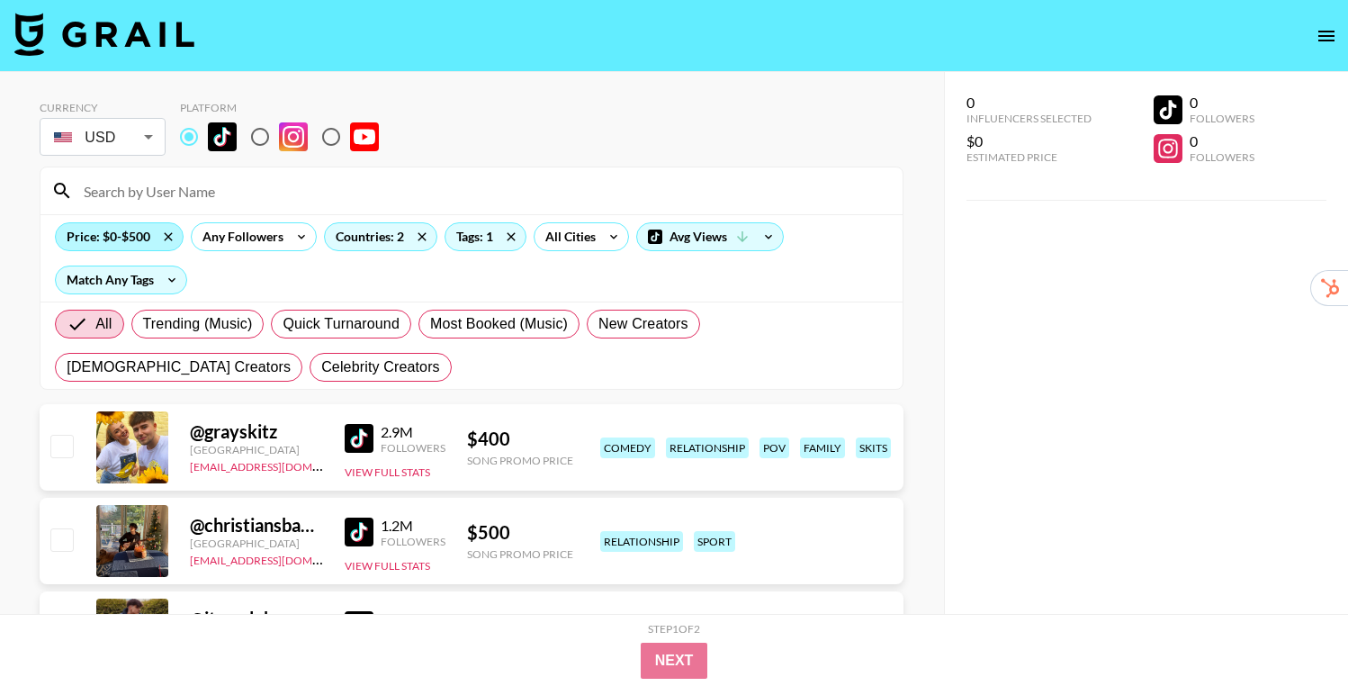
click at [129, 236] on div "Price: $0-$500" at bounding box center [119, 236] width 127 height 27
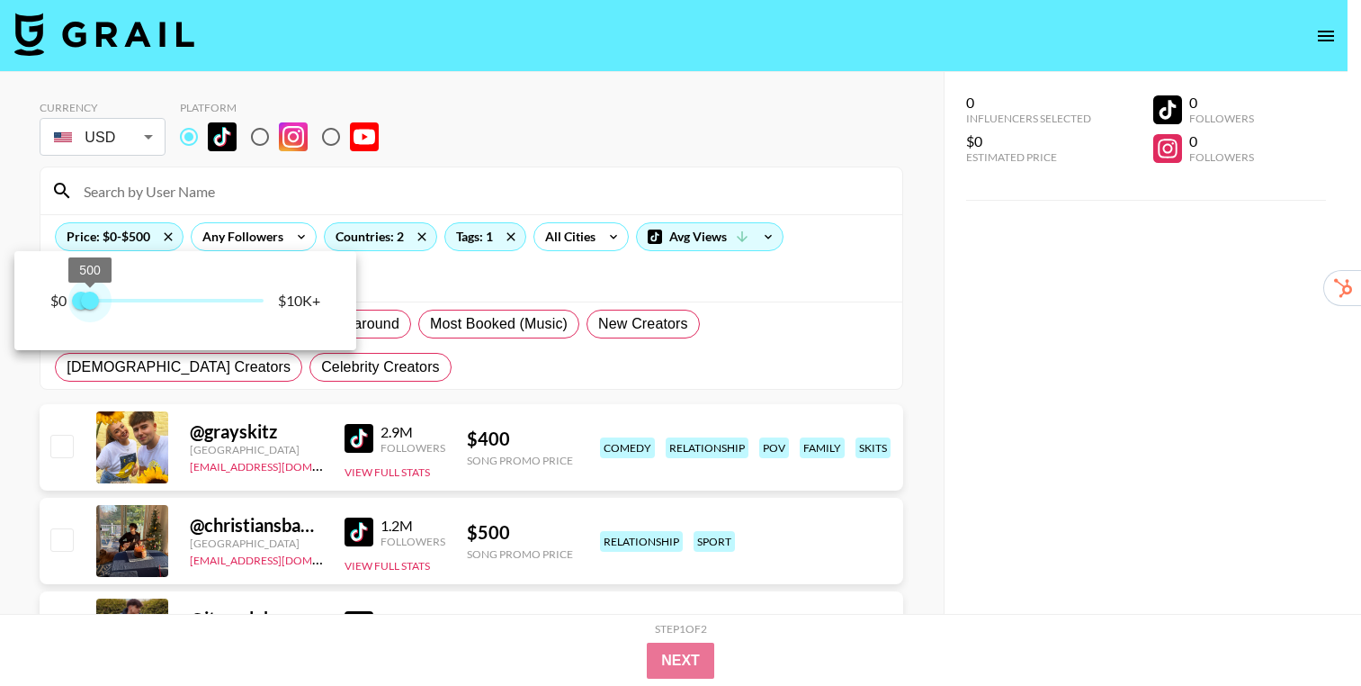
type input "250"
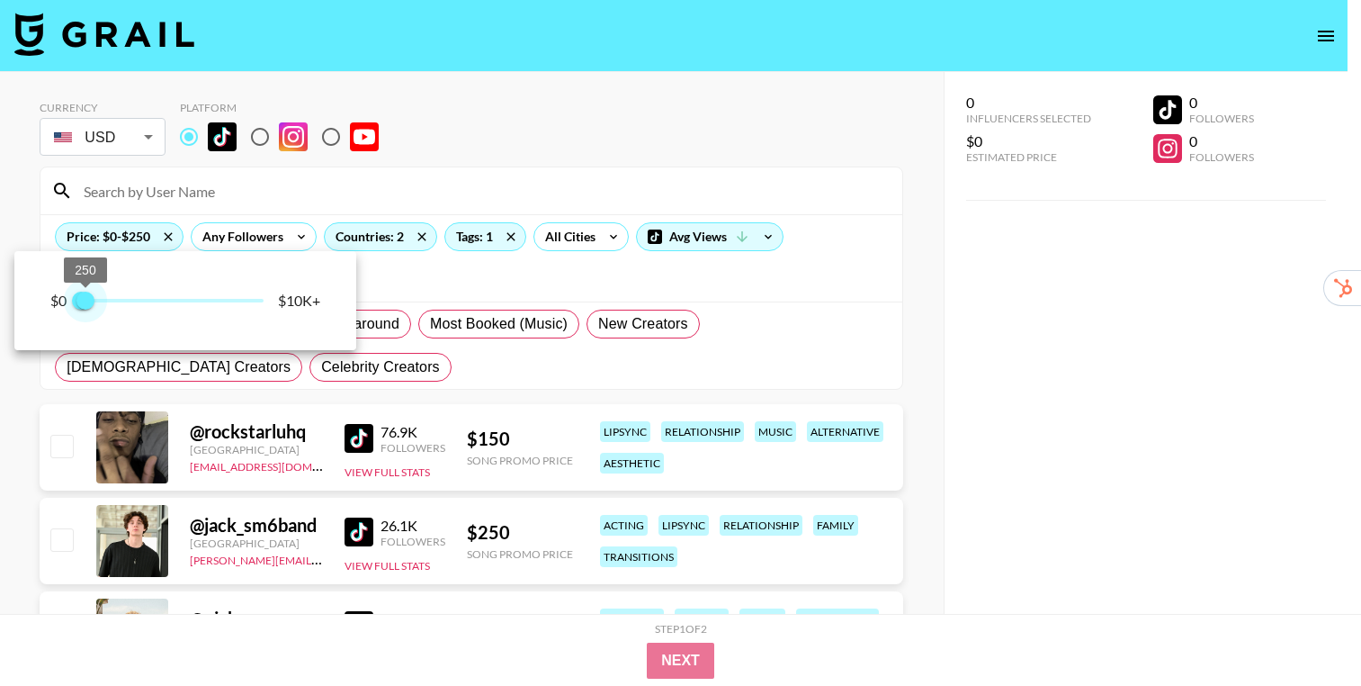
drag, startPoint x: 97, startPoint y: 292, endPoint x: 86, endPoint y: 293, distance: 10.8
click at [86, 293] on span "250" at bounding box center [85, 300] width 18 height 18
click at [916, 368] on div at bounding box center [680, 343] width 1361 height 686
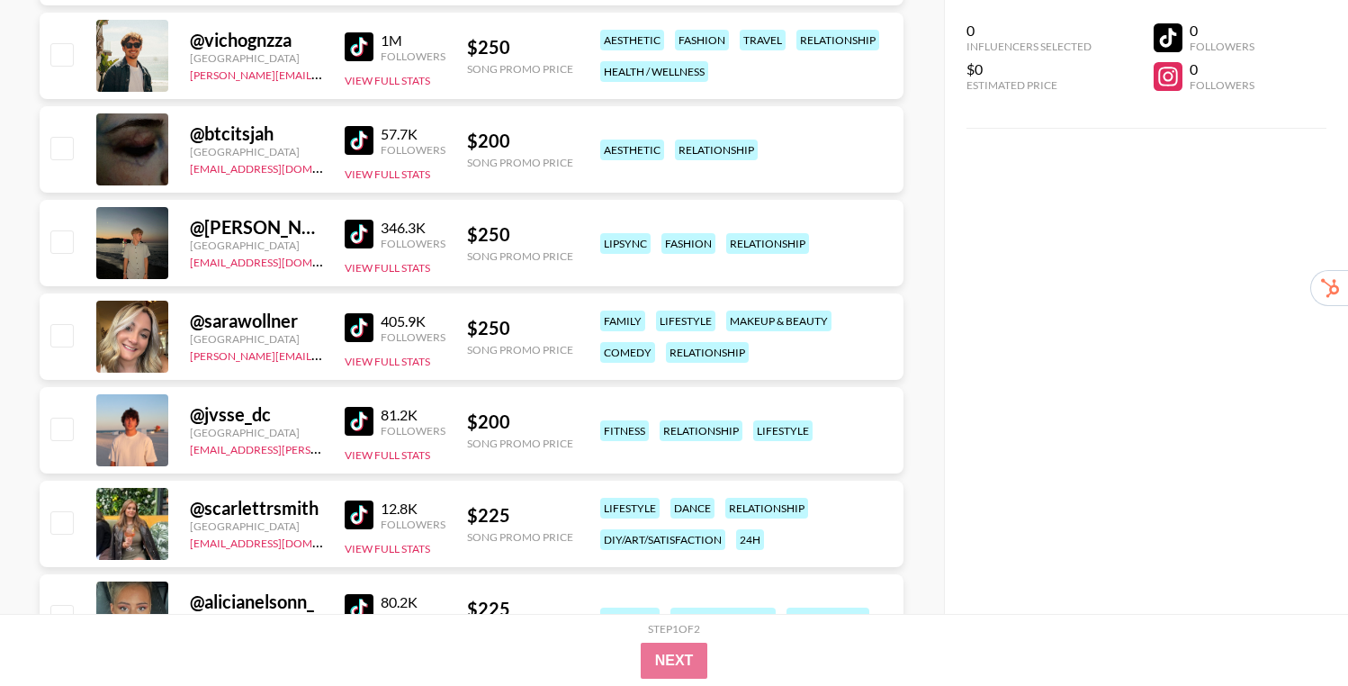
scroll to position [580, 0]
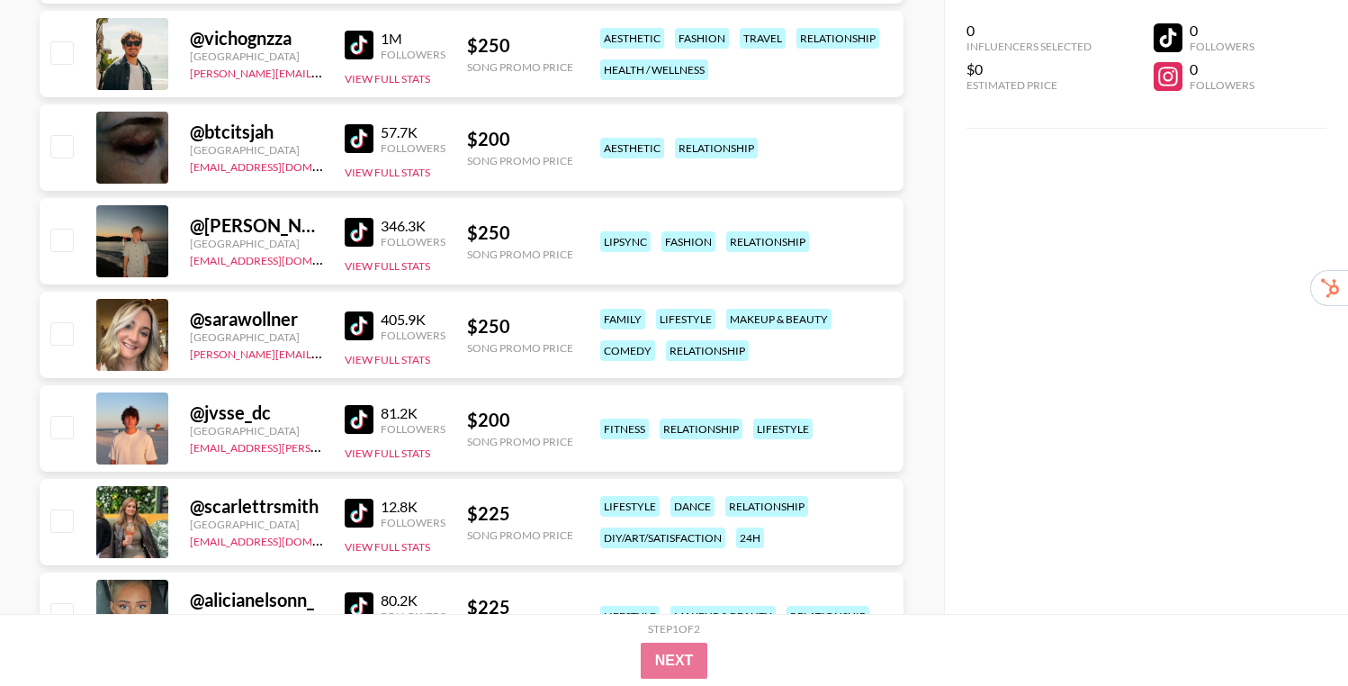
click at [359, 336] on img at bounding box center [359, 325] width 29 height 29
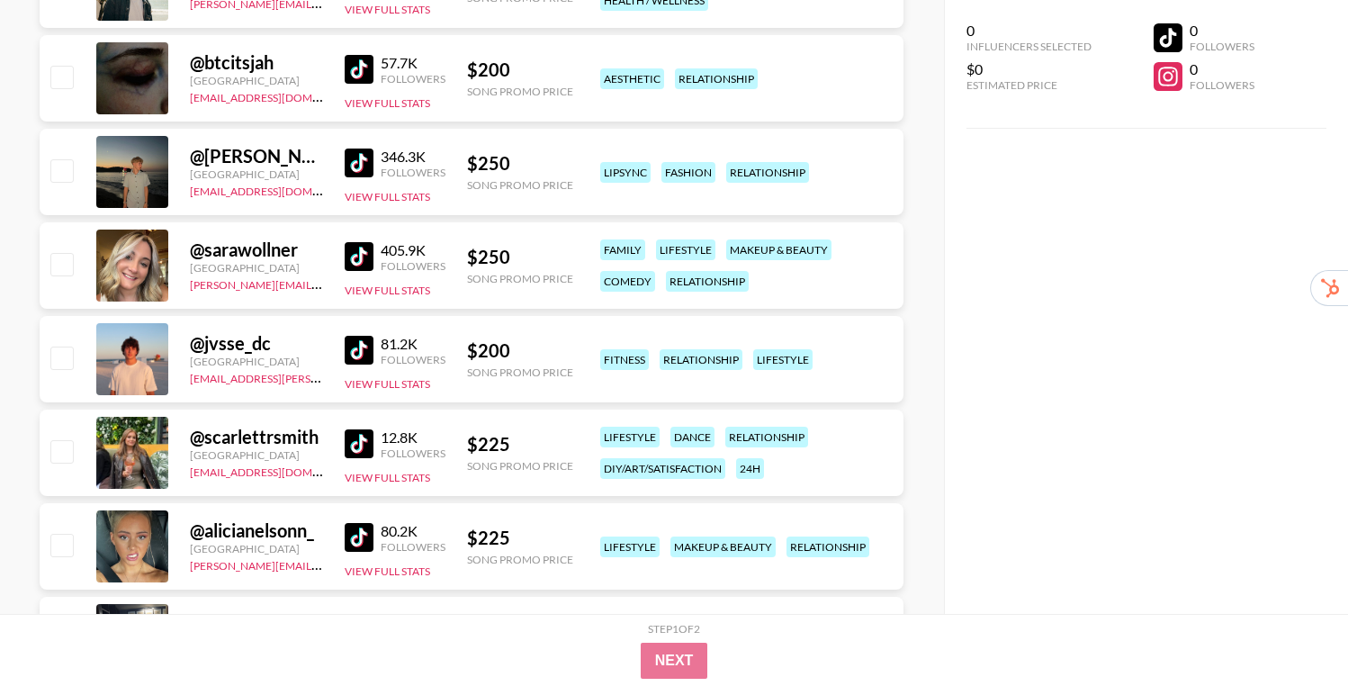
scroll to position [665, 0]
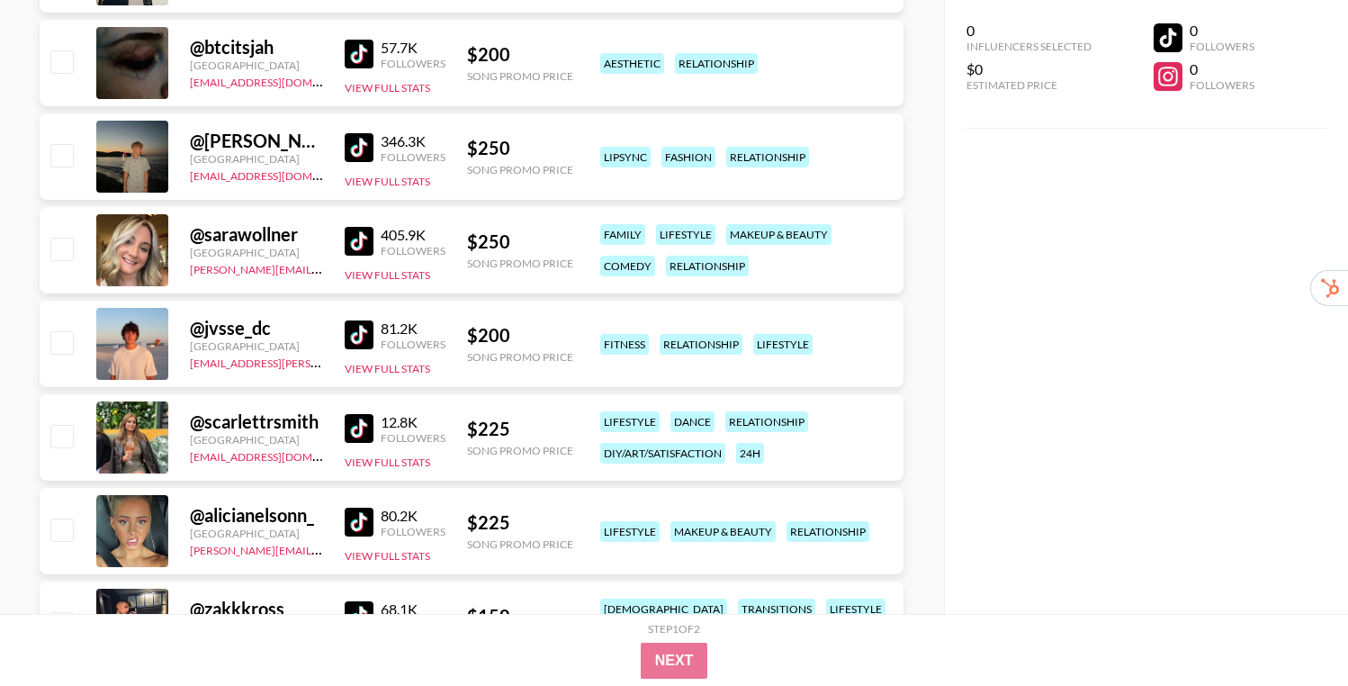
click at [352, 335] on img at bounding box center [359, 334] width 29 height 29
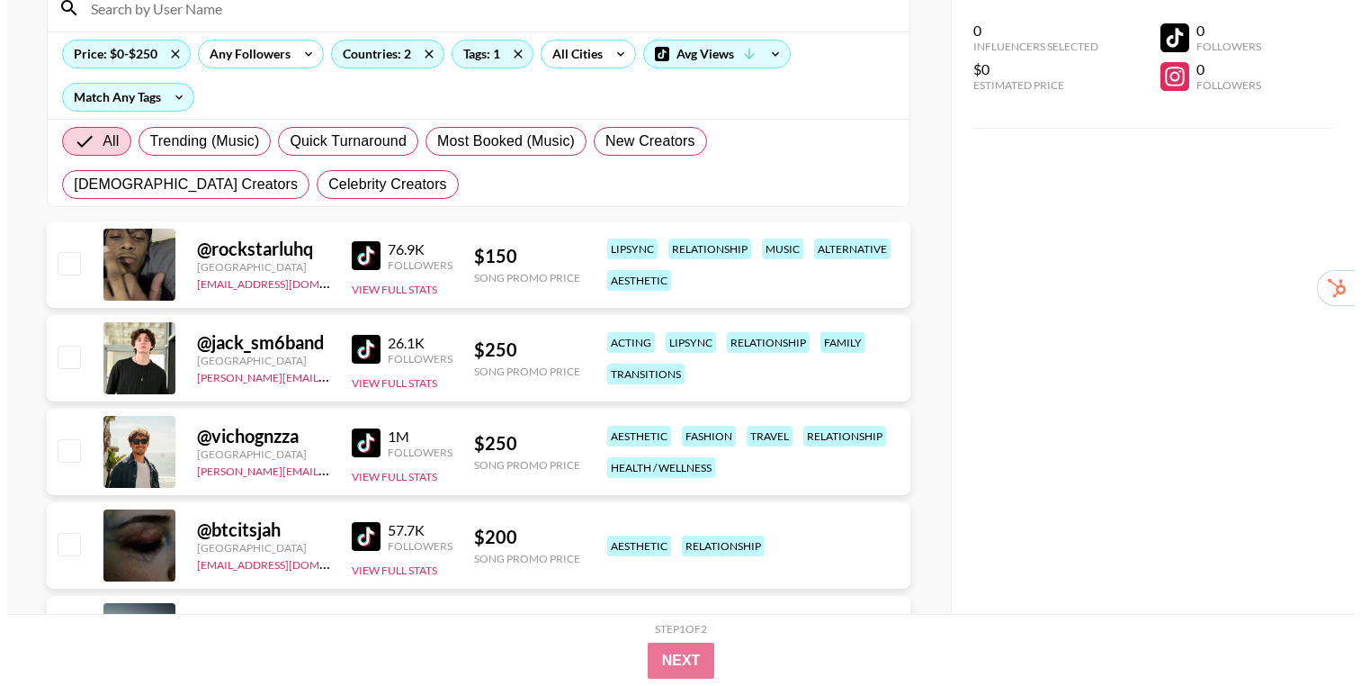
scroll to position [0, 0]
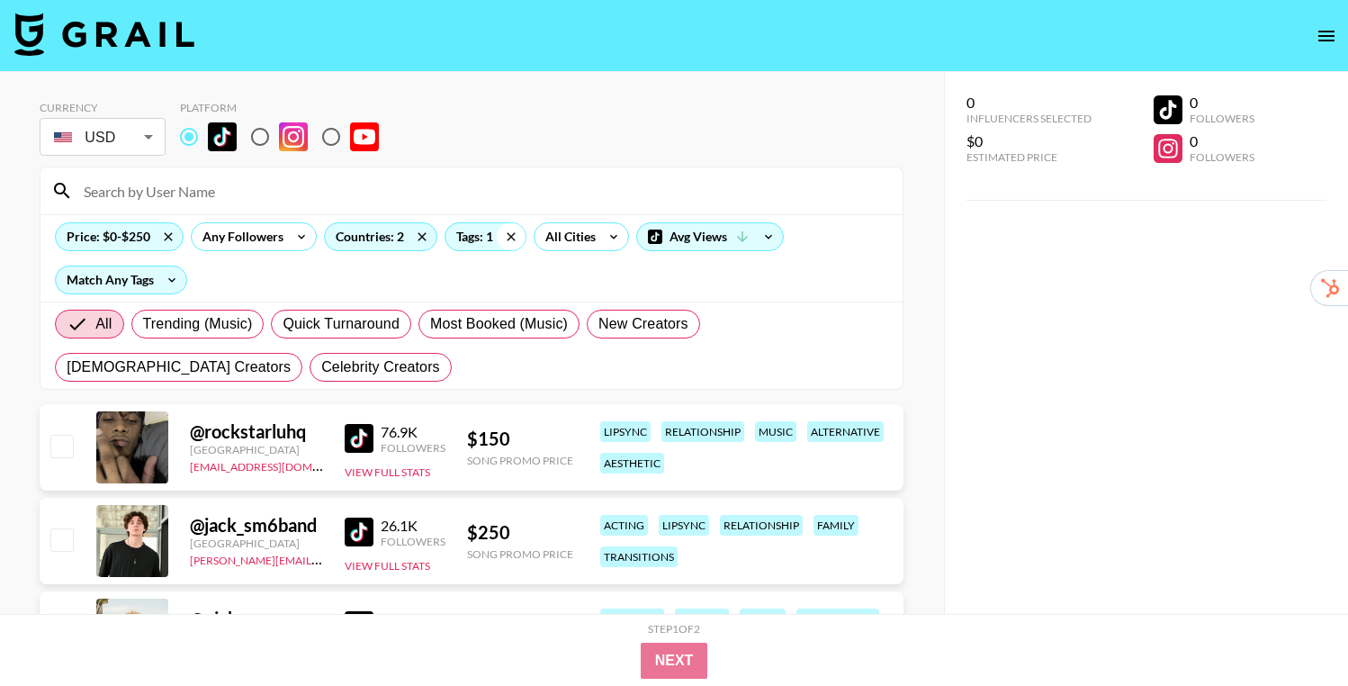
click at [505, 238] on icon at bounding box center [511, 236] width 29 height 27
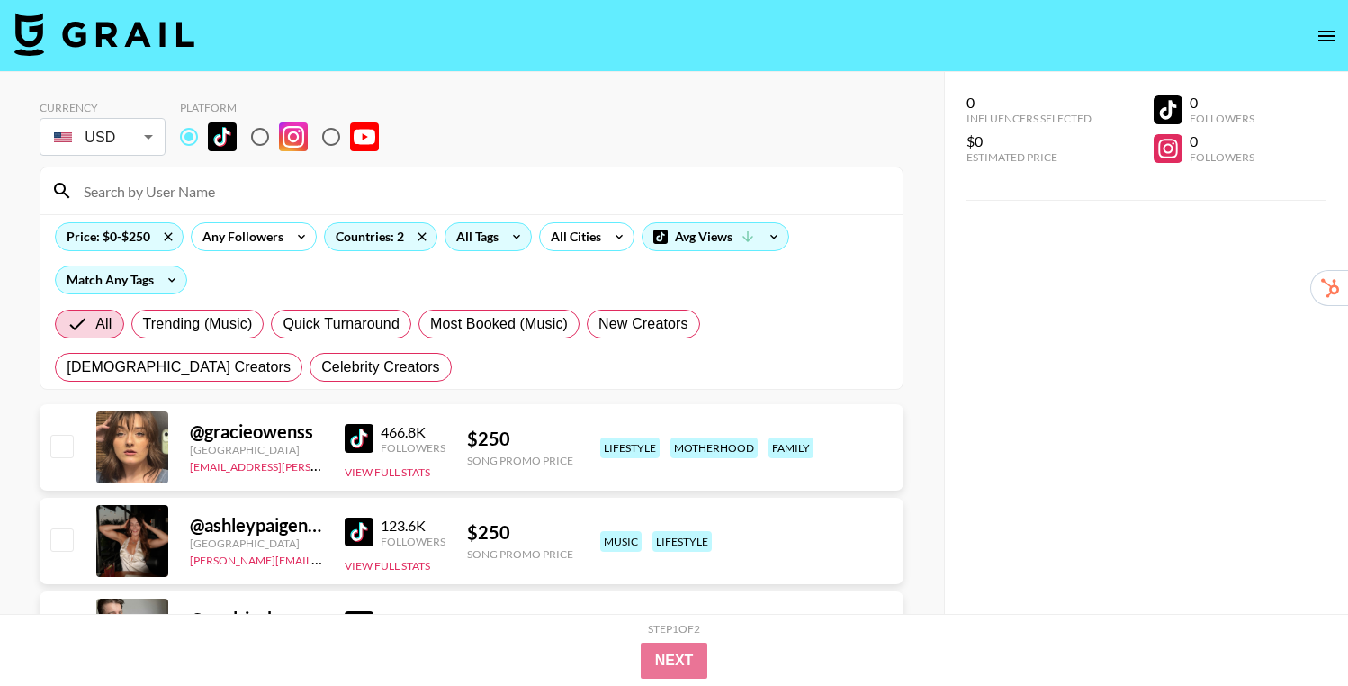
click at [481, 233] on div "All Tags" at bounding box center [473, 236] width 57 height 27
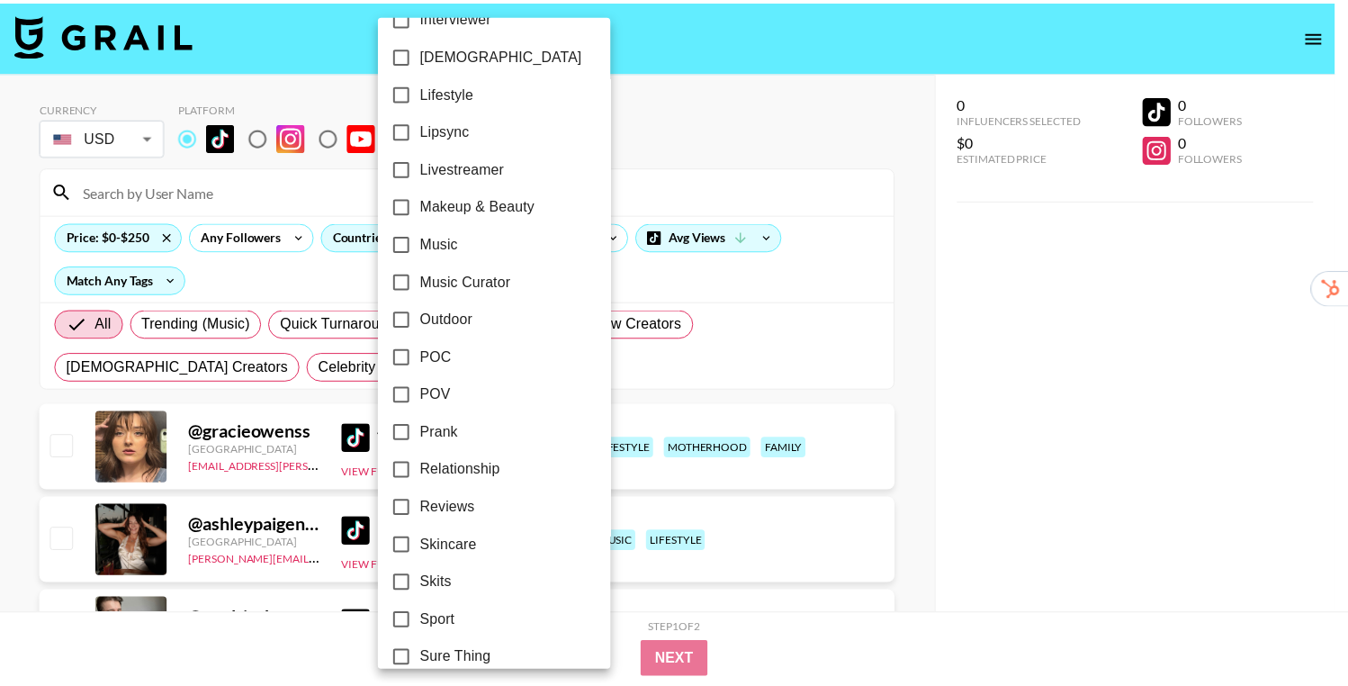
scroll to position [866, 0]
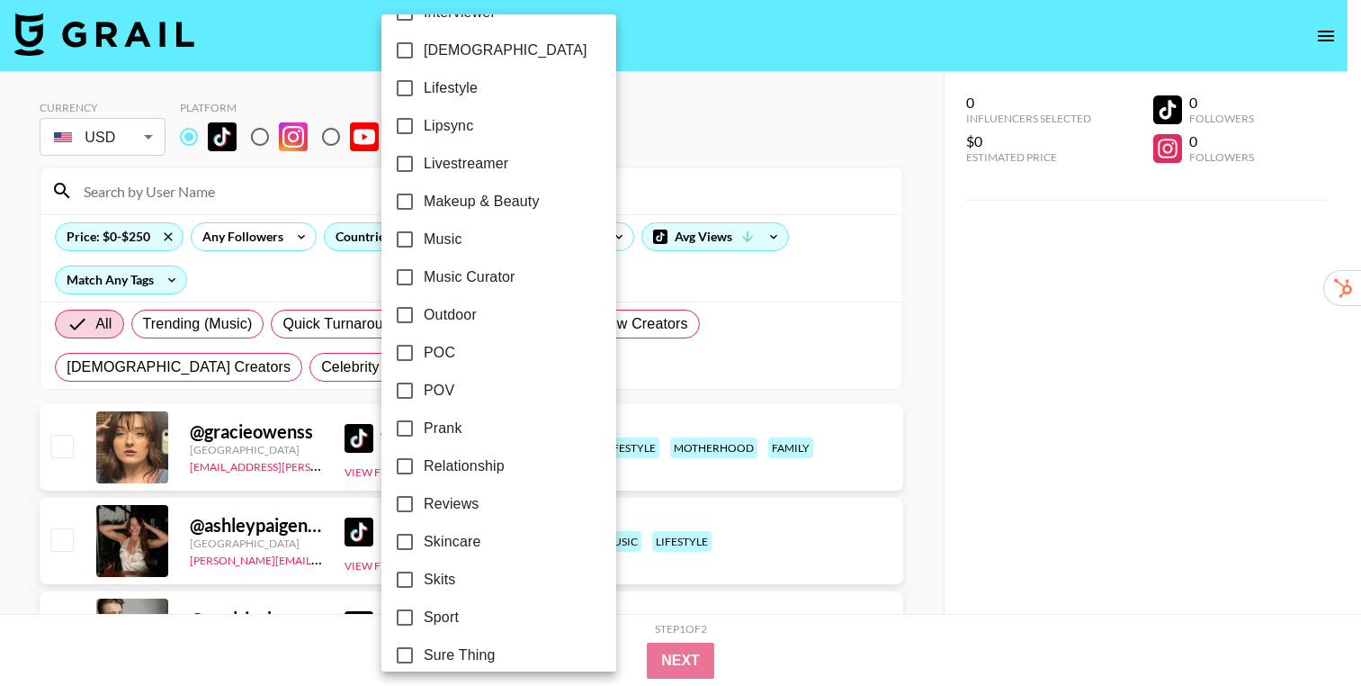
click at [472, 566] on label "Skits" at bounding box center [487, 580] width 202 height 38
click at [424, 566] on input "Skits" at bounding box center [405, 580] width 38 height 38
checkbox input "true"
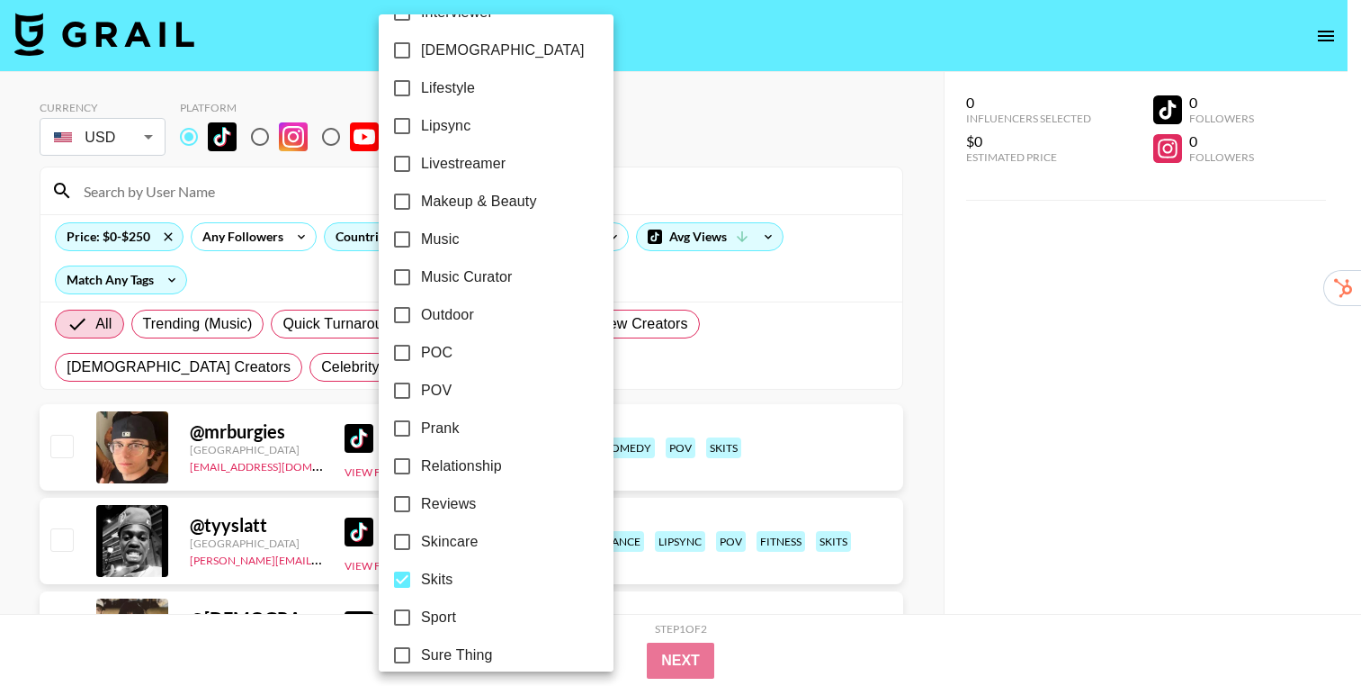
click at [918, 375] on div at bounding box center [680, 343] width 1361 height 686
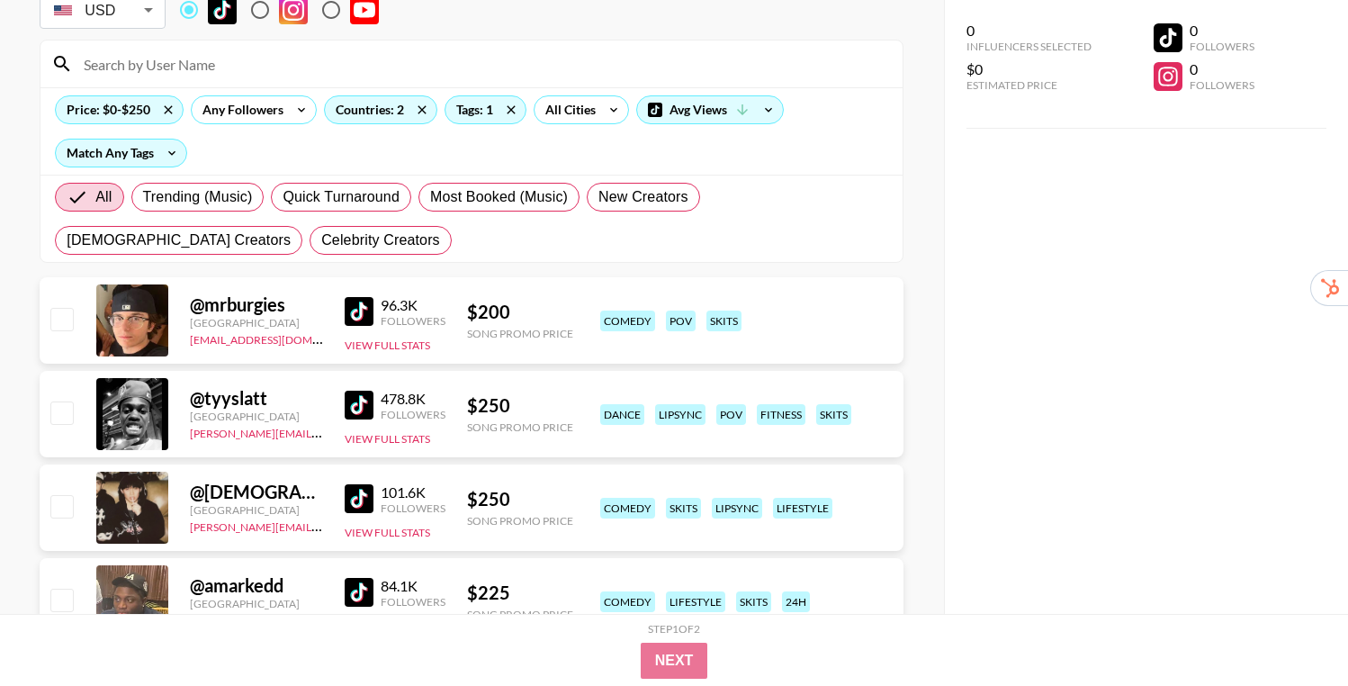
scroll to position [17, 0]
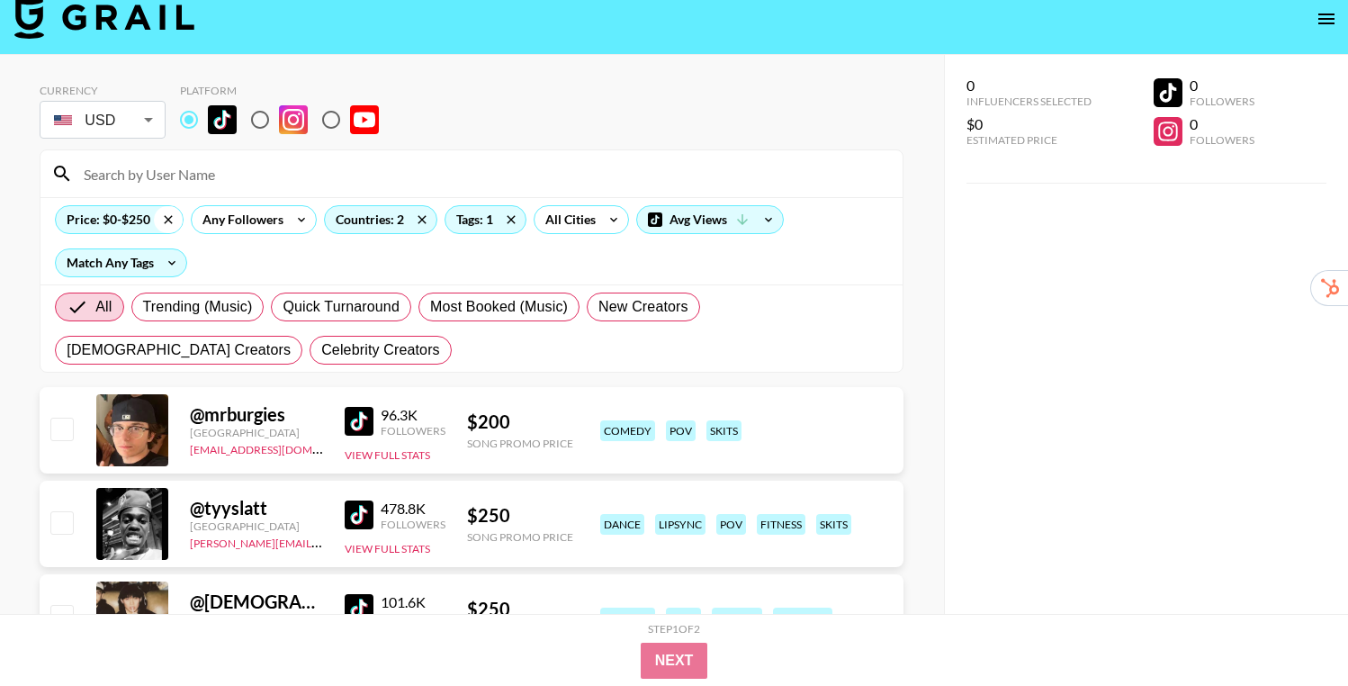
click at [174, 223] on icon at bounding box center [168, 219] width 29 height 27
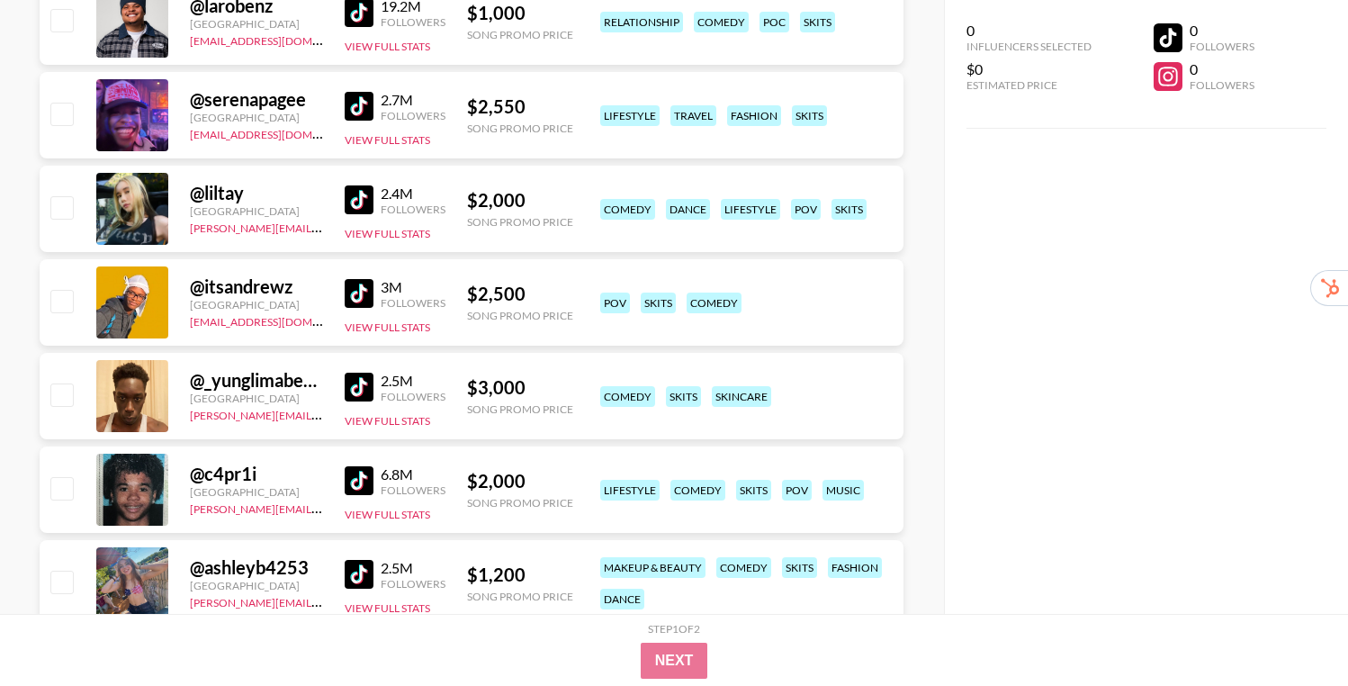
scroll to position [619, 0]
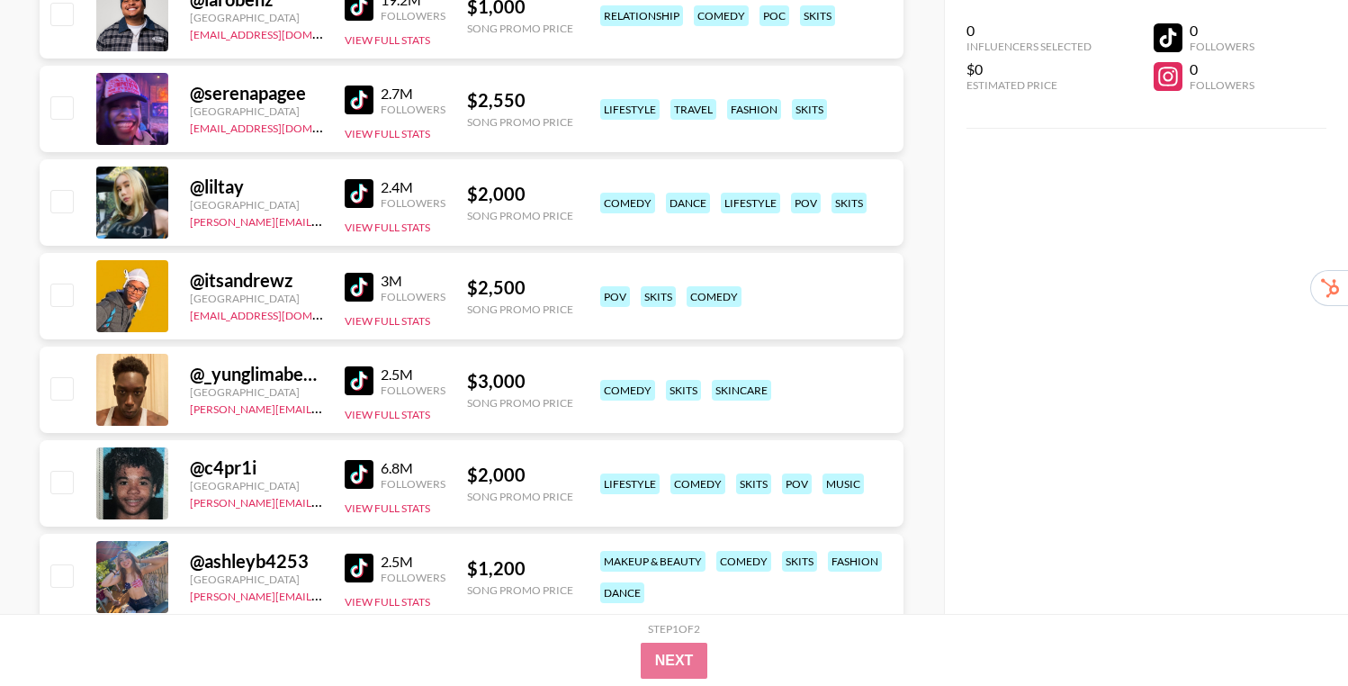
click at [345, 295] on img at bounding box center [359, 287] width 29 height 29
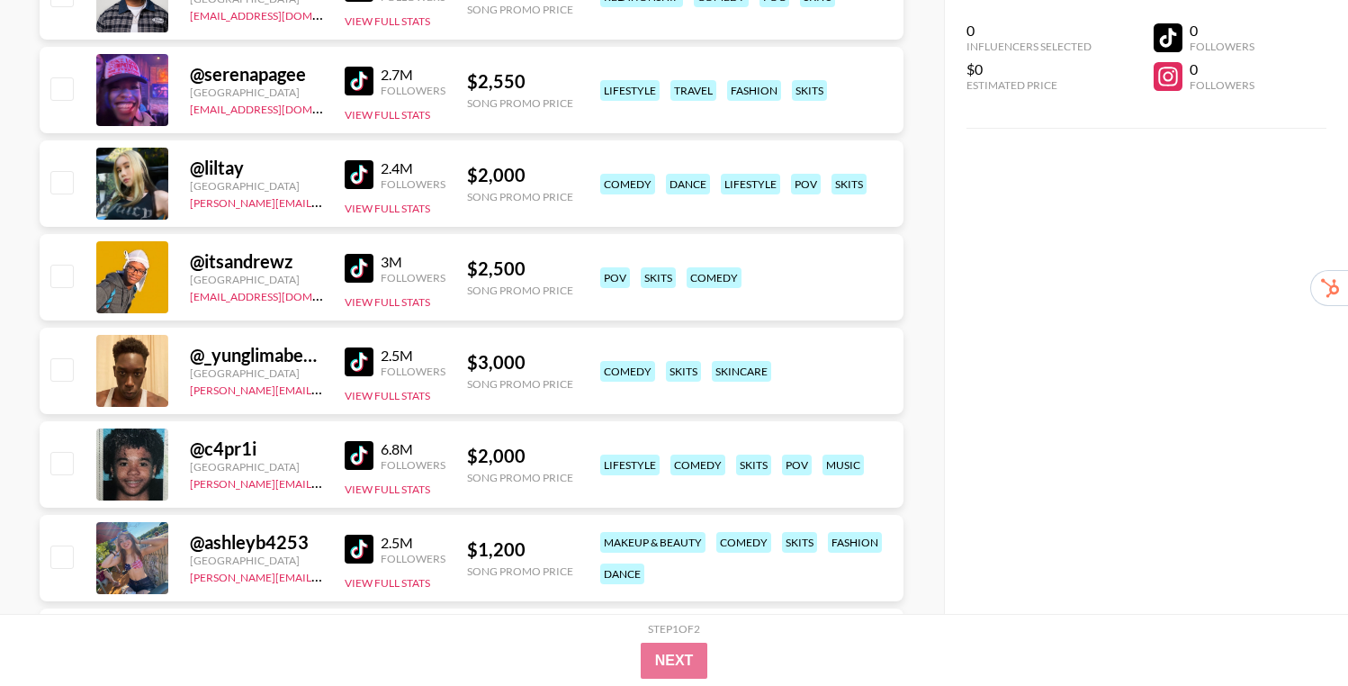
scroll to position [641, 0]
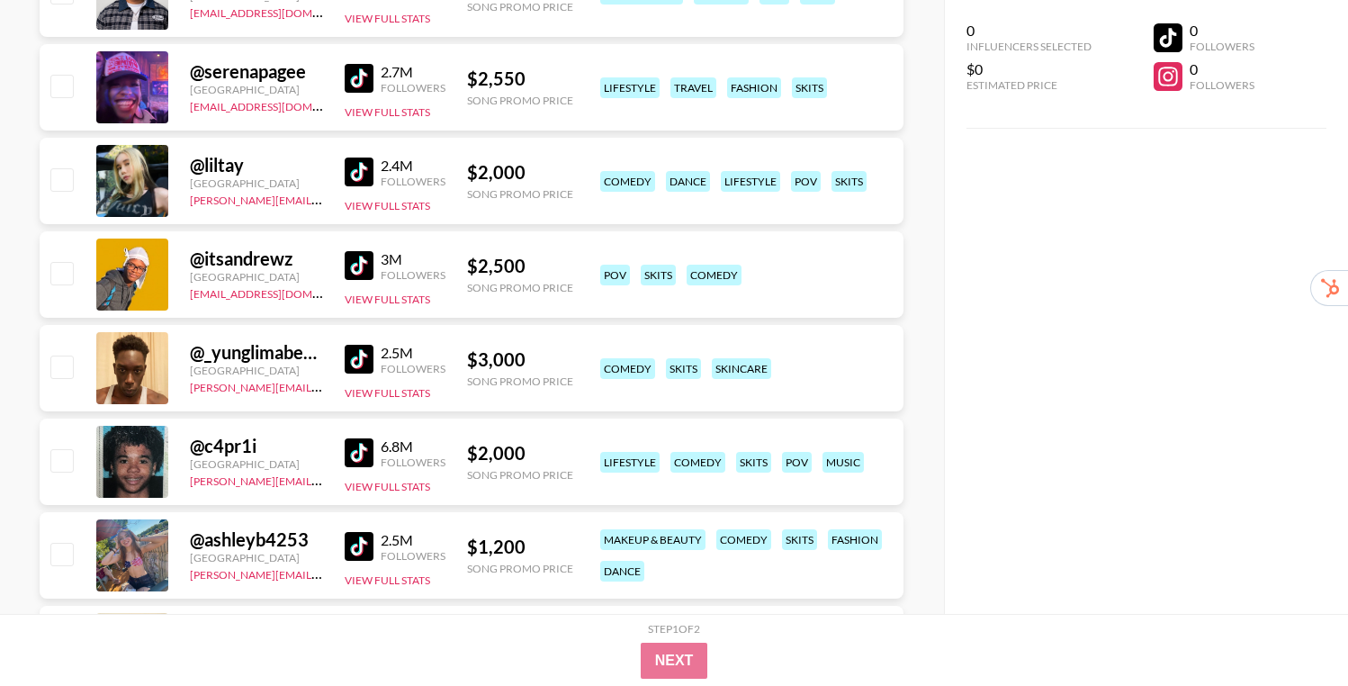
click at [359, 359] on img at bounding box center [359, 359] width 29 height 29
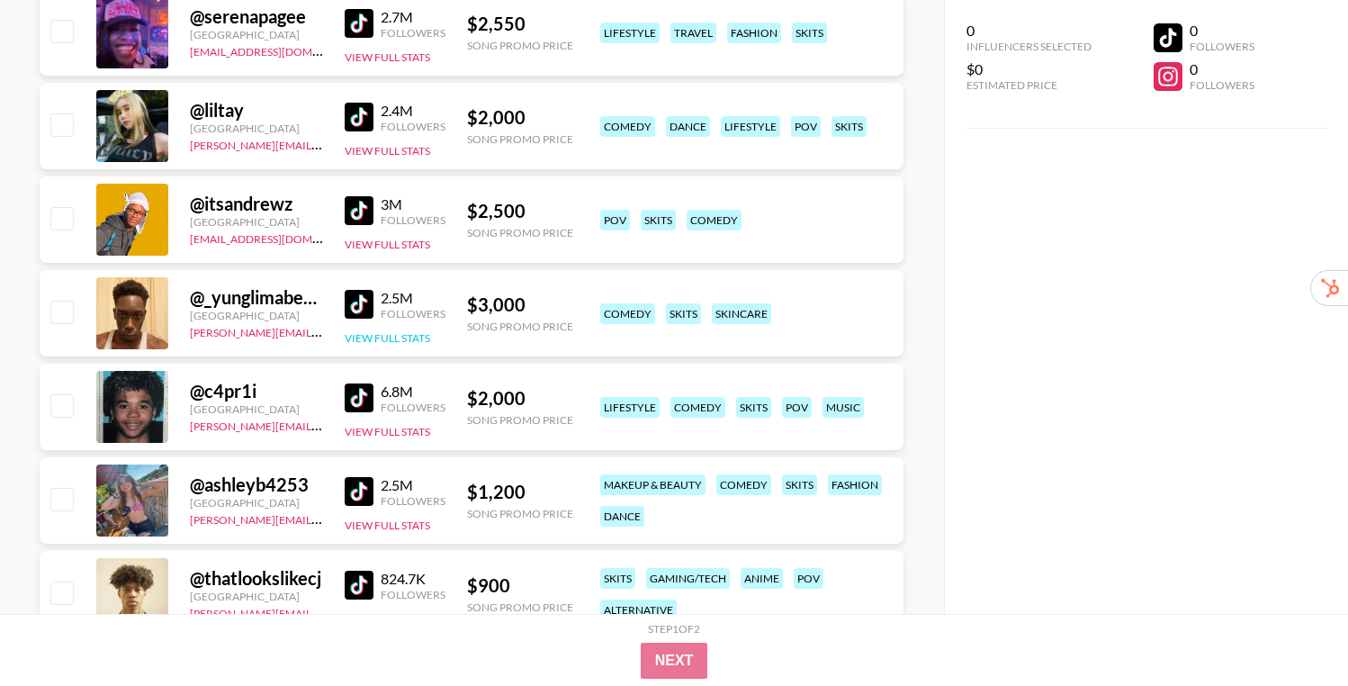
scroll to position [708, 0]
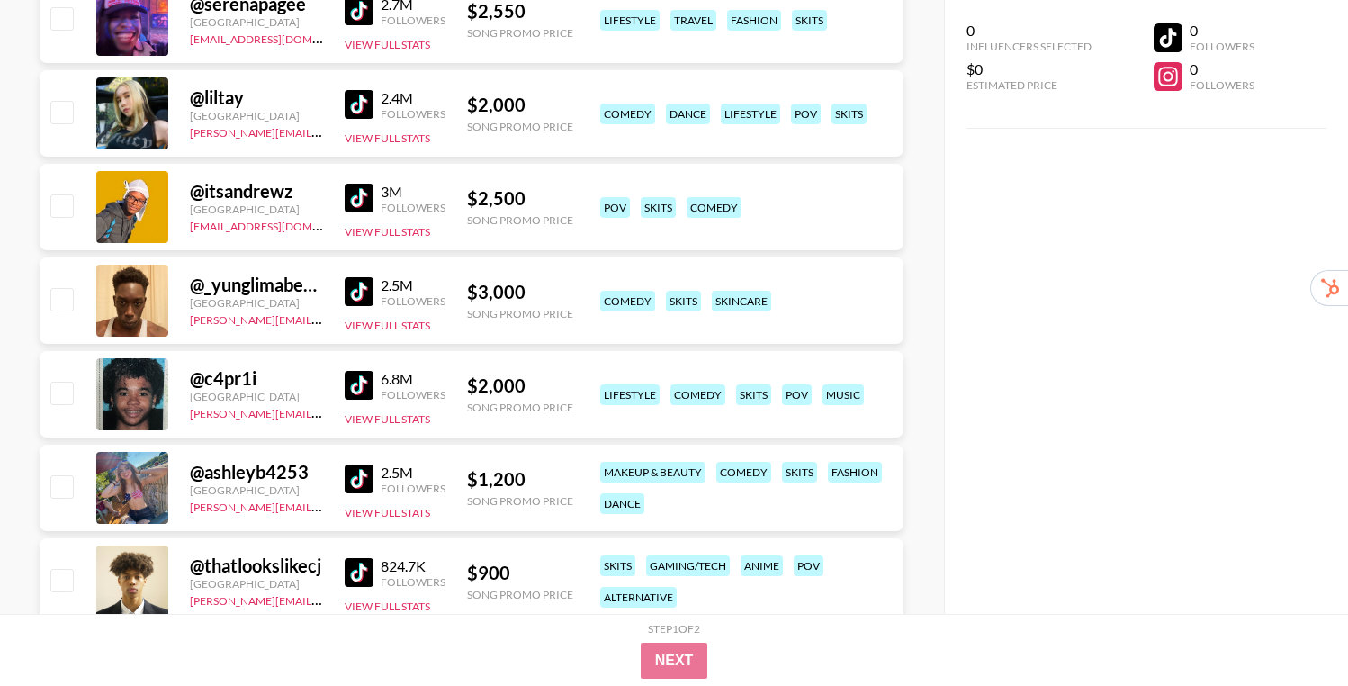
click at [355, 479] on img at bounding box center [359, 478] width 29 height 29
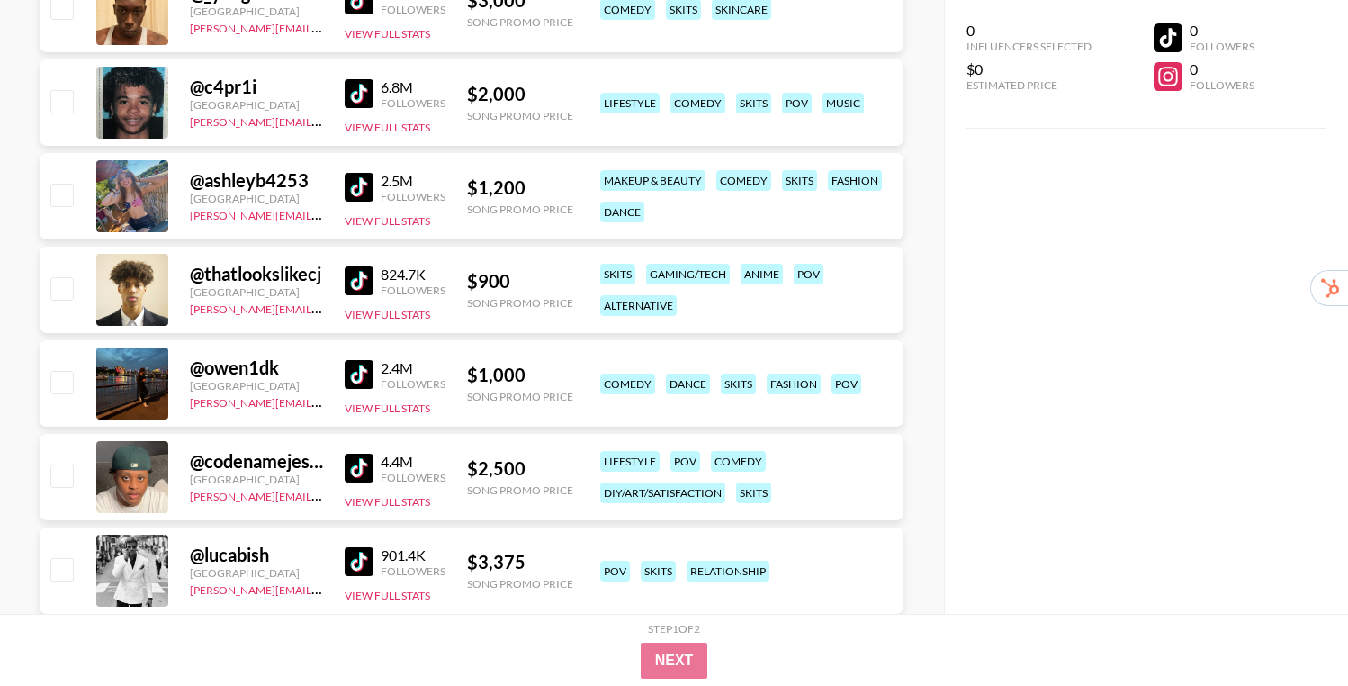
scroll to position [1003, 0]
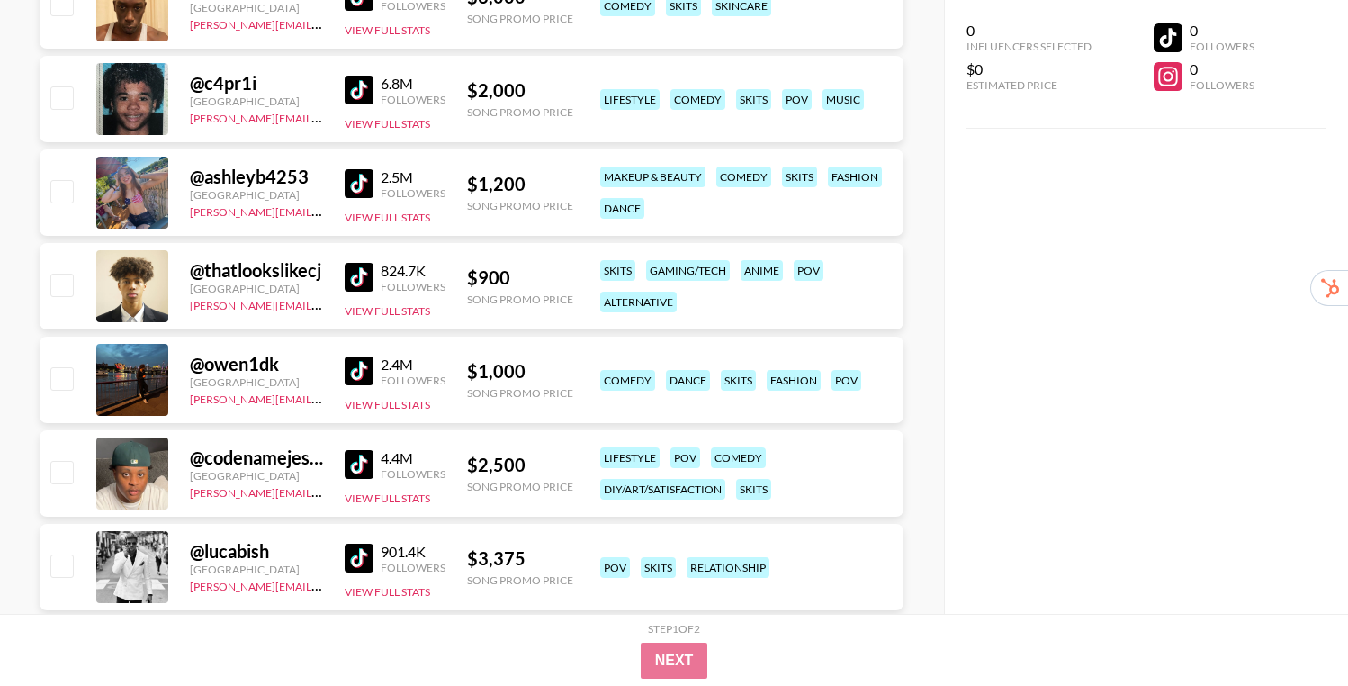
click at [338, 371] on div "@ owen1dk [GEOGRAPHIC_DATA] [PERSON_NAME][EMAIL_ADDRESS][DOMAIN_NAME] 2.4M Foll…" at bounding box center [472, 379] width 864 height 86
click at [353, 373] on img at bounding box center [359, 370] width 29 height 29
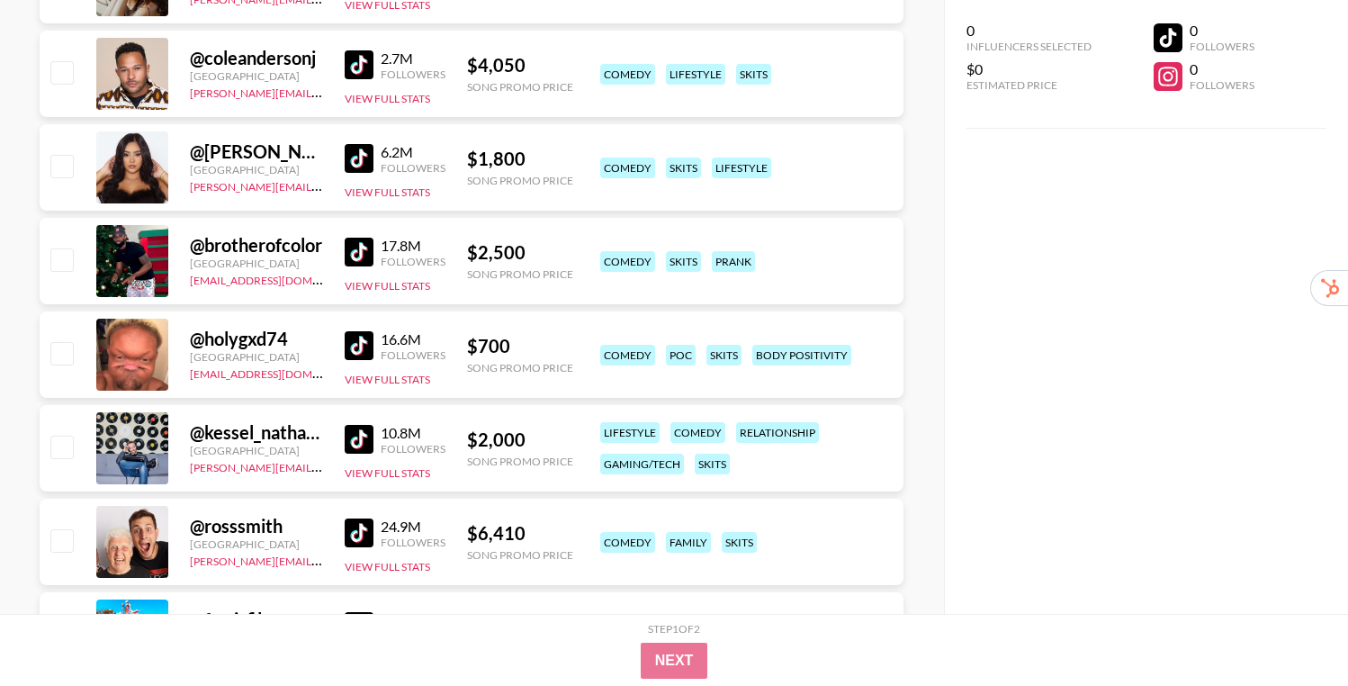
scroll to position [1901, 0]
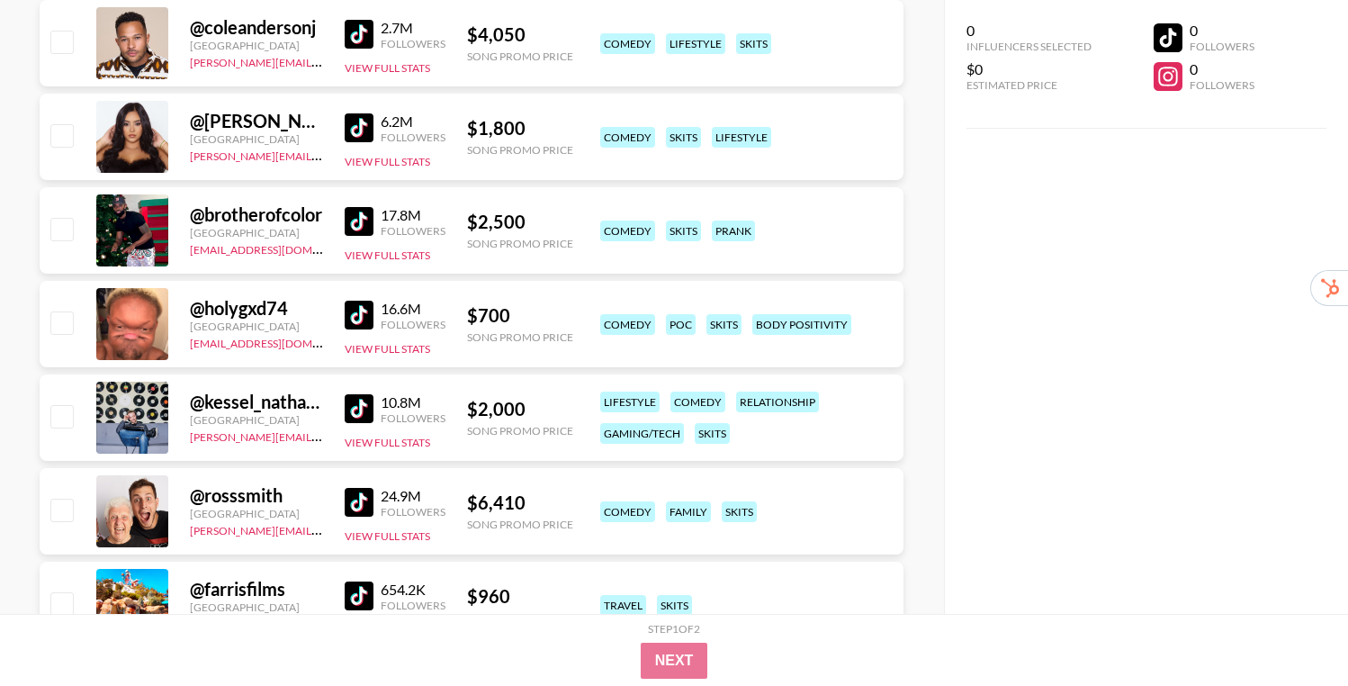
click at [356, 311] on img at bounding box center [359, 314] width 29 height 29
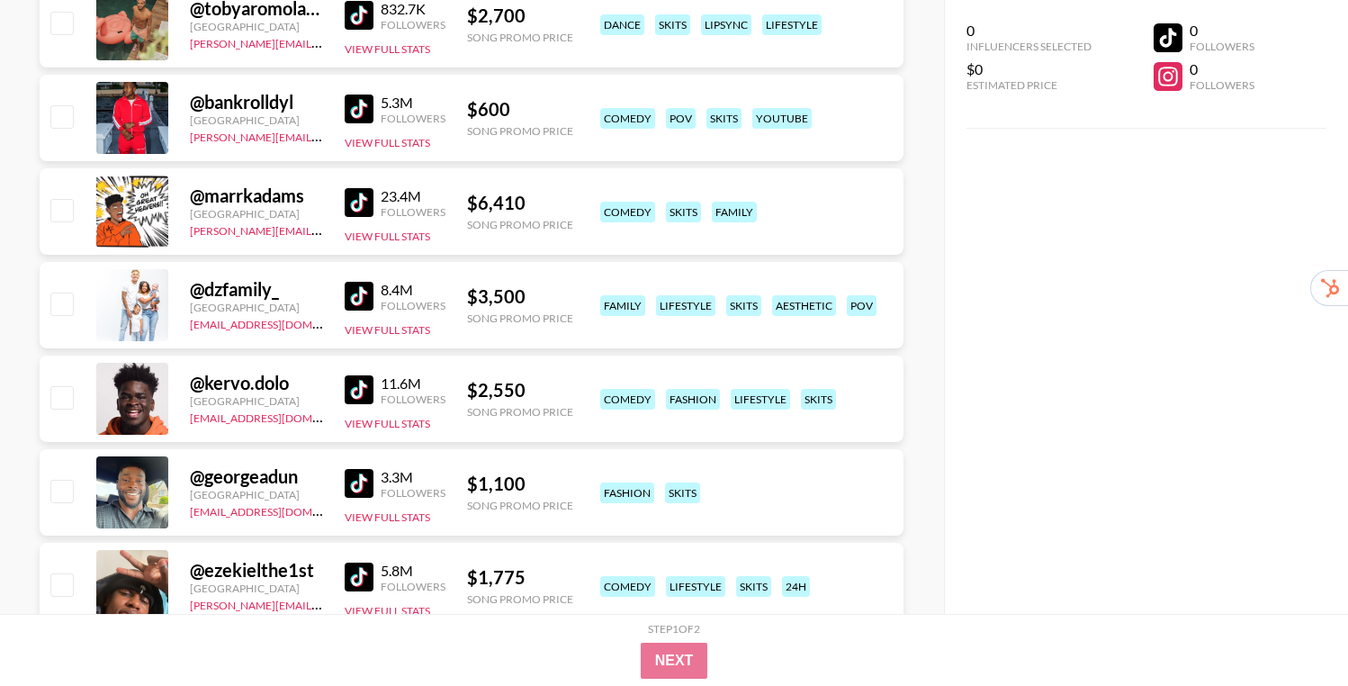
scroll to position [2767, 0]
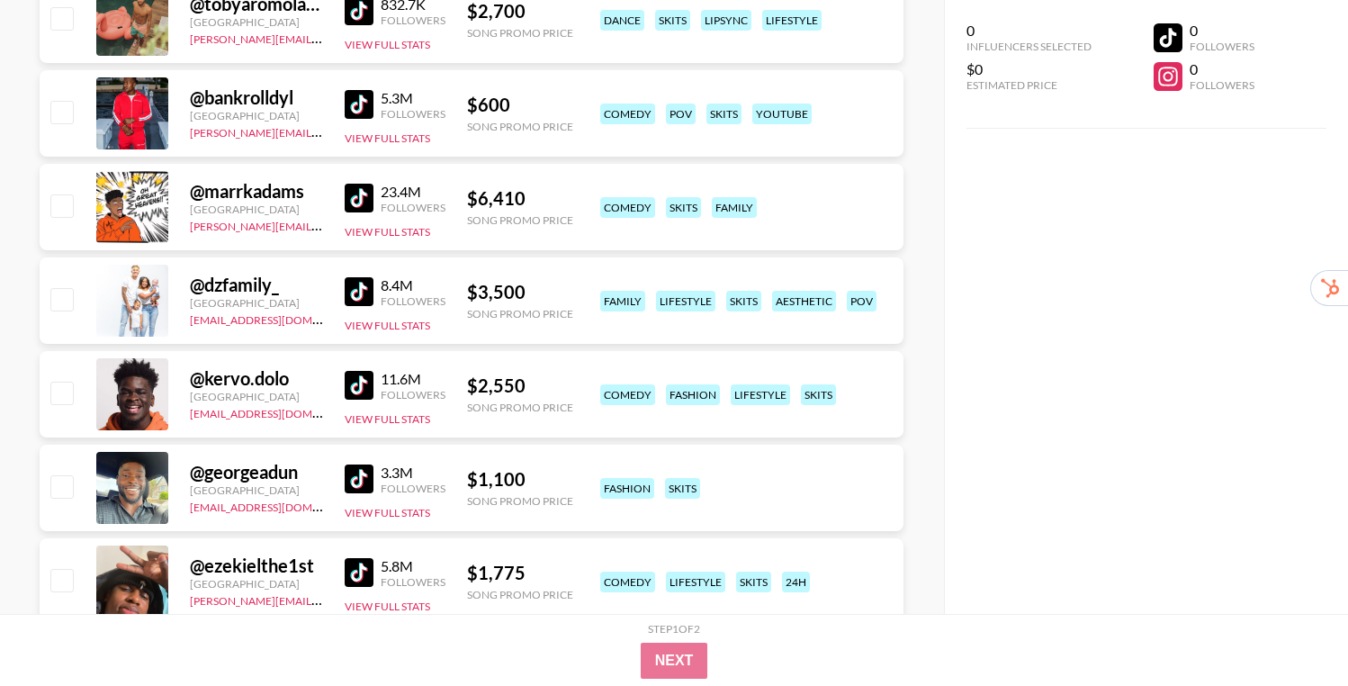
click at [354, 392] on img at bounding box center [359, 385] width 29 height 29
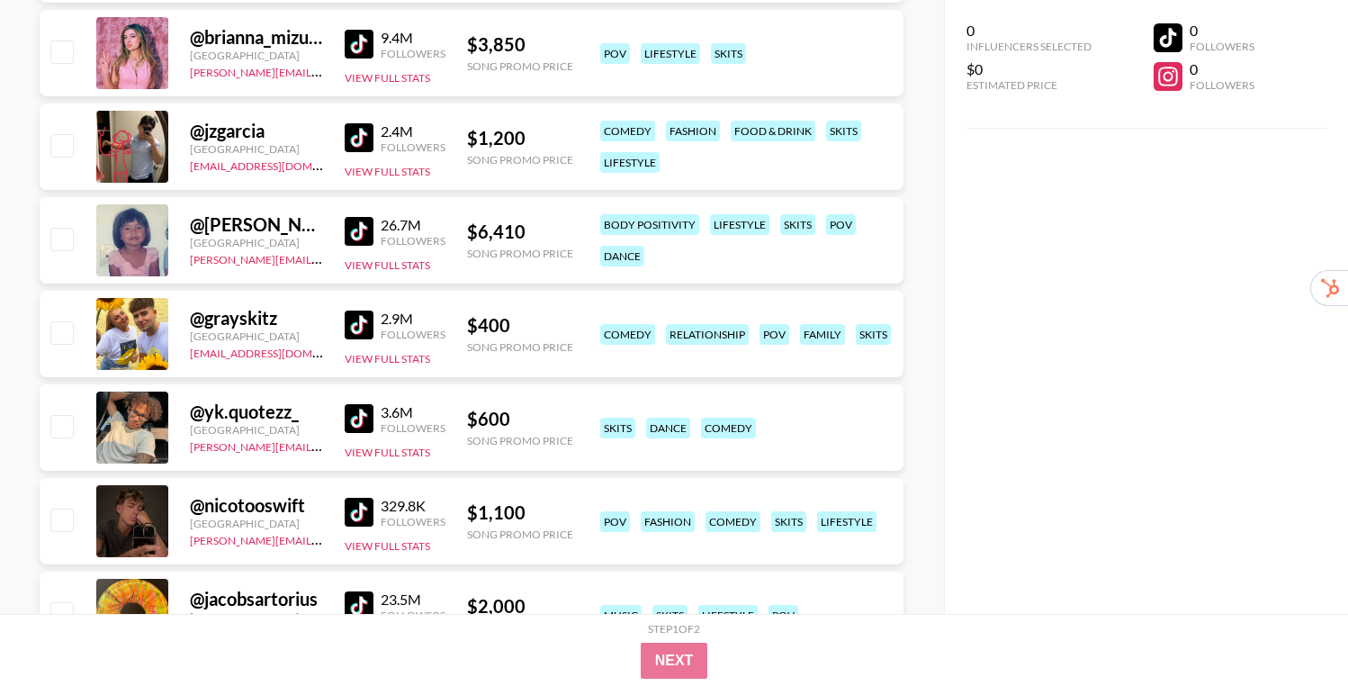
scroll to position [3857, 0]
click at [353, 415] on img at bounding box center [359, 417] width 29 height 29
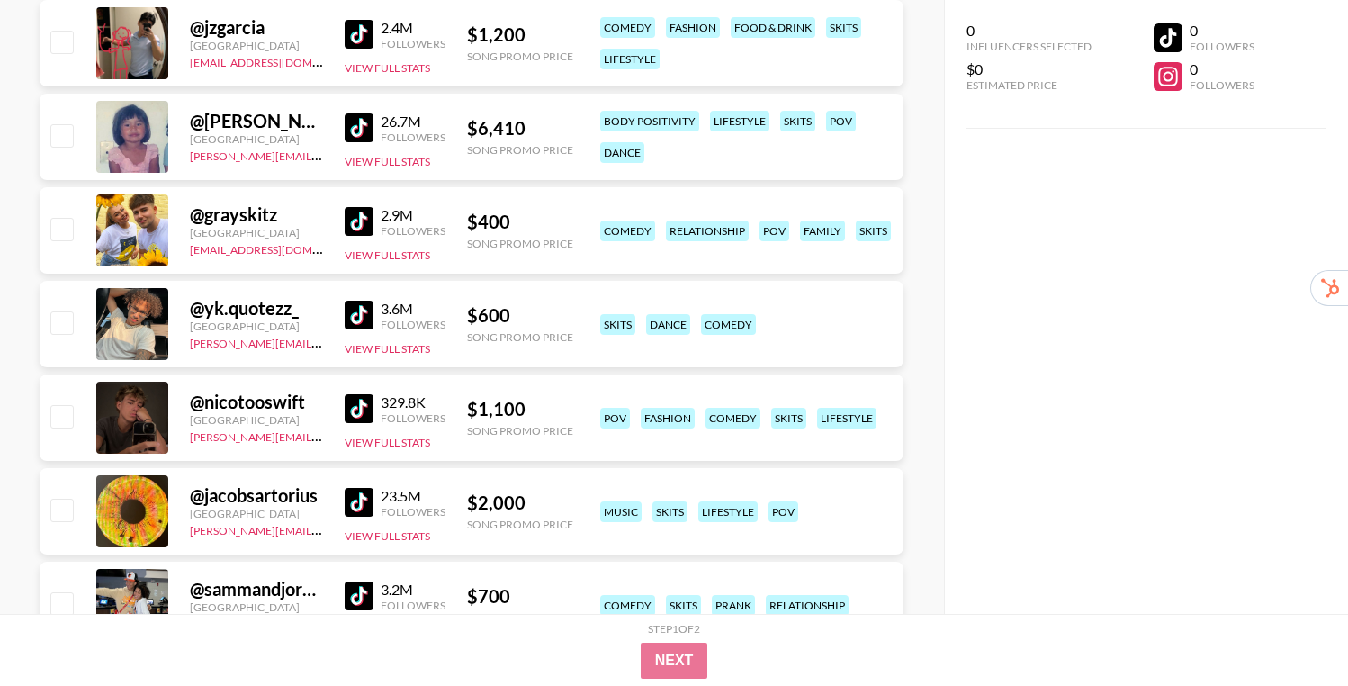
scroll to position [3960, 0]
click at [363, 408] on img at bounding box center [359, 407] width 29 height 29
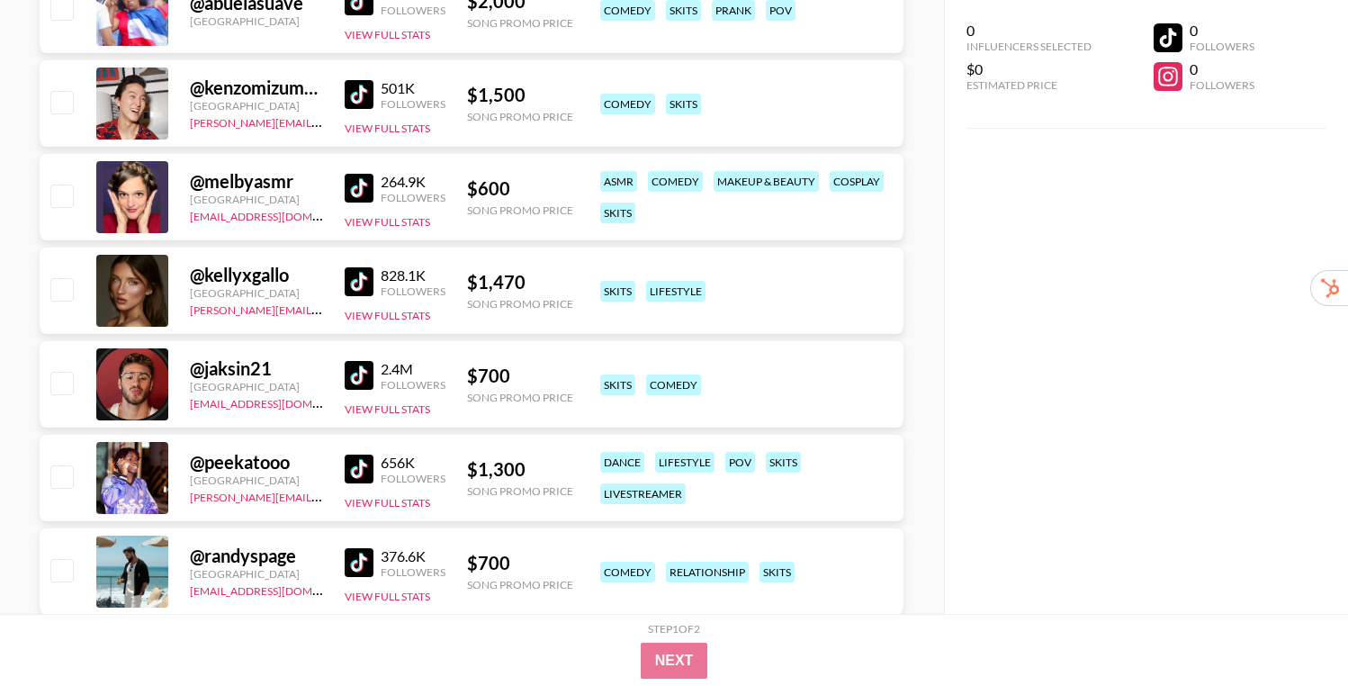
scroll to position [4747, 0]
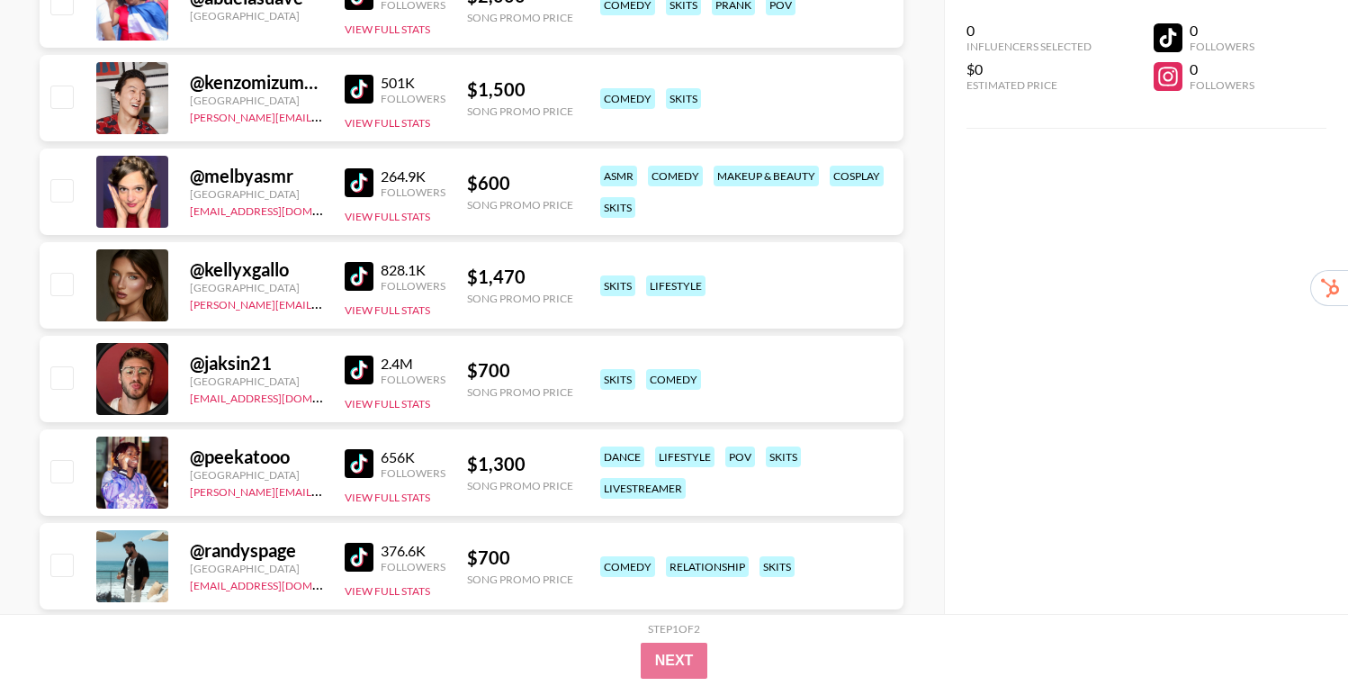
click at [361, 471] on img at bounding box center [359, 463] width 29 height 29
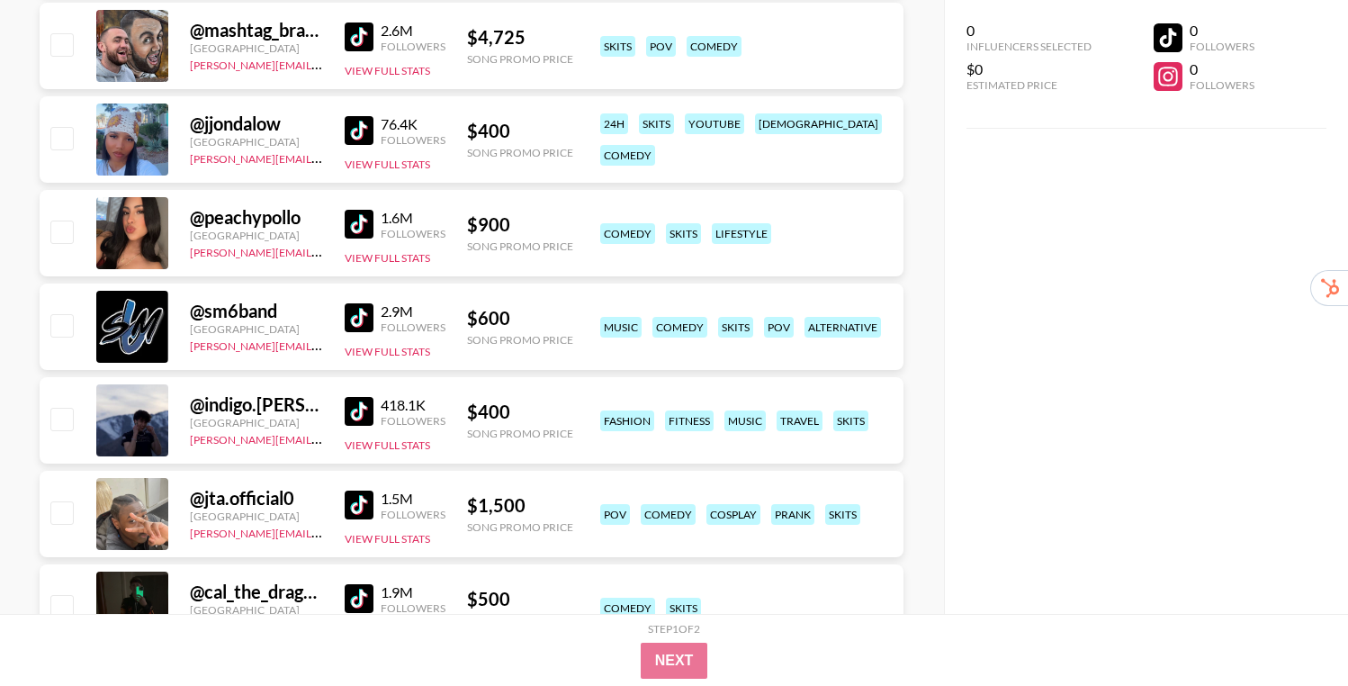
scroll to position [6021, 0]
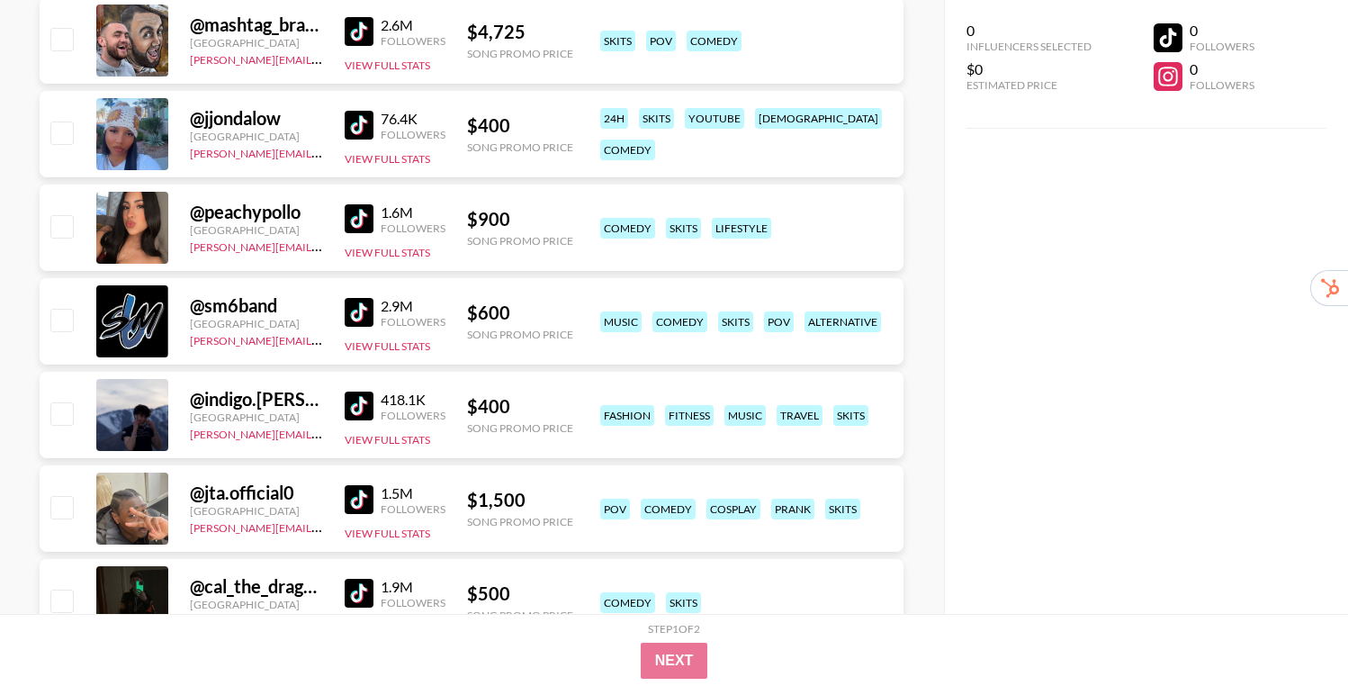
click at [372, 388] on div "418.1K Followers View Full Stats" at bounding box center [395, 415] width 101 height 64
click at [366, 428] on div "418.1K Followers View Full Stats" at bounding box center [395, 415] width 101 height 64
click at [357, 402] on img at bounding box center [359, 405] width 29 height 29
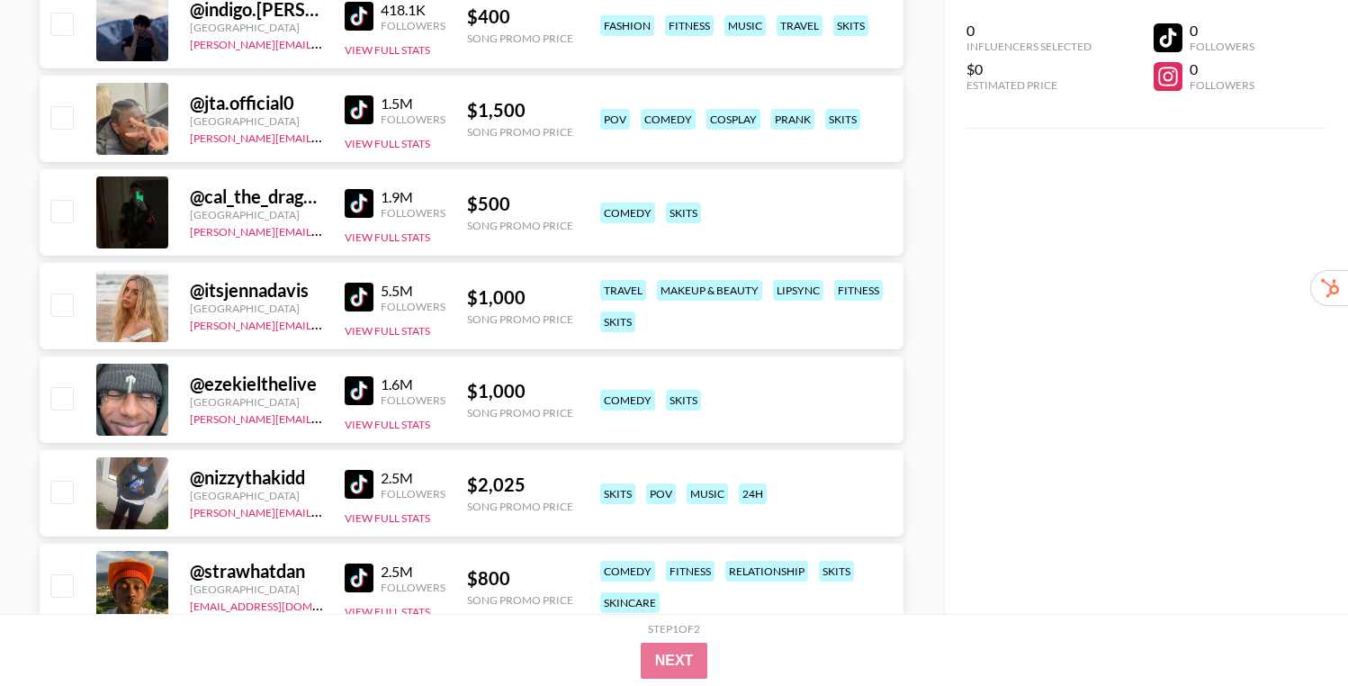
scroll to position [6422, 0]
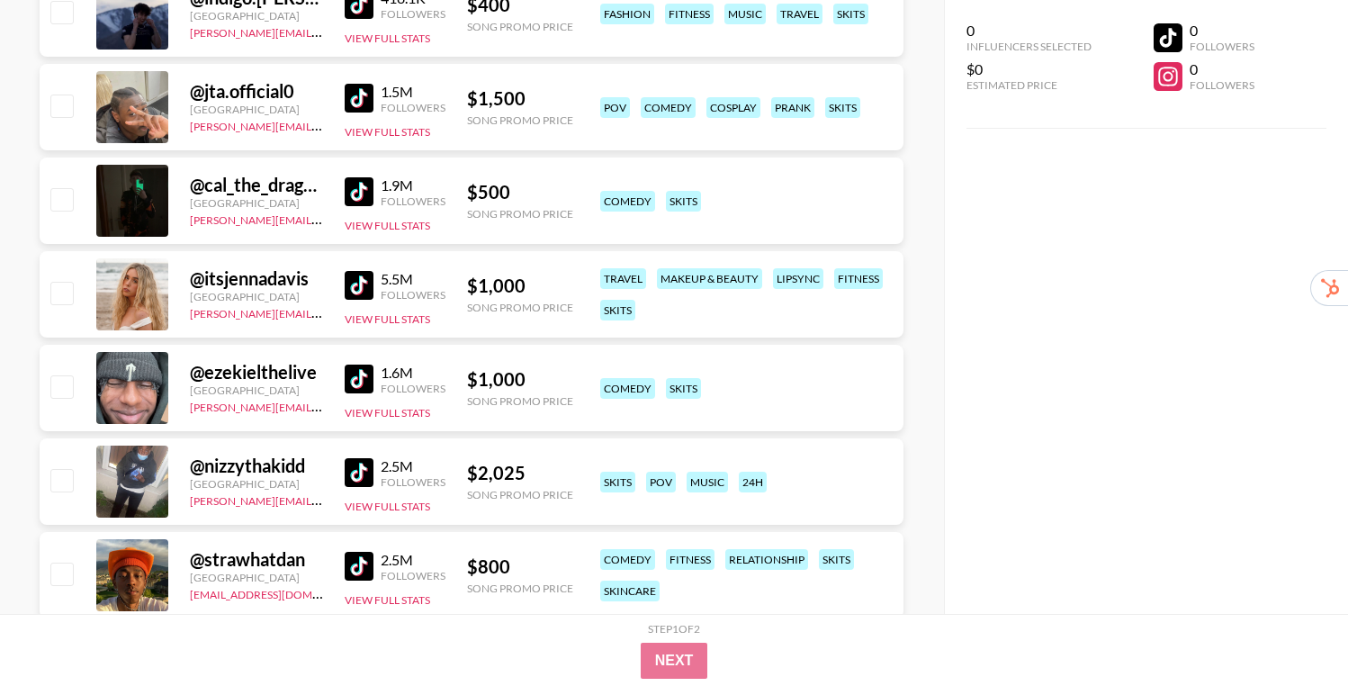
click at [352, 376] on img at bounding box center [359, 378] width 29 height 29
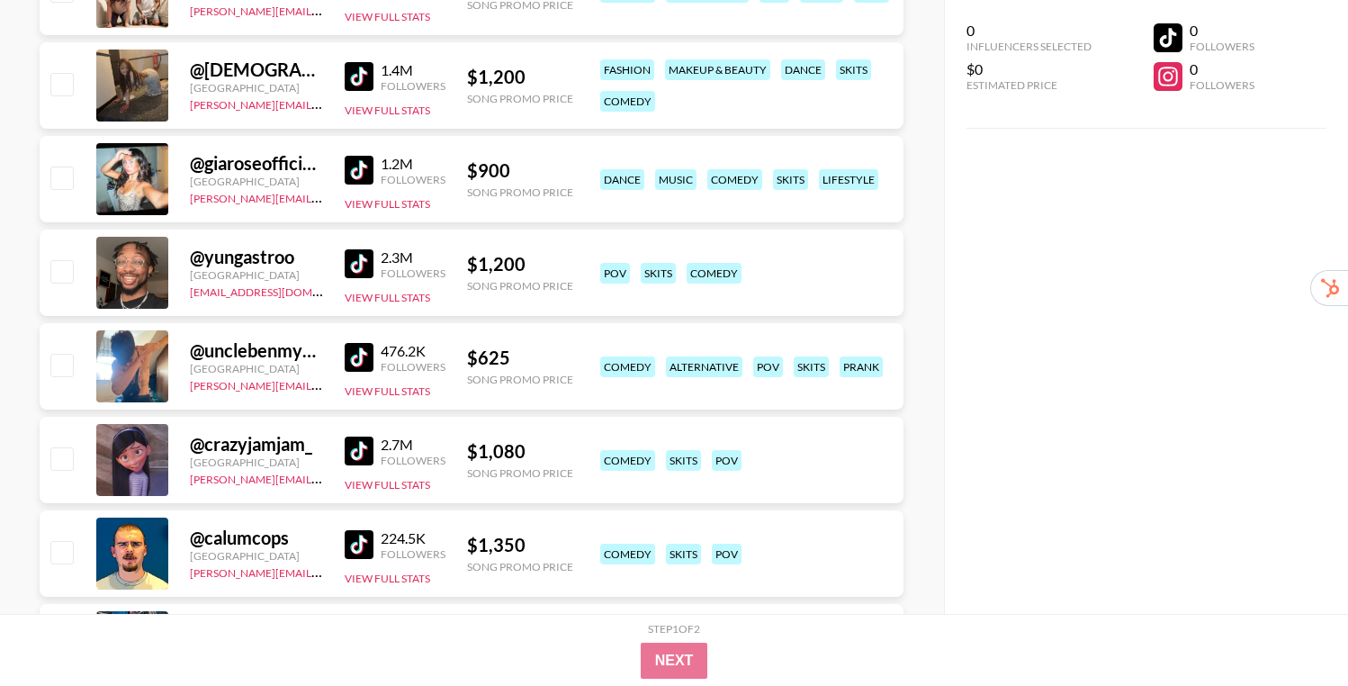
scroll to position [7196, 0]
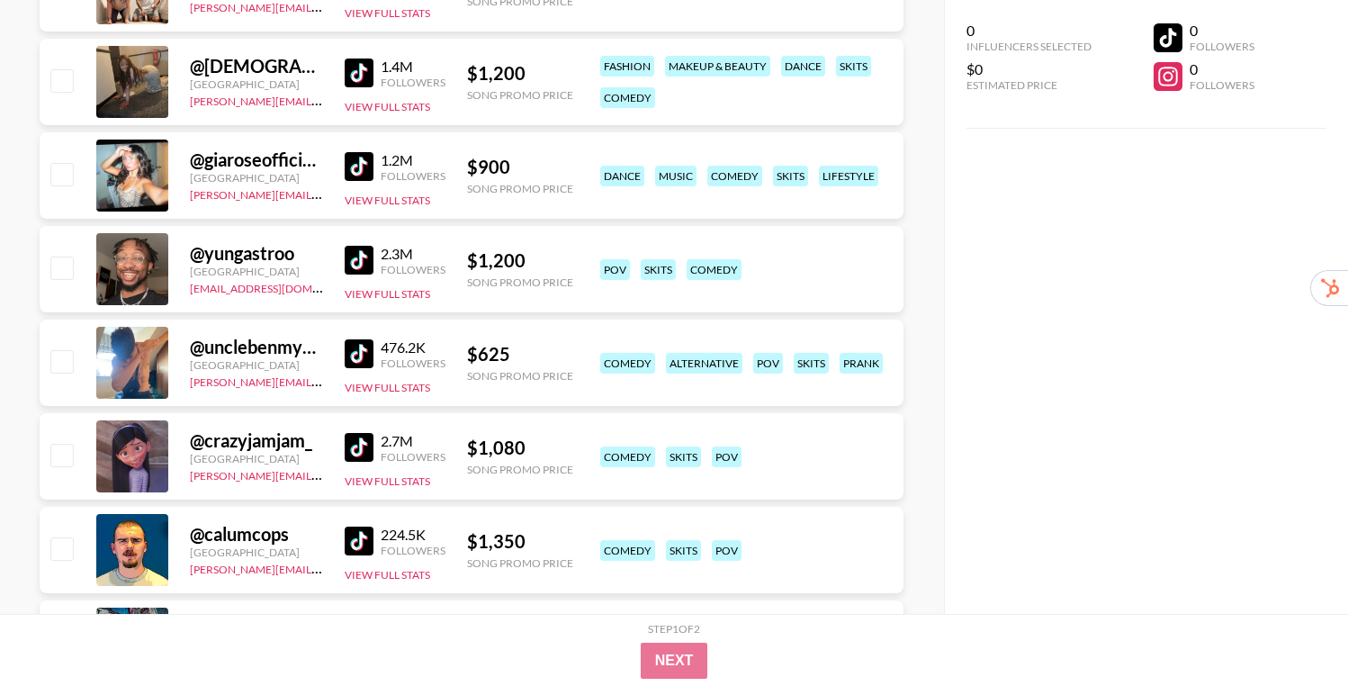
click at [355, 349] on img at bounding box center [359, 353] width 29 height 29
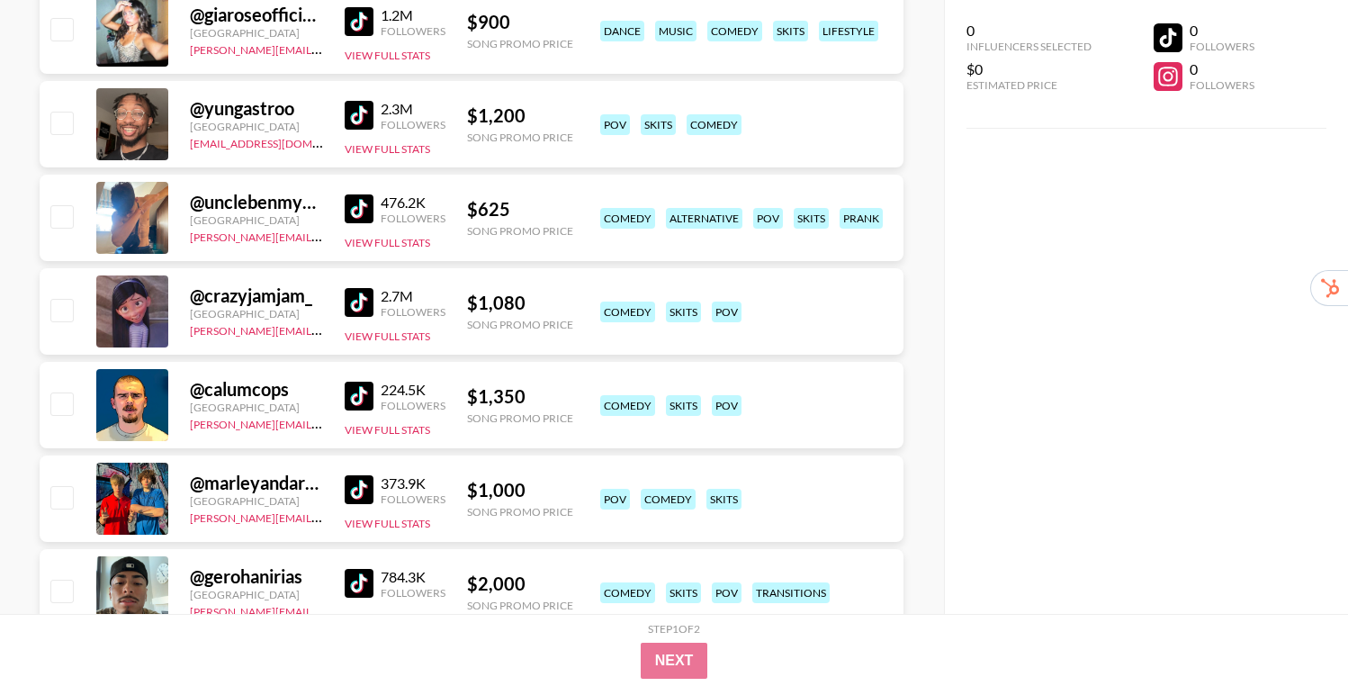
scroll to position [7345, 0]
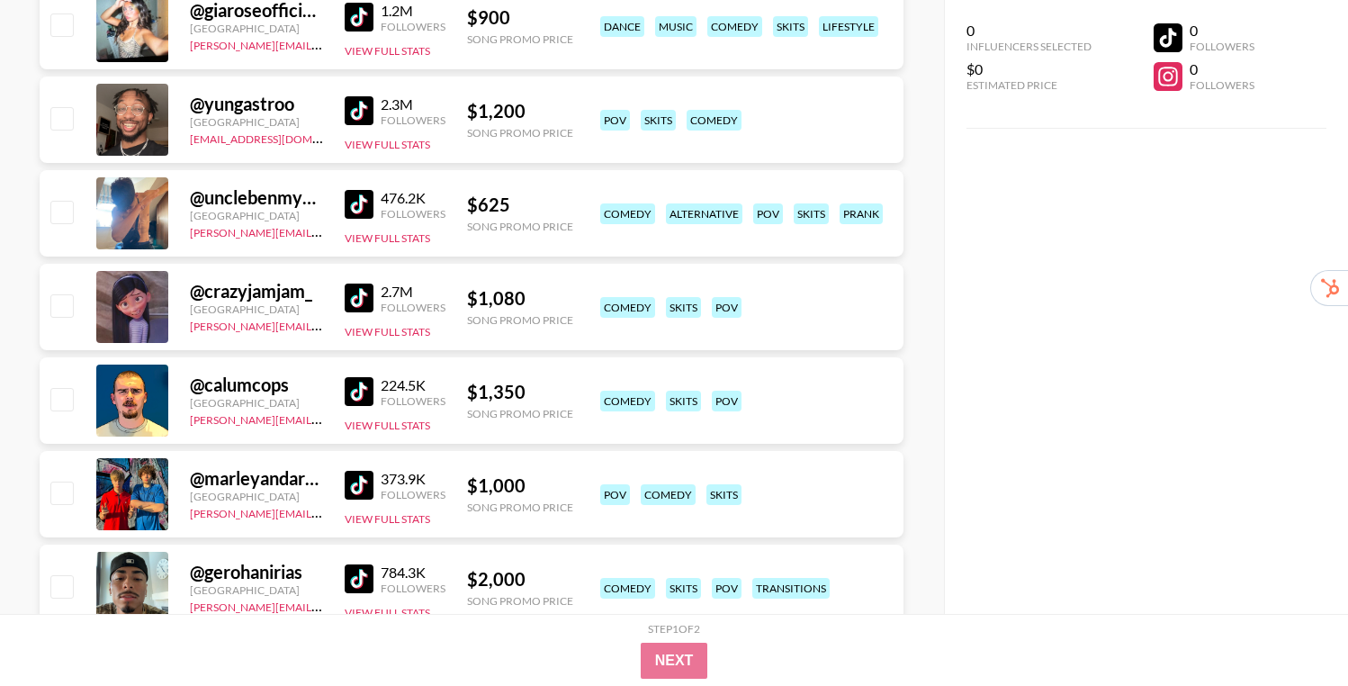
click at [357, 390] on img at bounding box center [359, 391] width 29 height 29
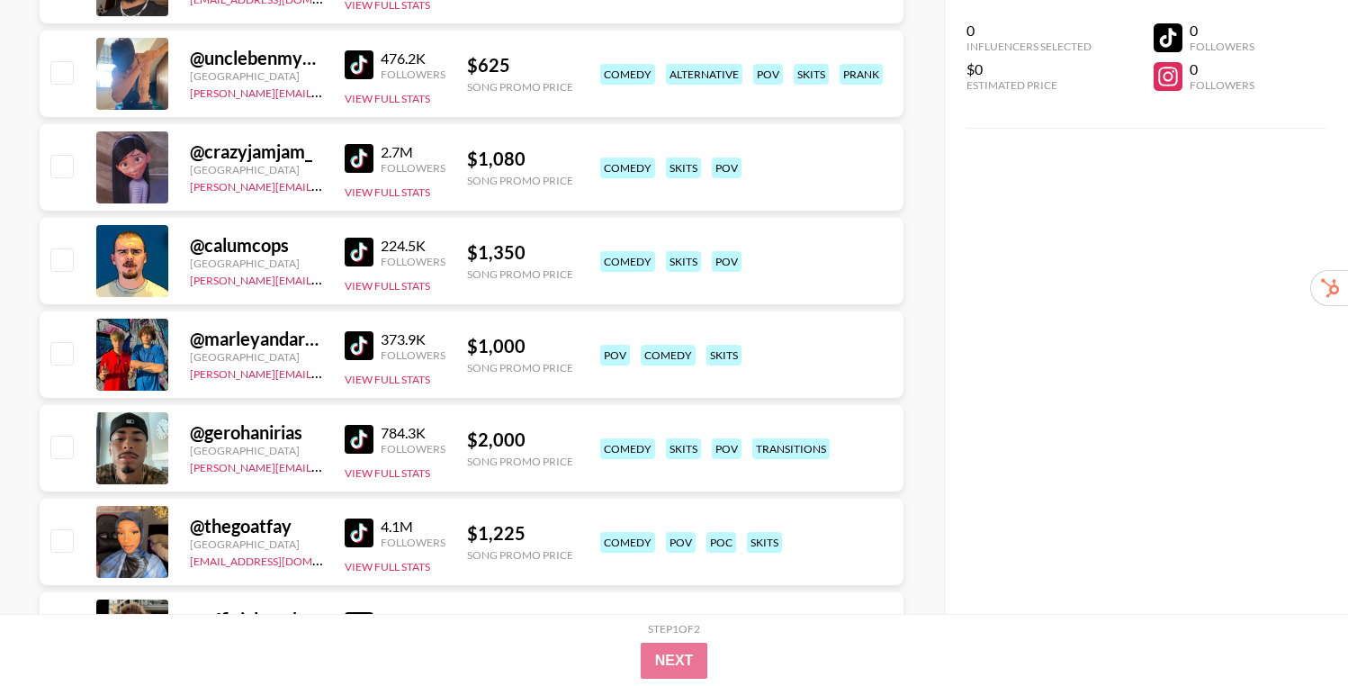
scroll to position [7493, 0]
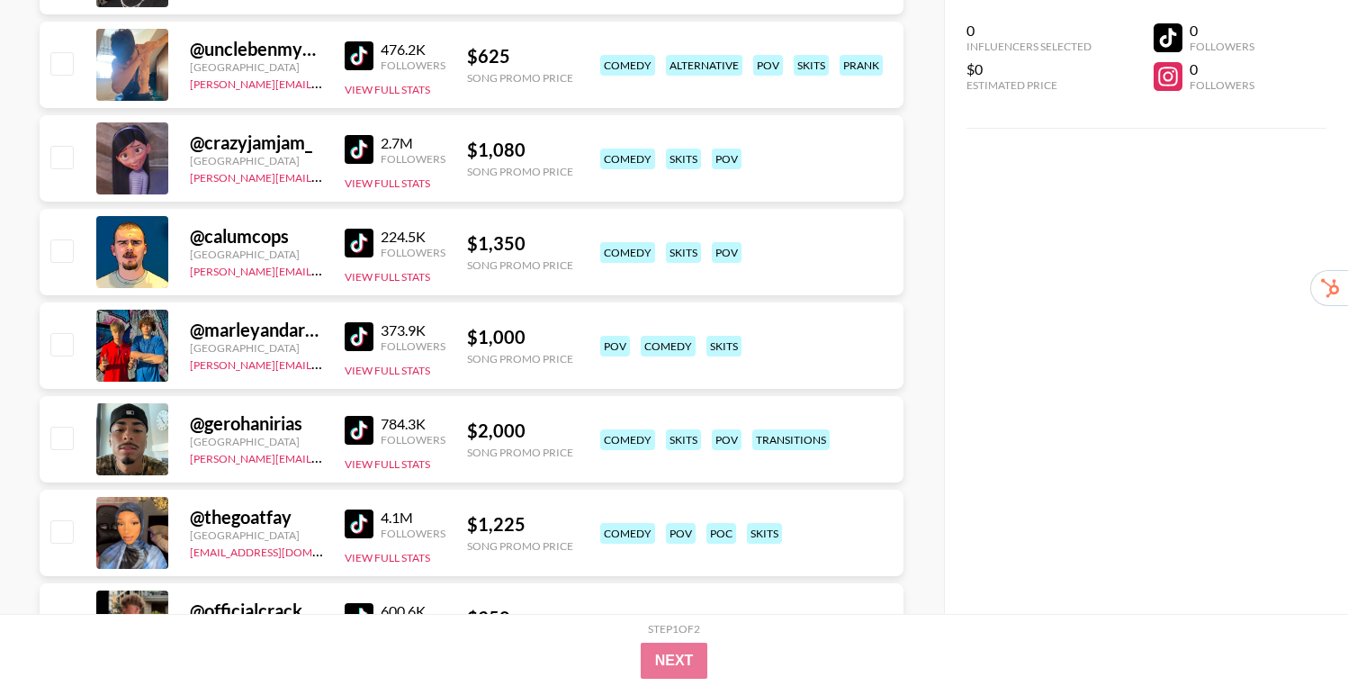
click at [366, 328] on img at bounding box center [359, 336] width 29 height 29
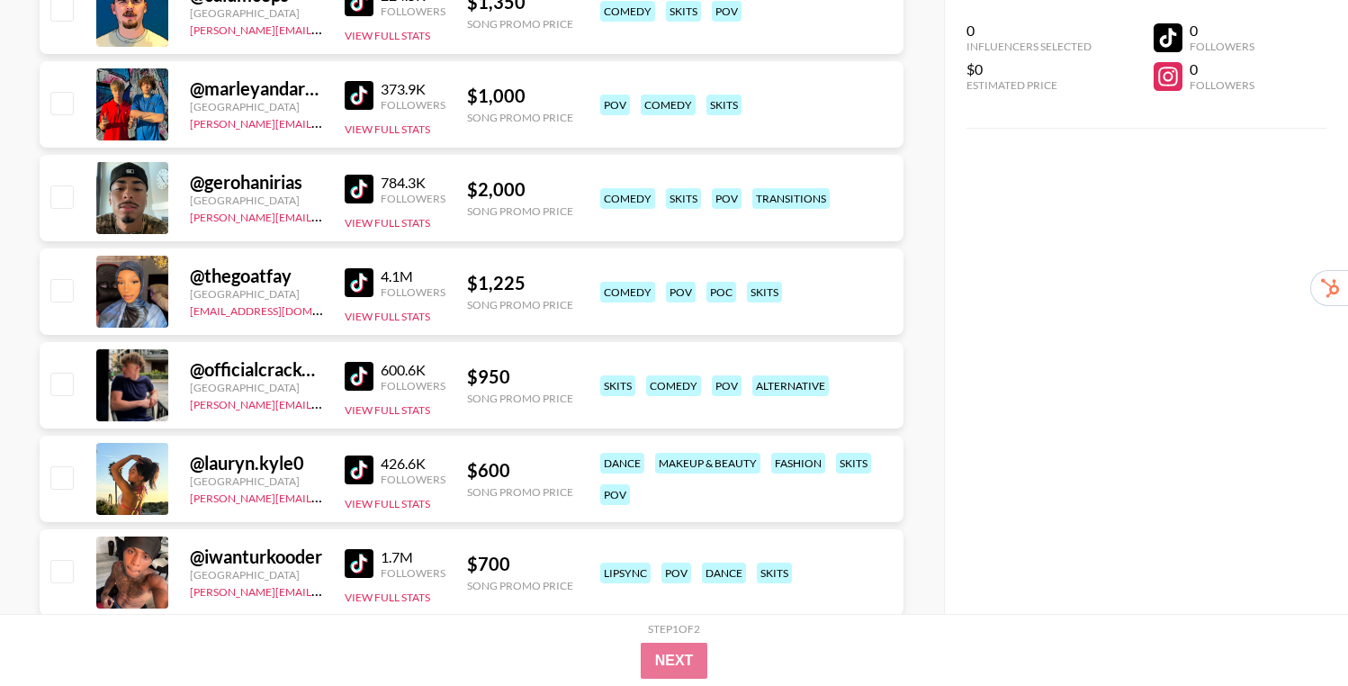
scroll to position [7739, 0]
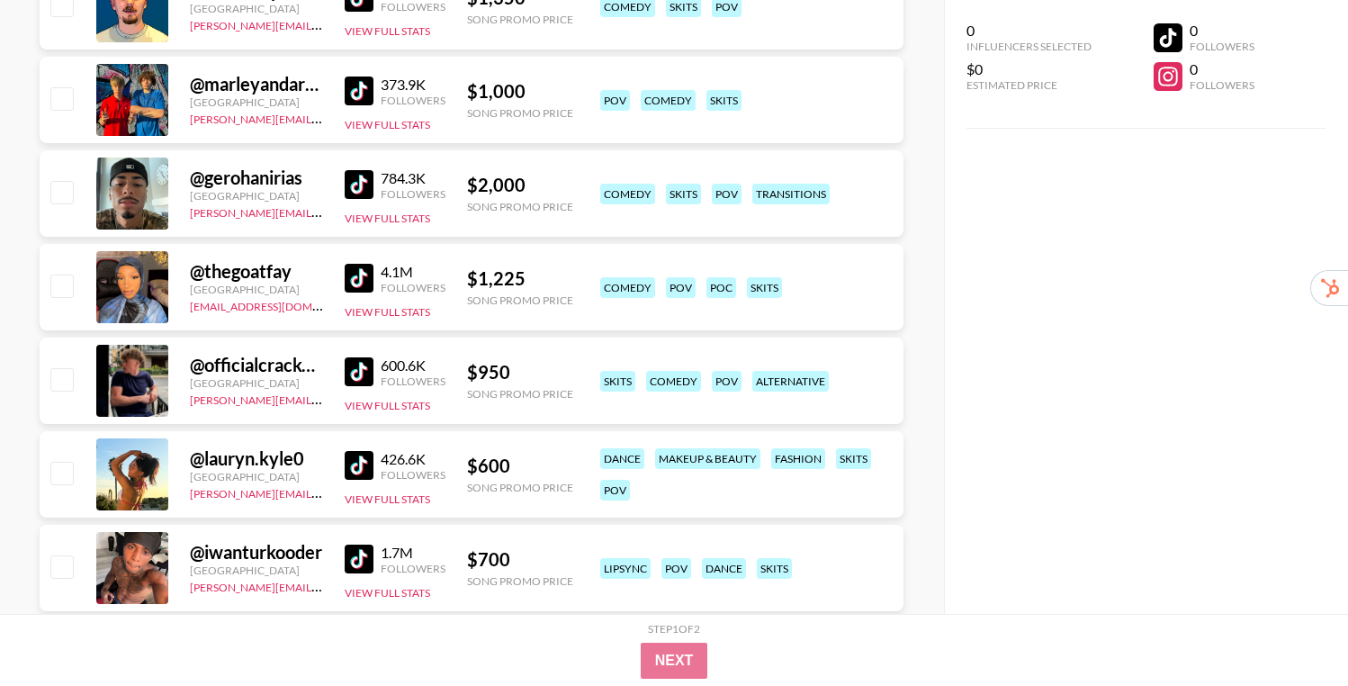
click at [352, 370] on img at bounding box center [359, 371] width 29 height 29
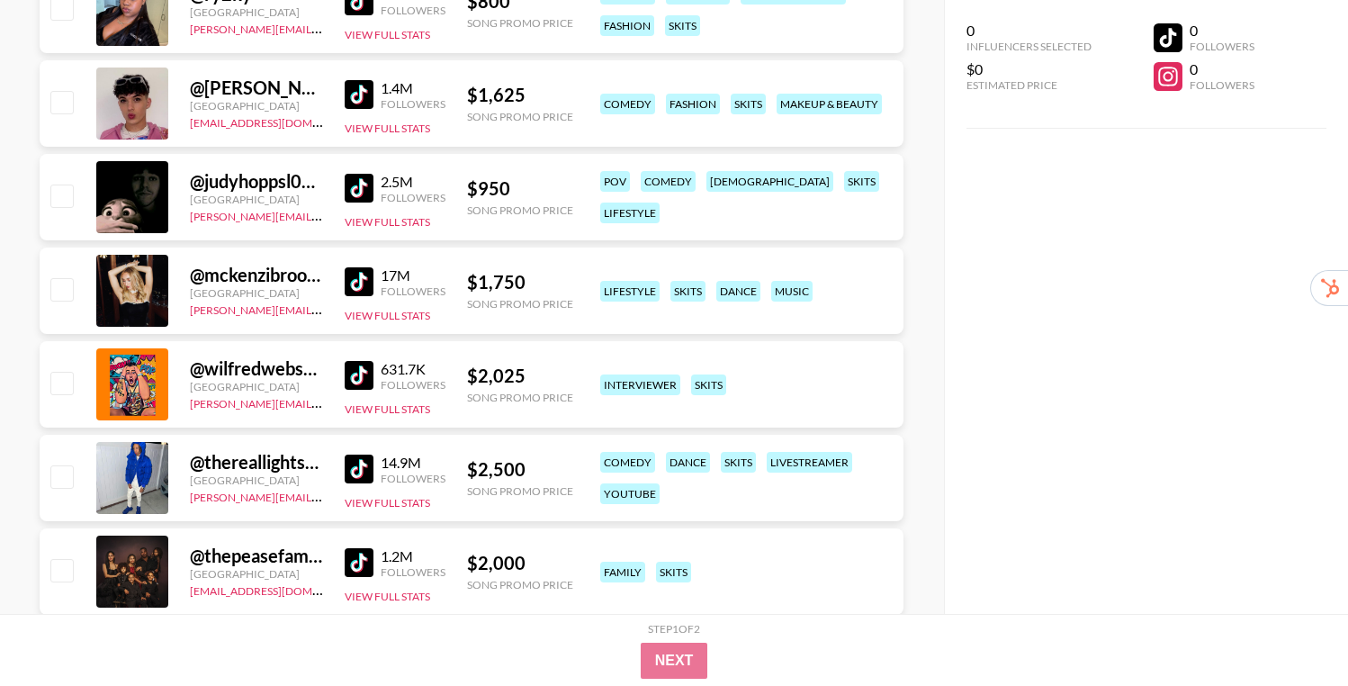
scroll to position [8629, 0]
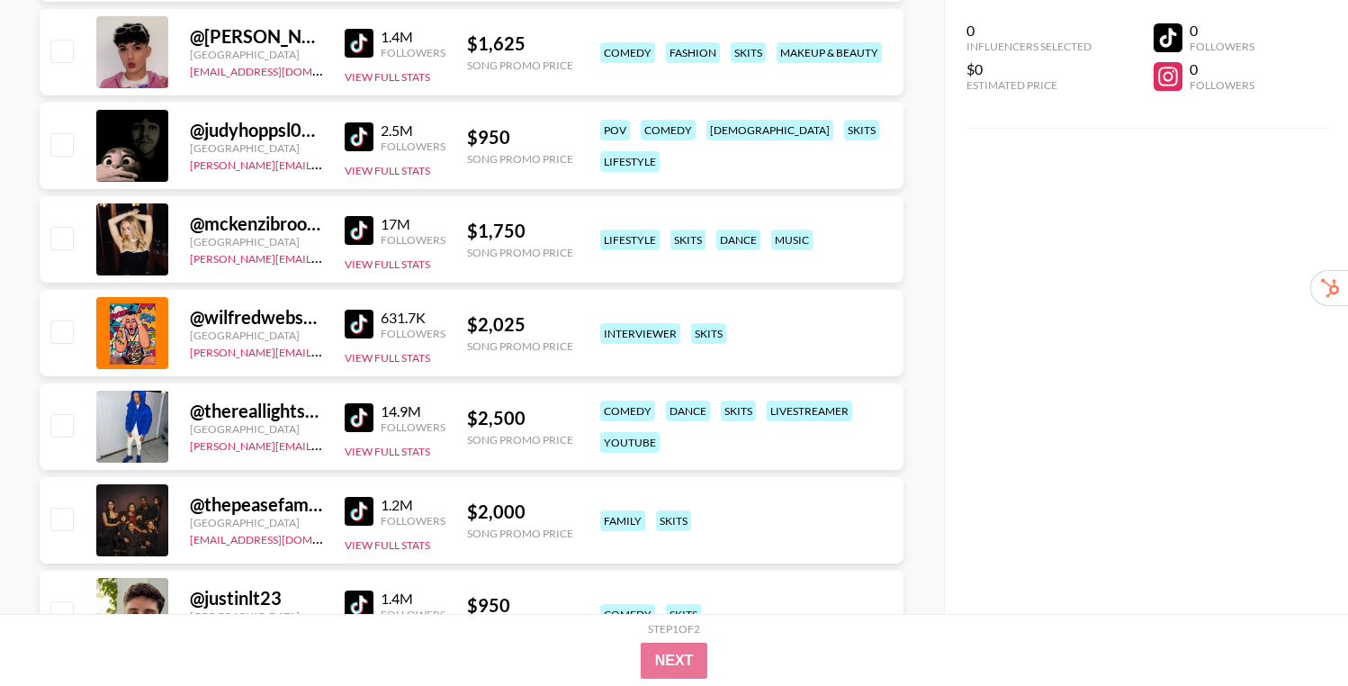
click at [352, 417] on img at bounding box center [359, 417] width 29 height 29
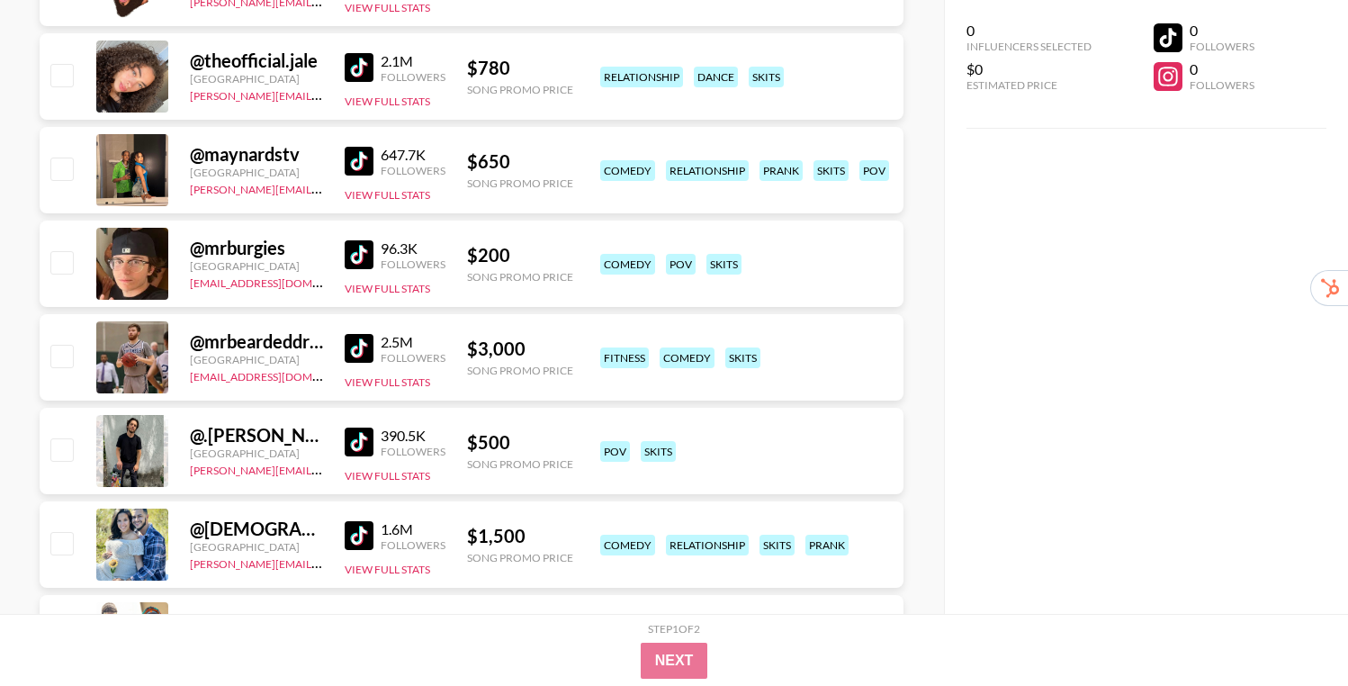
scroll to position [9403, 0]
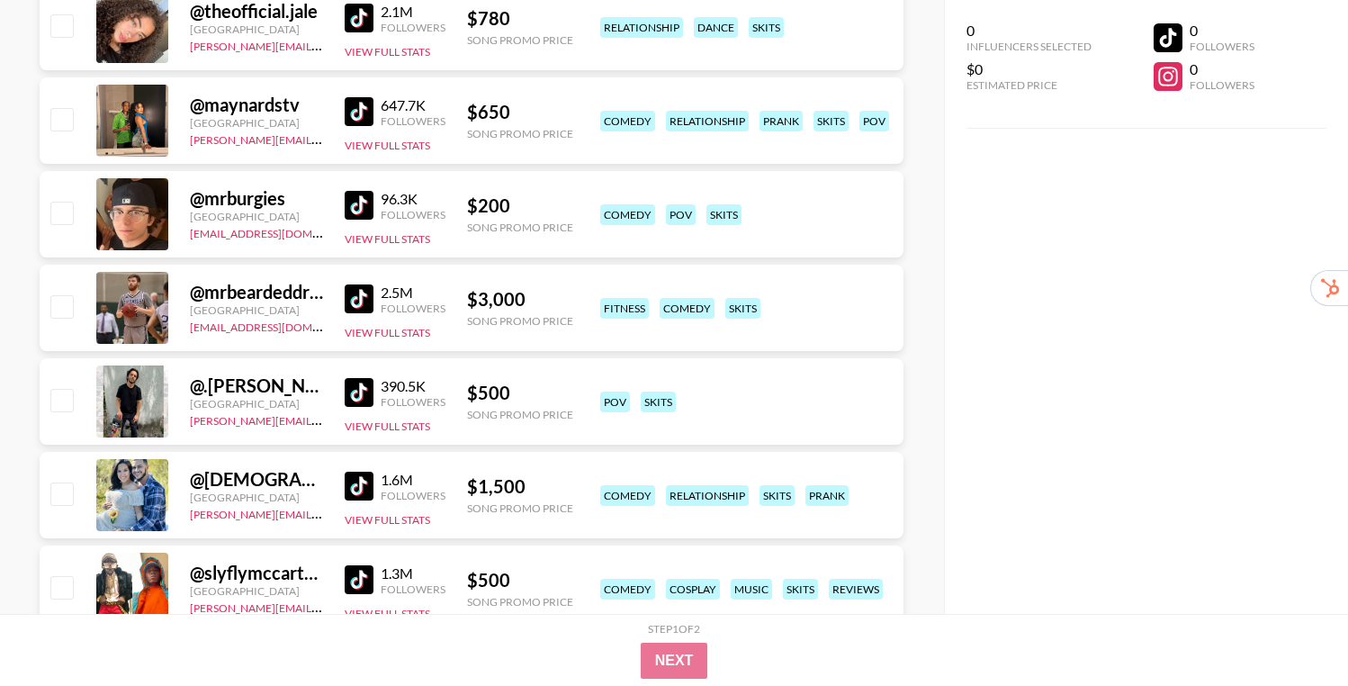
click at [357, 388] on img at bounding box center [359, 392] width 29 height 29
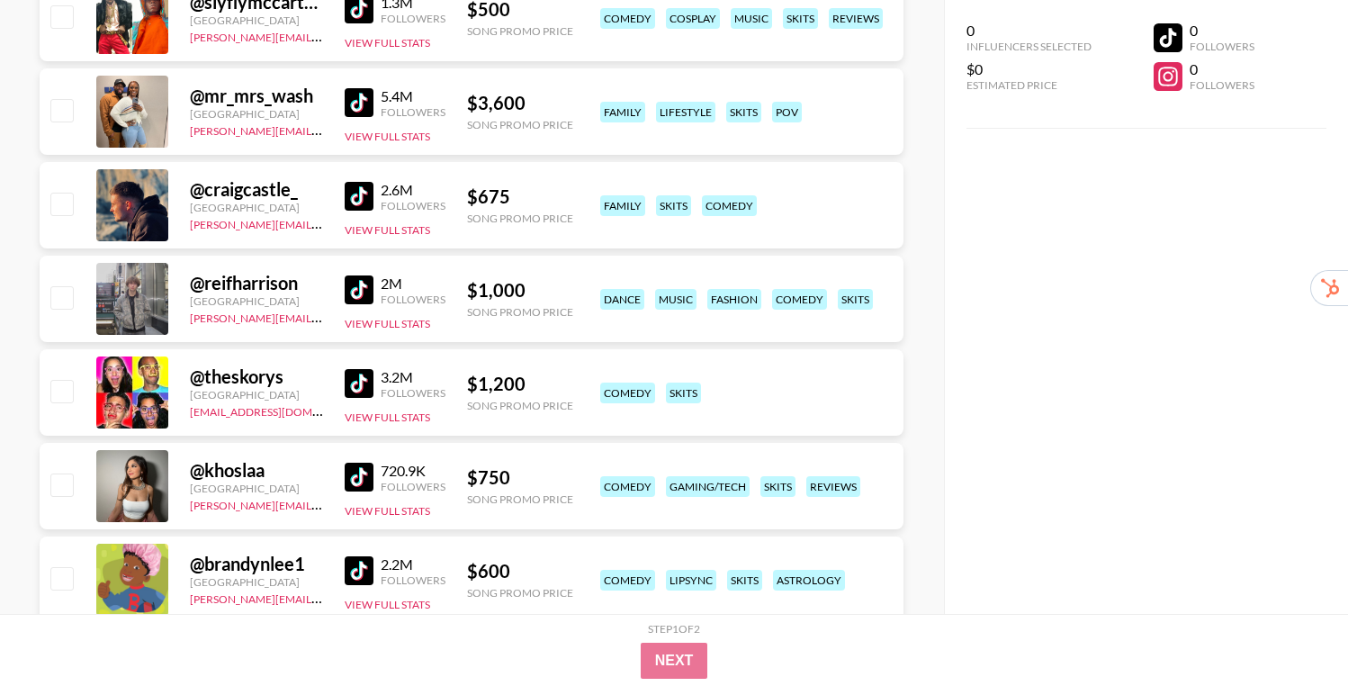
scroll to position [9975, 0]
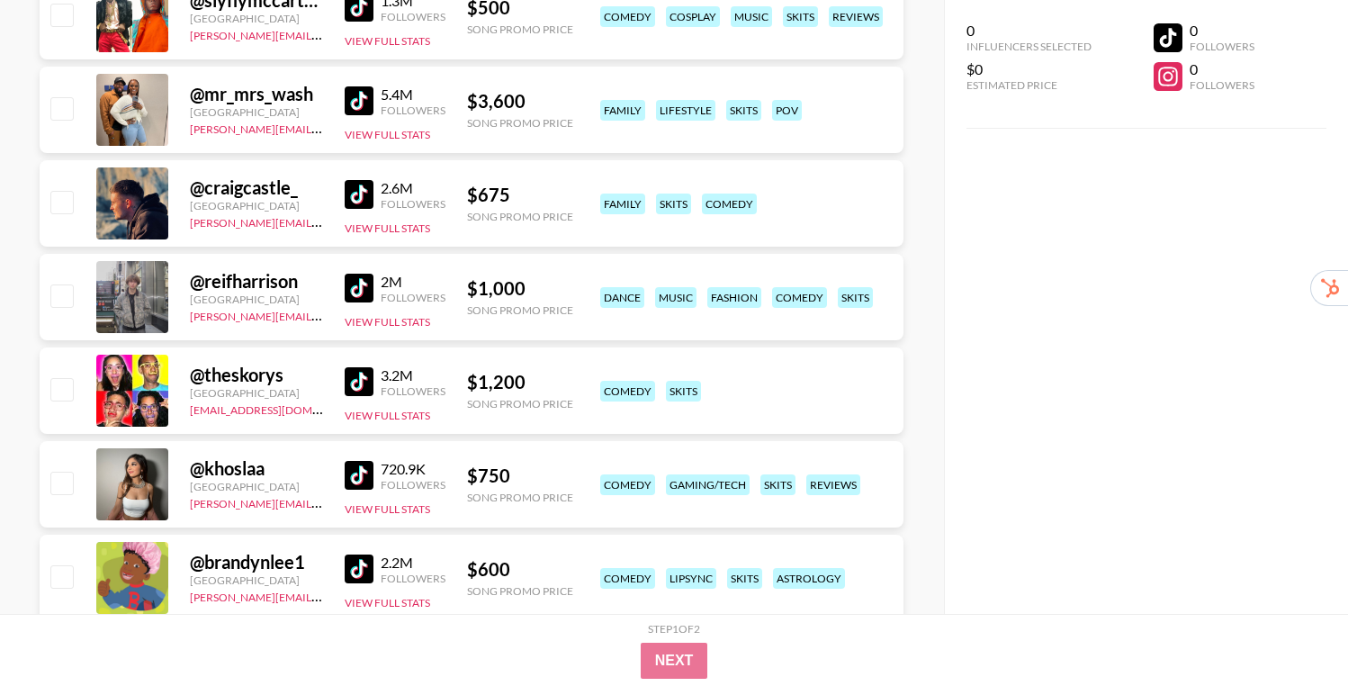
click at [351, 471] on img at bounding box center [359, 475] width 29 height 29
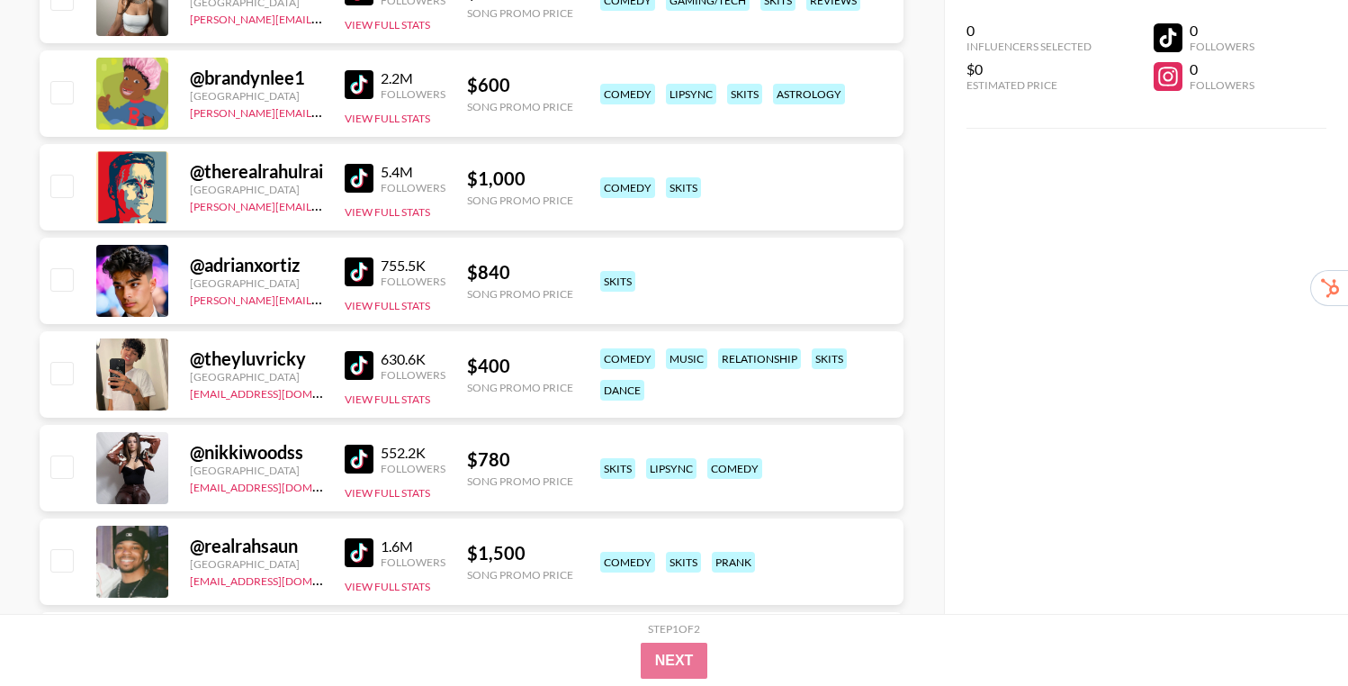
scroll to position [10473, 0]
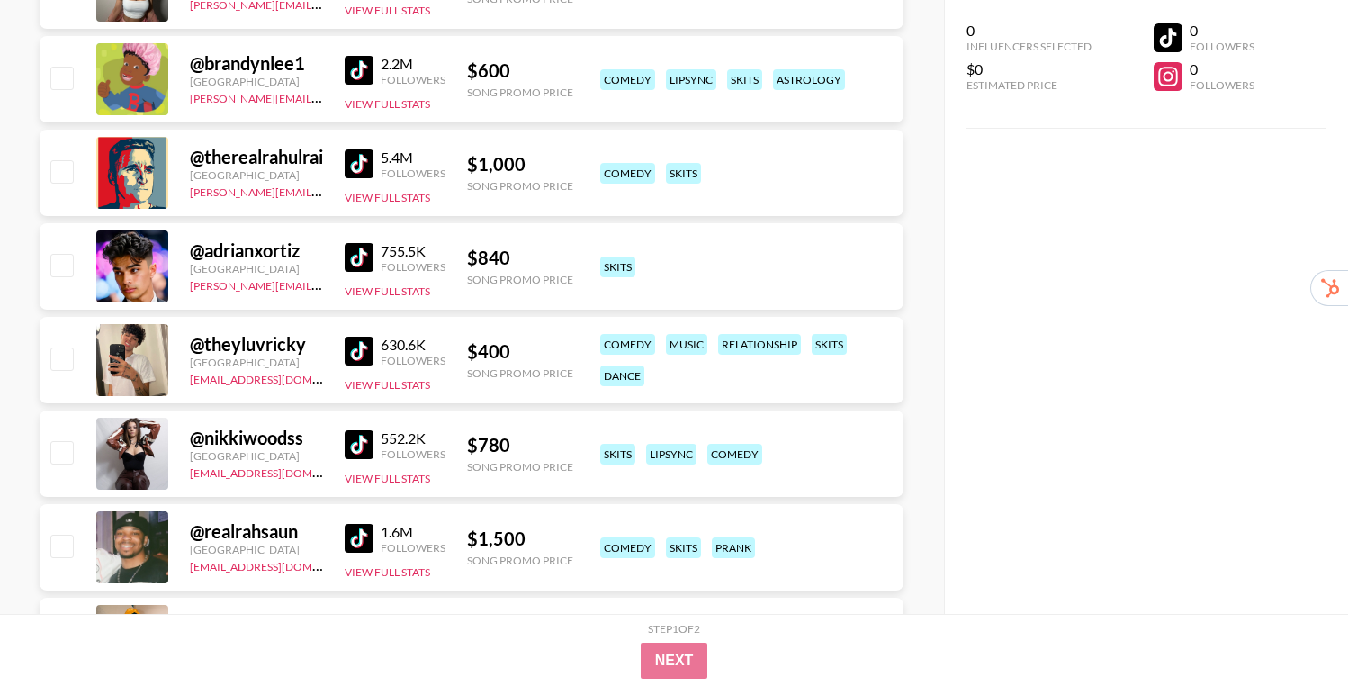
click at [354, 444] on img at bounding box center [359, 444] width 29 height 29
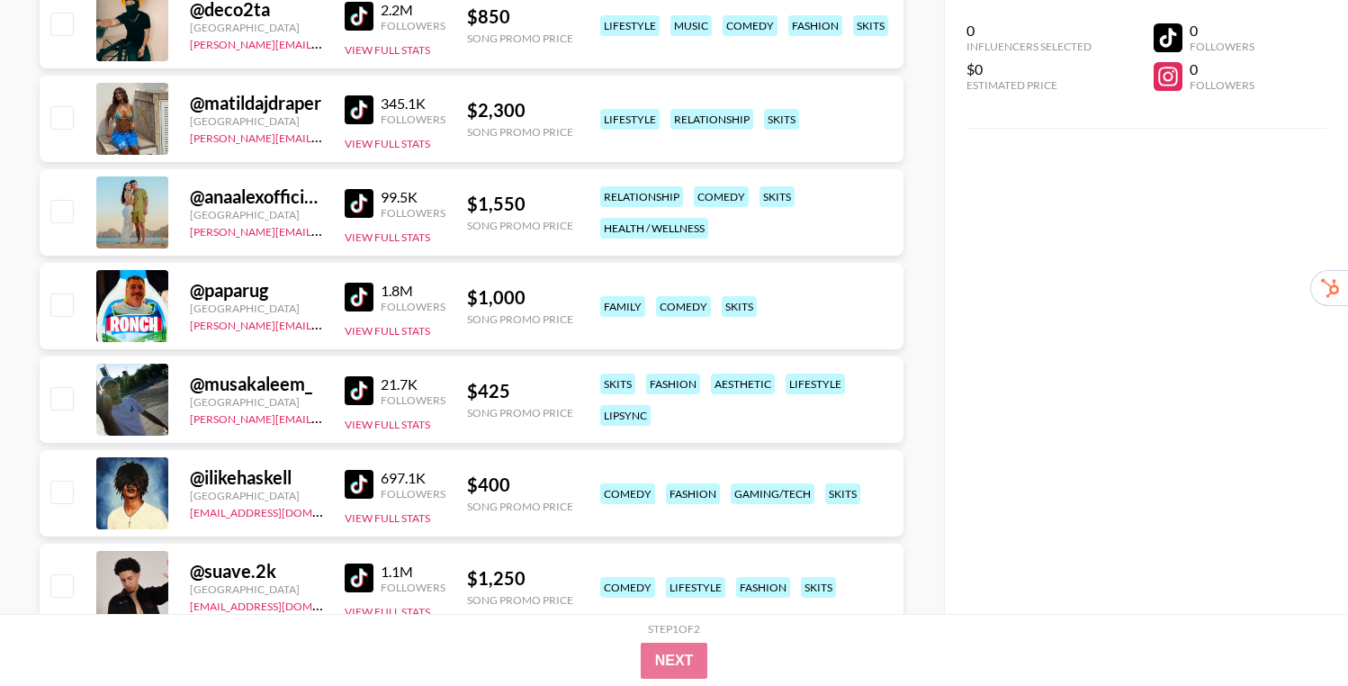
scroll to position [11094, 0]
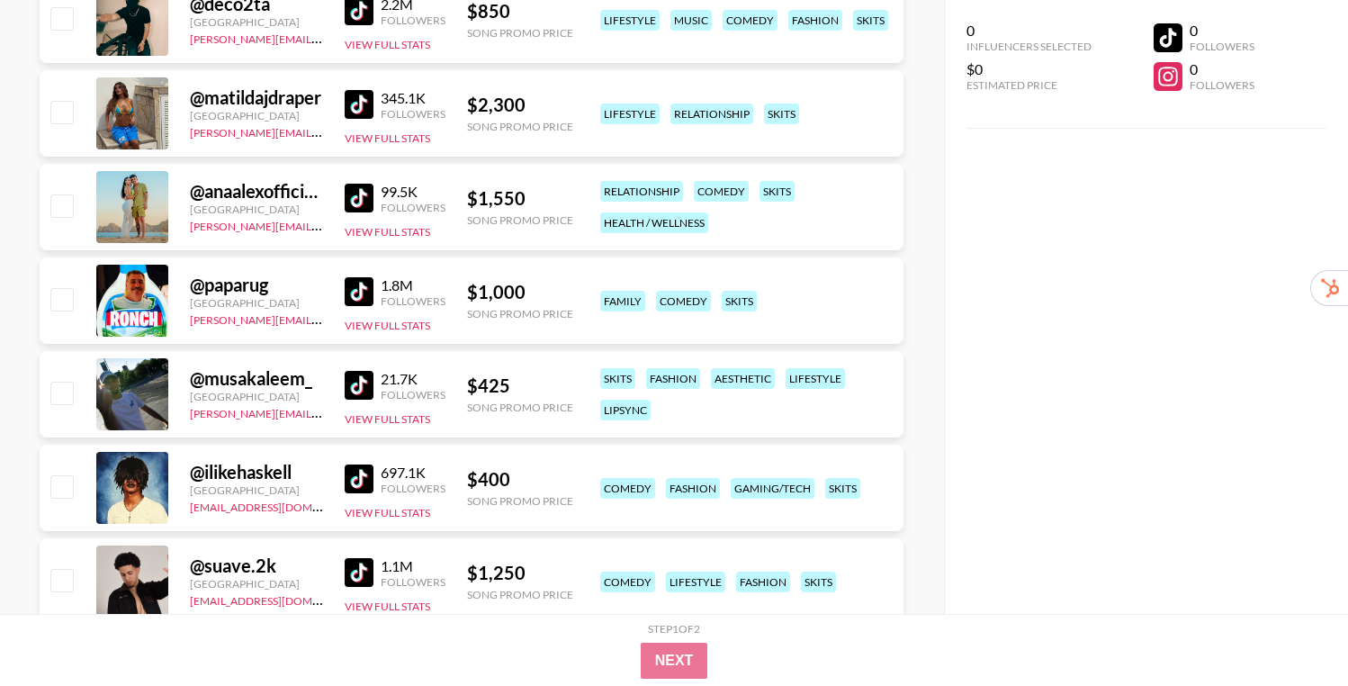
click at [339, 470] on div "@ ilikehaskell [GEOGRAPHIC_DATA] [EMAIL_ADDRESS][DOMAIN_NAME] 697.1K Followers …" at bounding box center [472, 487] width 864 height 86
click at [359, 485] on img at bounding box center [359, 478] width 29 height 29
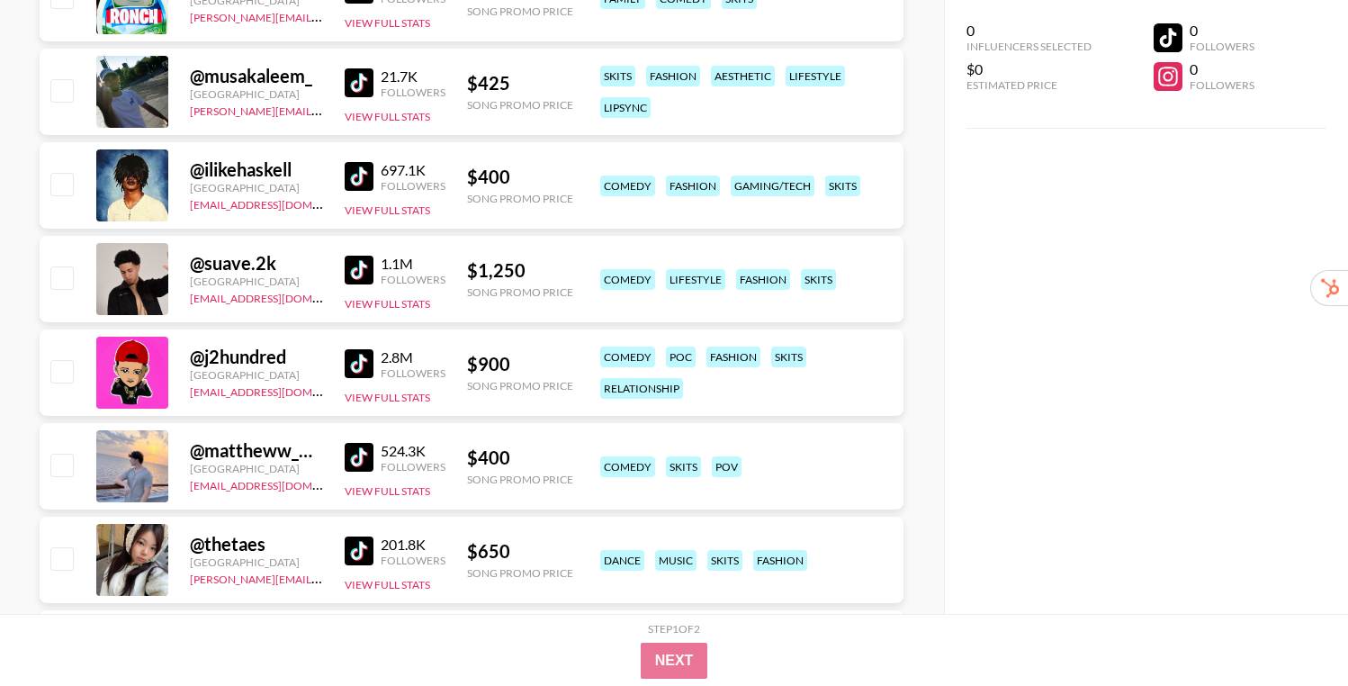
scroll to position [11399, 0]
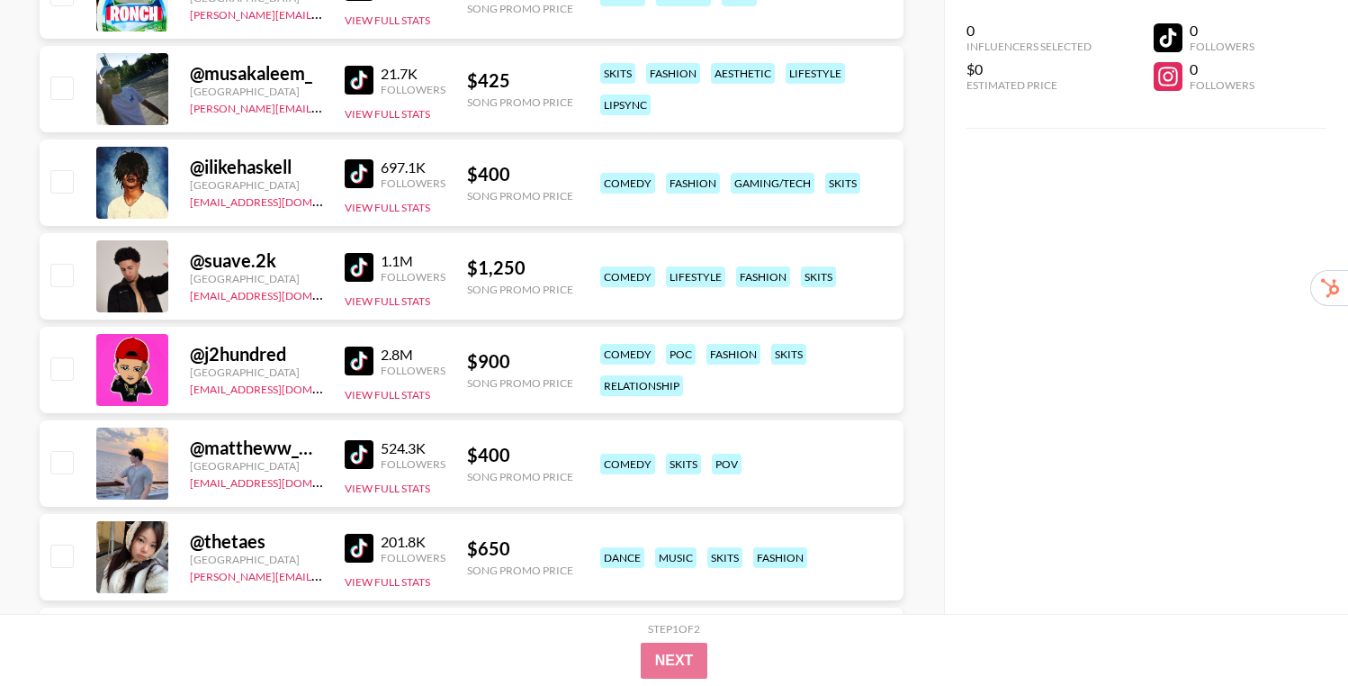
click at [358, 454] on img at bounding box center [359, 454] width 29 height 29
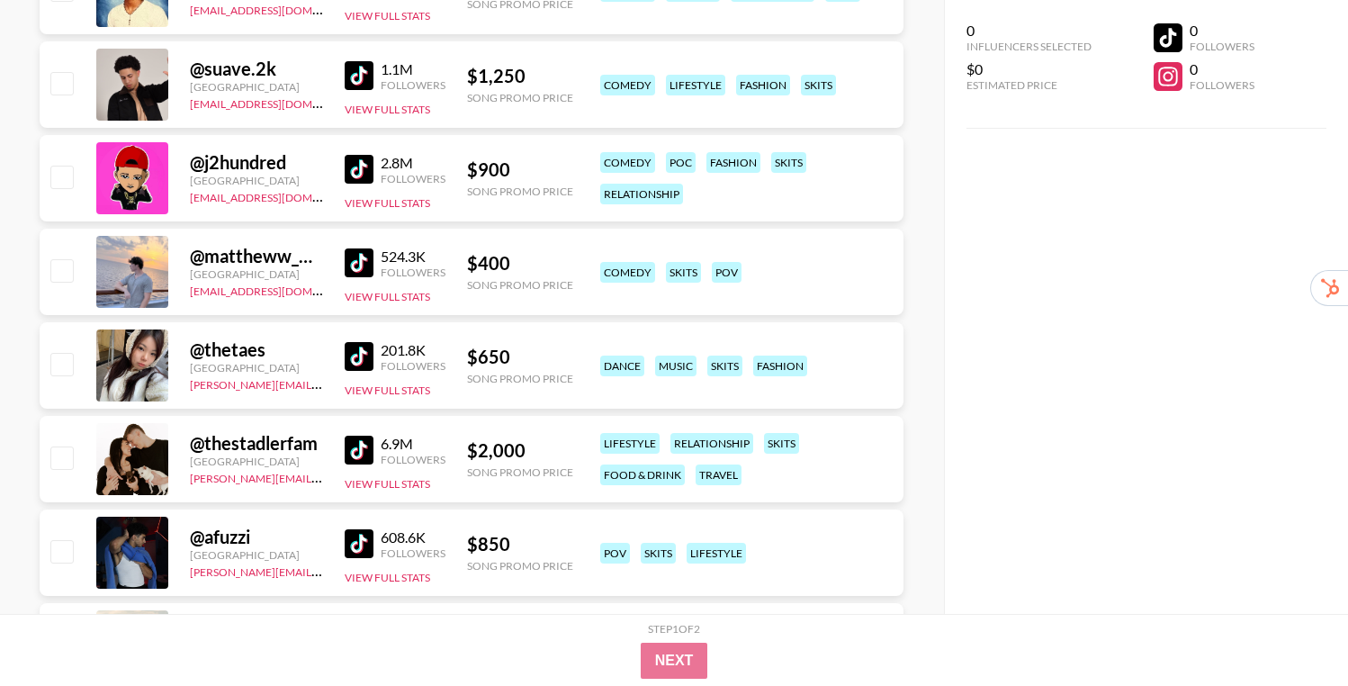
scroll to position [11595, 0]
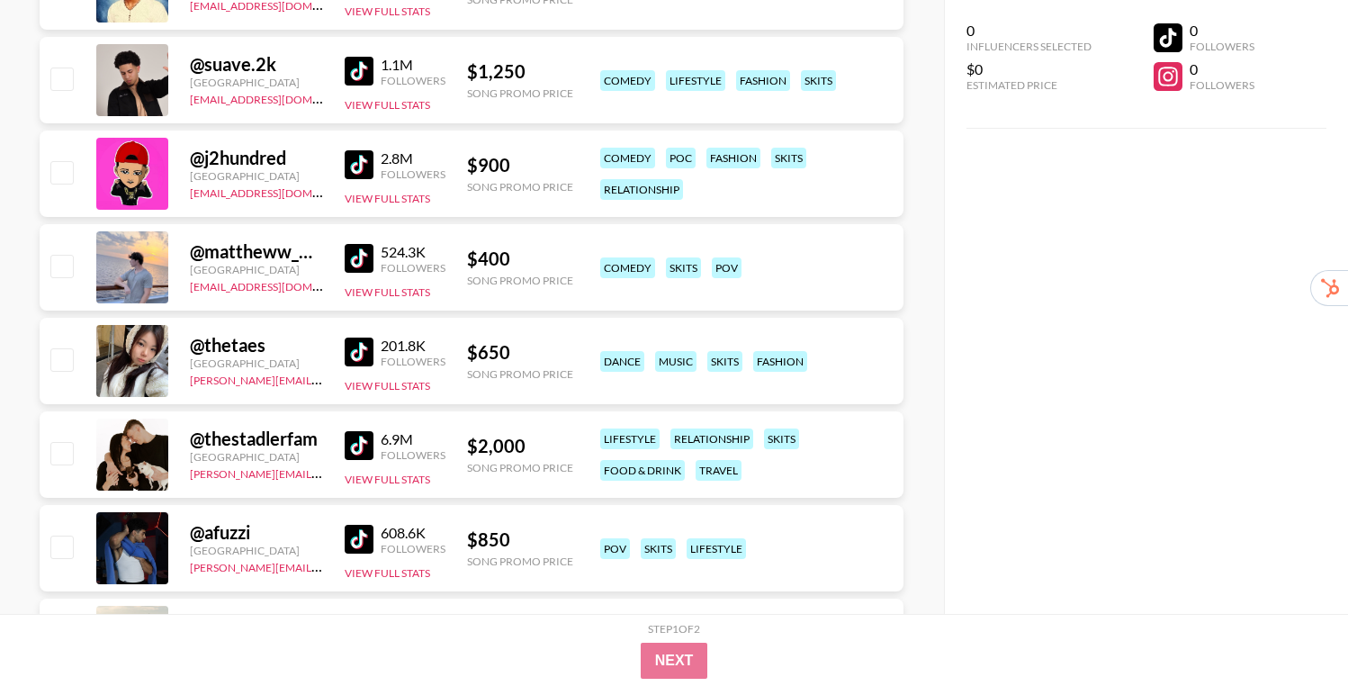
click at [363, 354] on img at bounding box center [359, 351] width 29 height 29
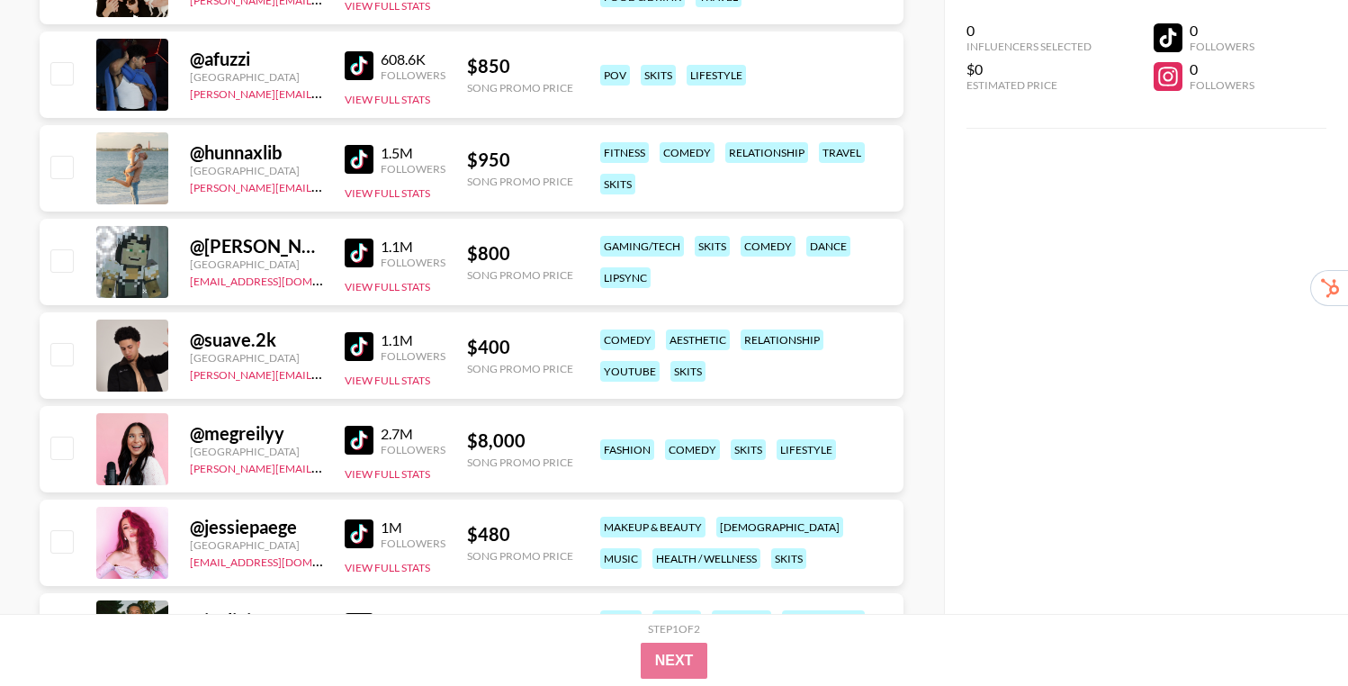
scroll to position [12075, 0]
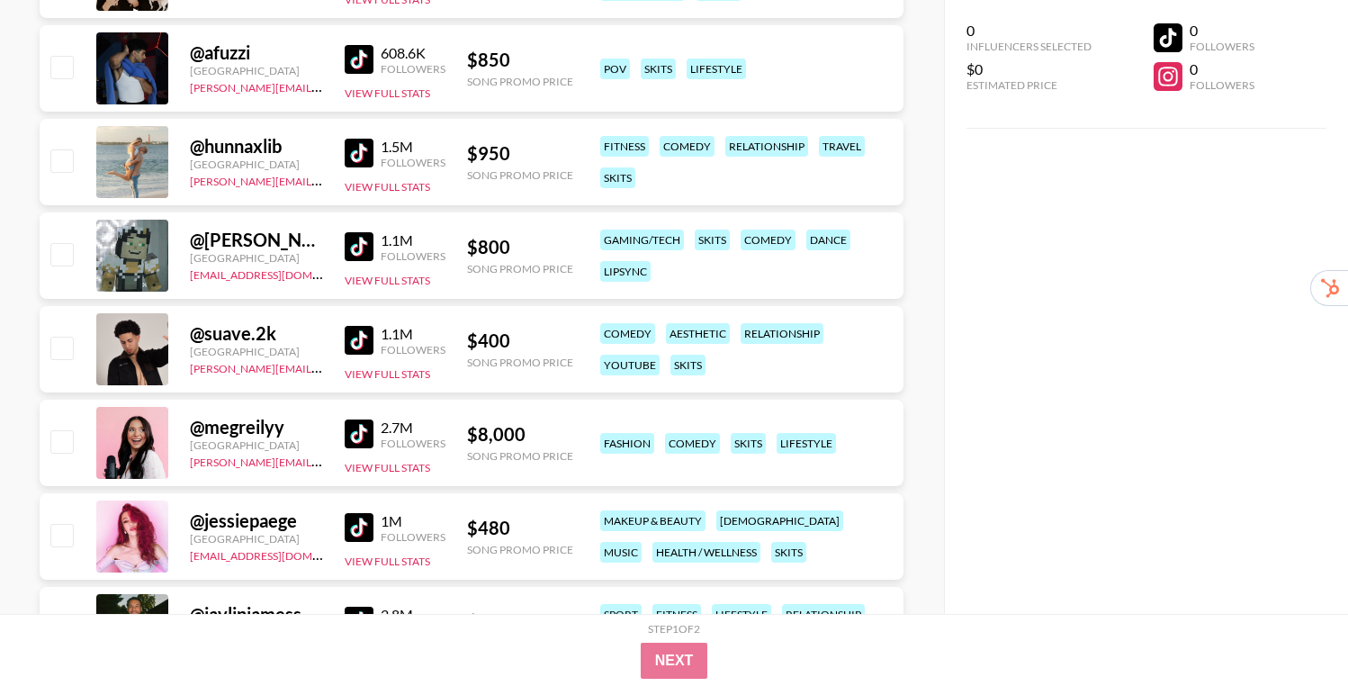
click at [354, 332] on img at bounding box center [359, 340] width 29 height 29
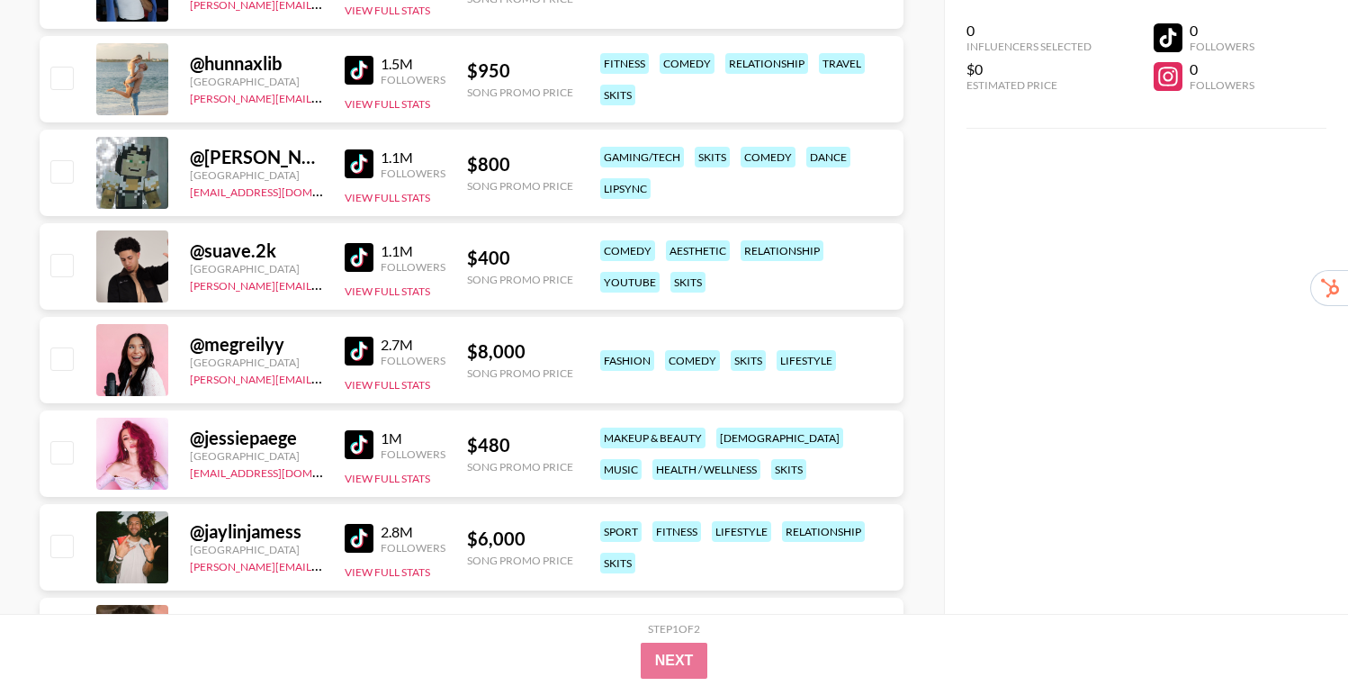
scroll to position [12209, 0]
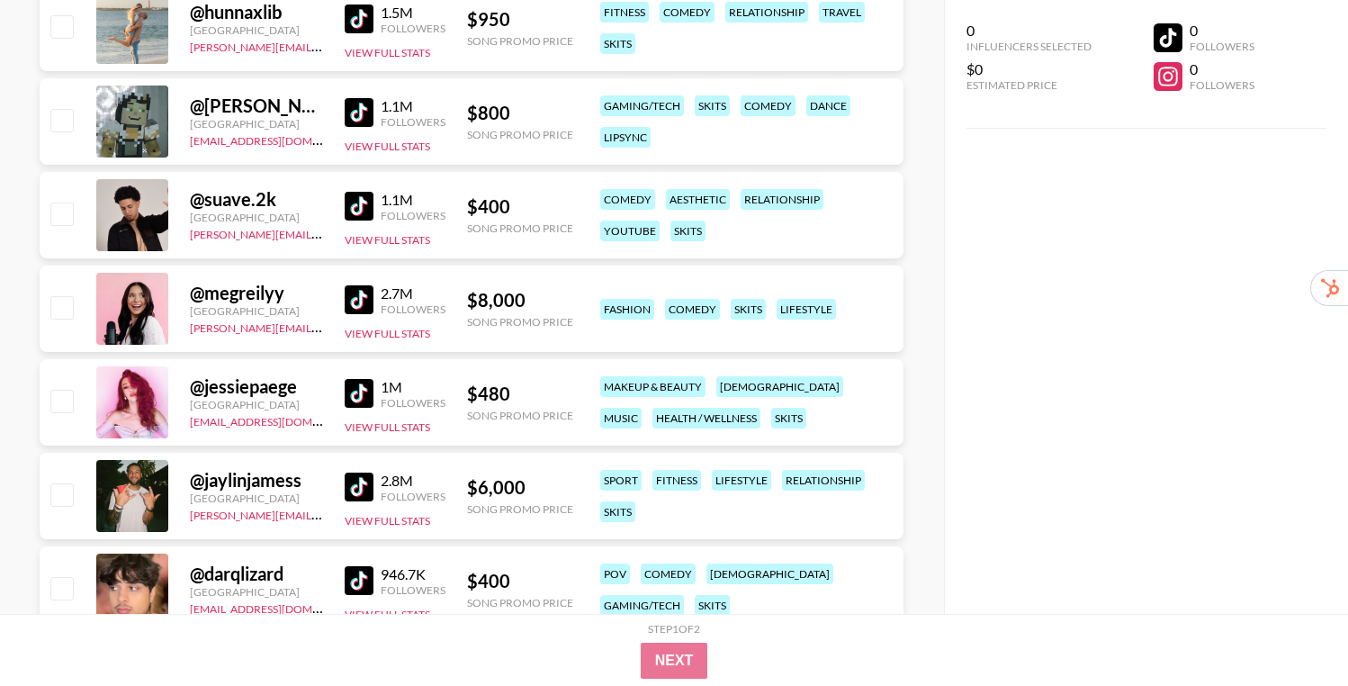
click at [344, 397] on div "@ jessiepaege United States [EMAIL_ADDRESS][DOMAIN_NAME] 1M Followers View Full…" at bounding box center [472, 402] width 864 height 86
click at [346, 392] on img at bounding box center [359, 393] width 29 height 29
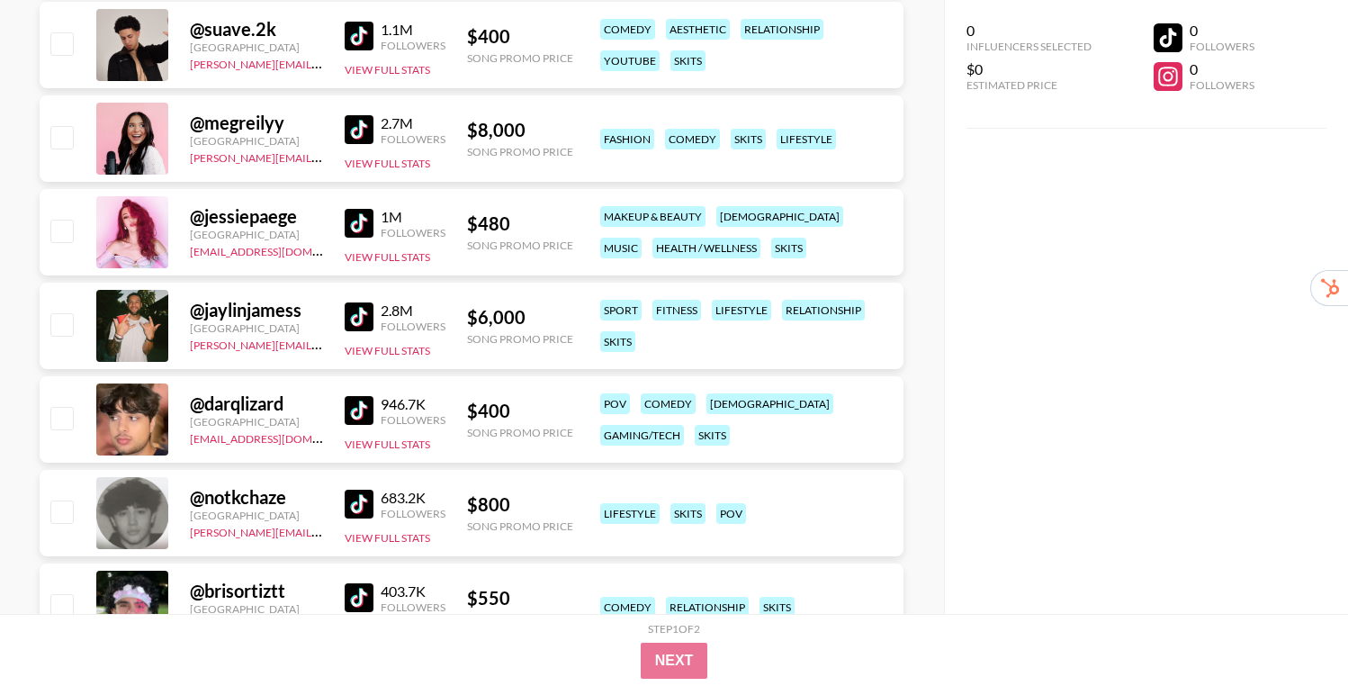
scroll to position [12380, 0]
click at [356, 405] on img at bounding box center [359, 409] width 29 height 29
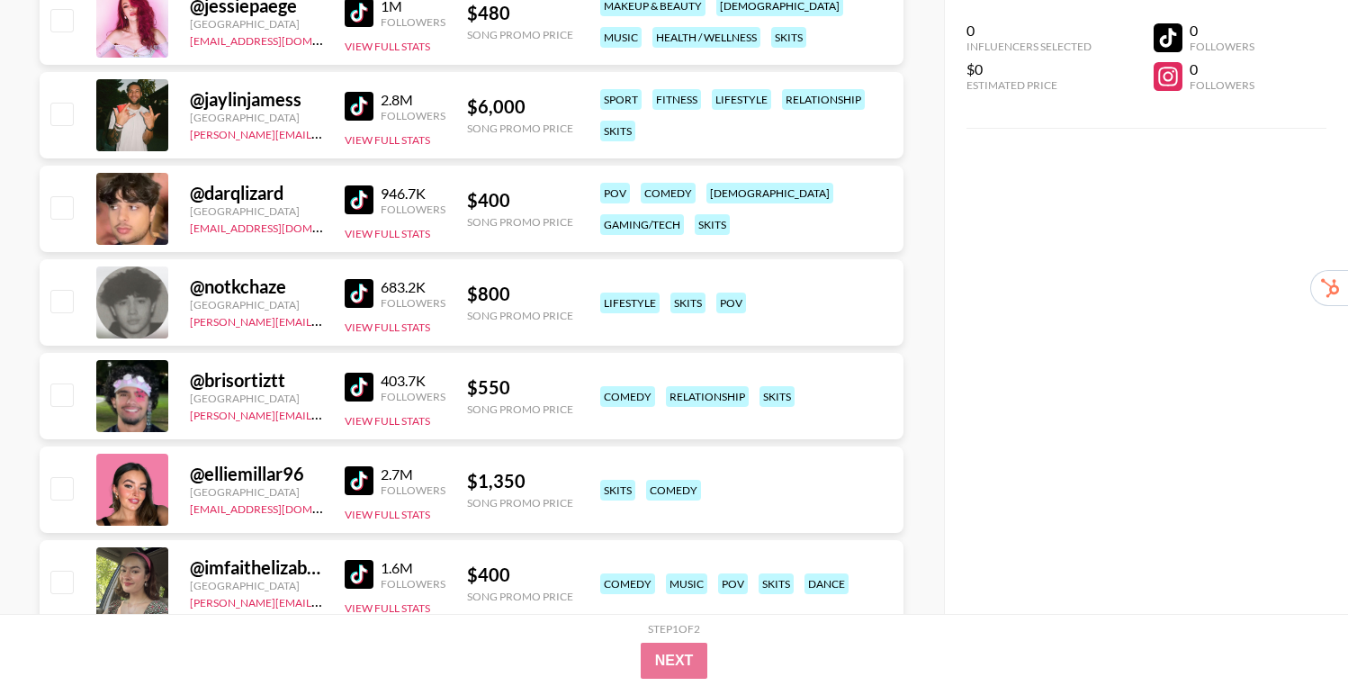
scroll to position [12590, 0]
click at [364, 285] on img at bounding box center [359, 292] width 29 height 29
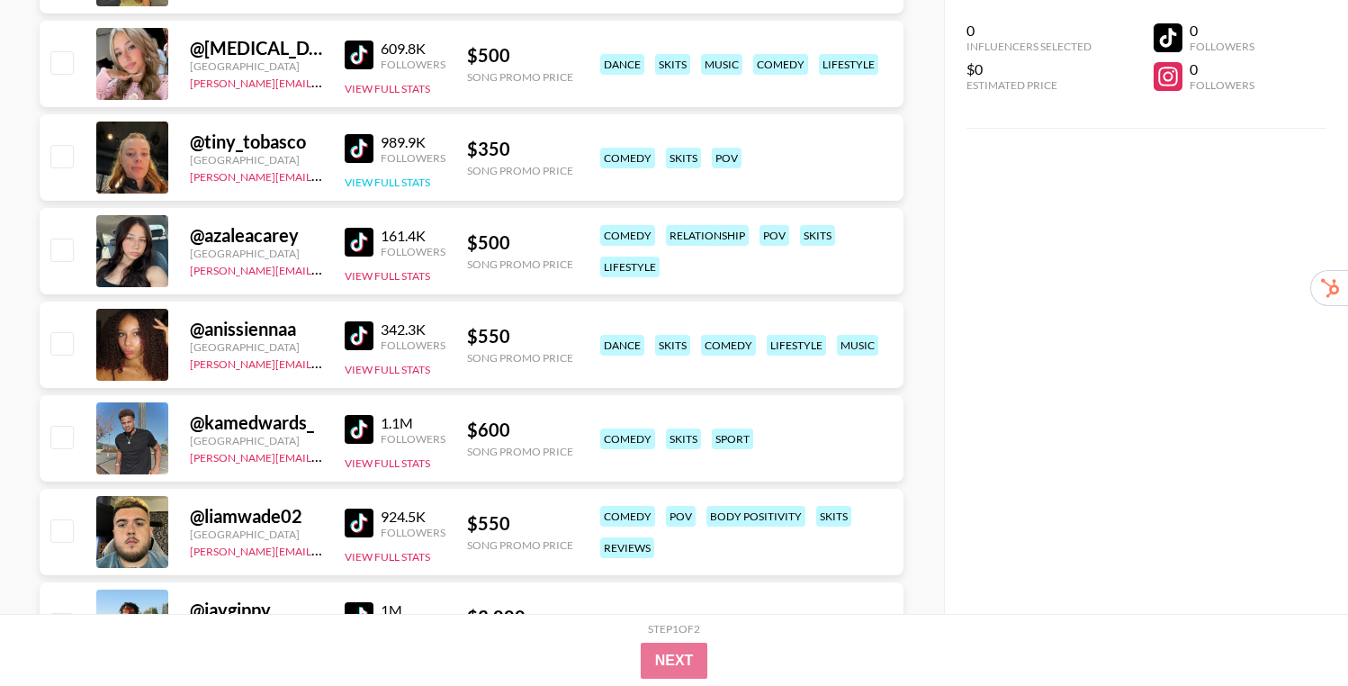
scroll to position [14889, 0]
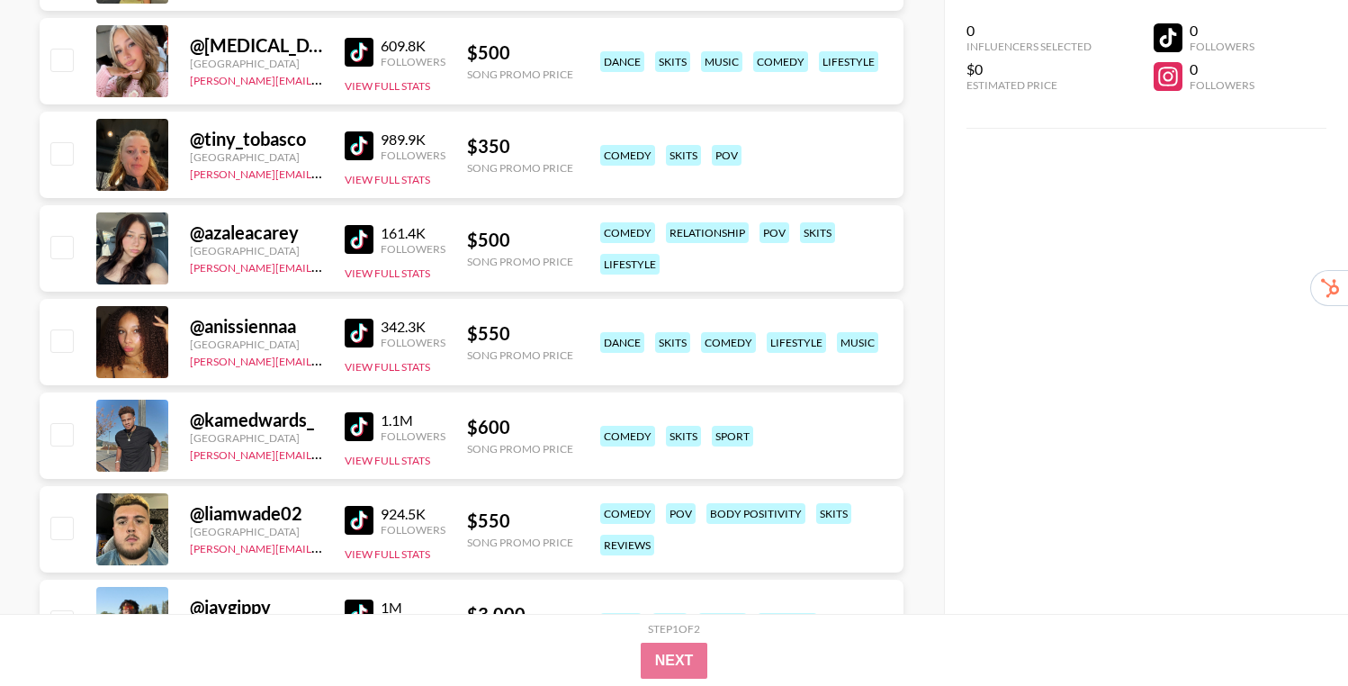
click at [347, 336] on img at bounding box center [359, 332] width 29 height 29
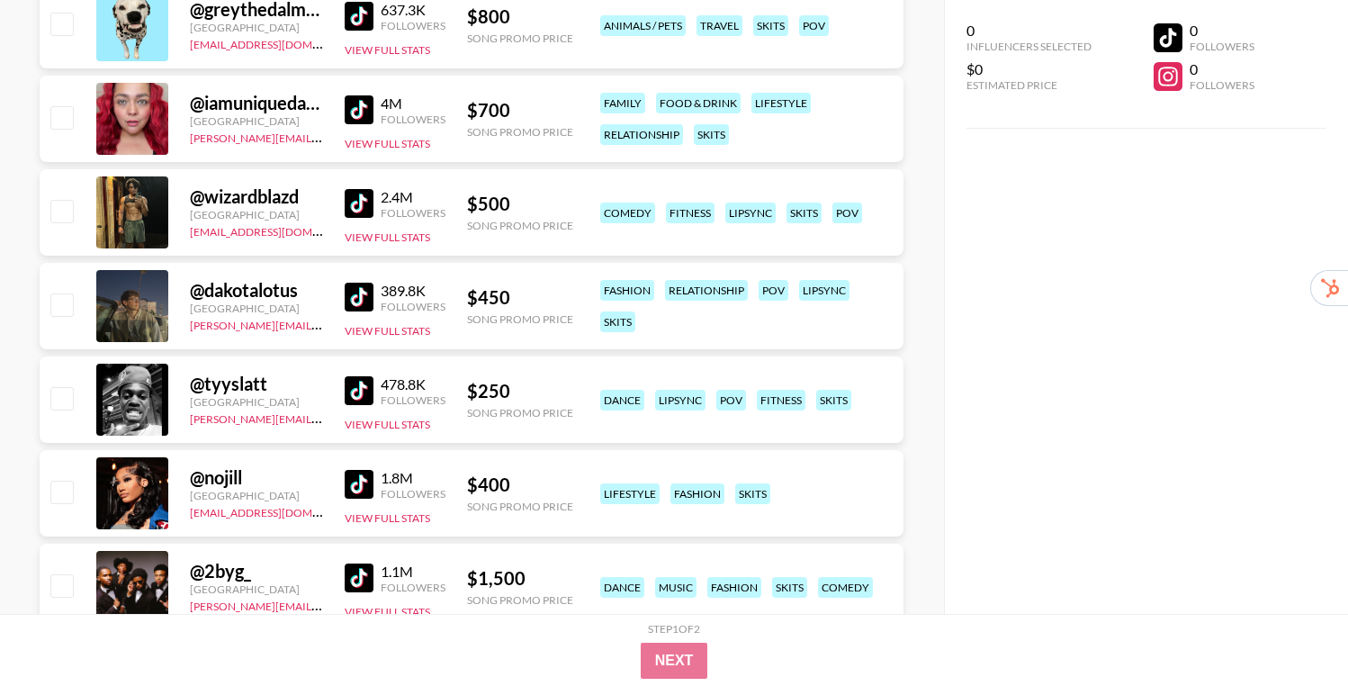
scroll to position [16183, 0]
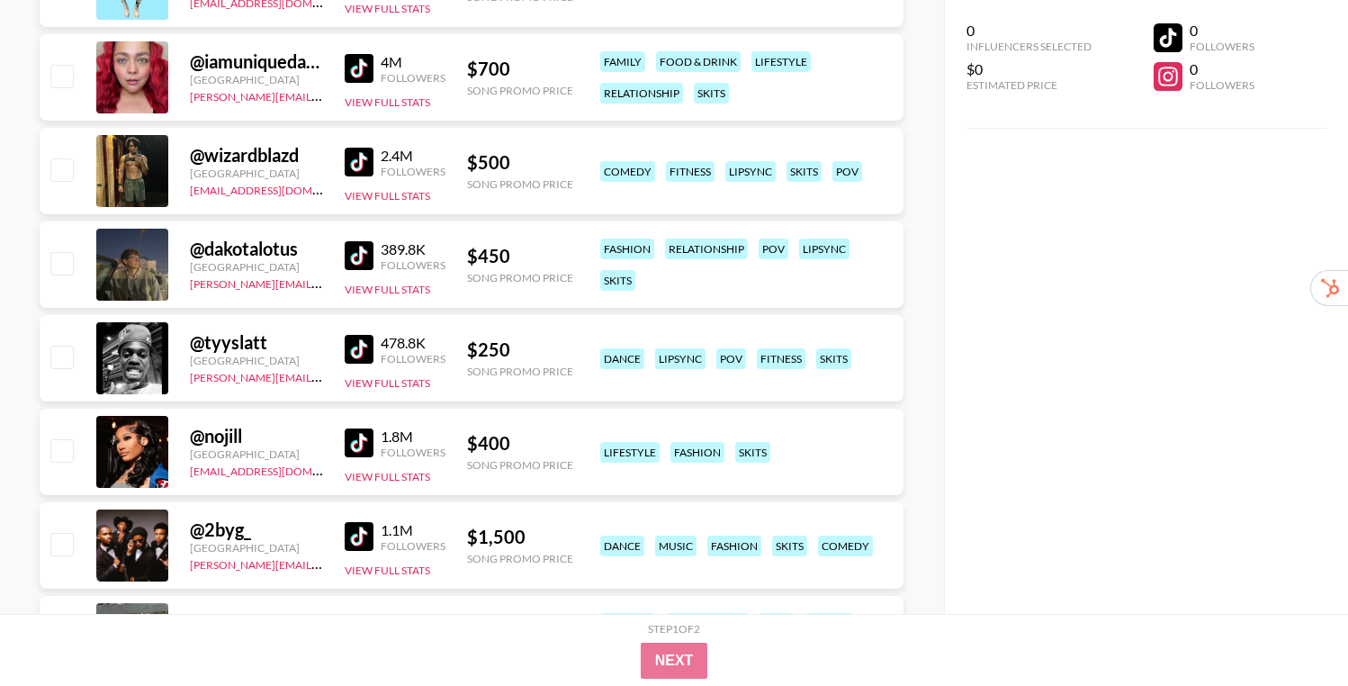
click at [345, 258] on img at bounding box center [359, 255] width 29 height 29
